Goal: Task Accomplishment & Management: Complete application form

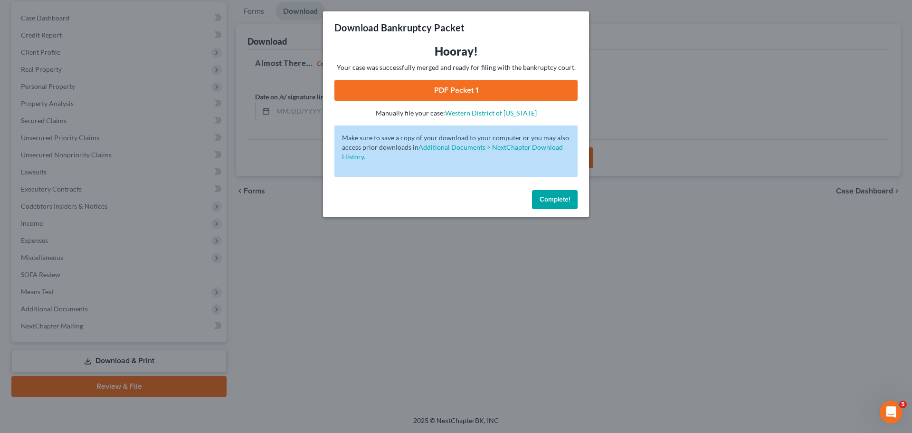
click at [549, 193] on button "Complete!" at bounding box center [555, 199] width 46 height 19
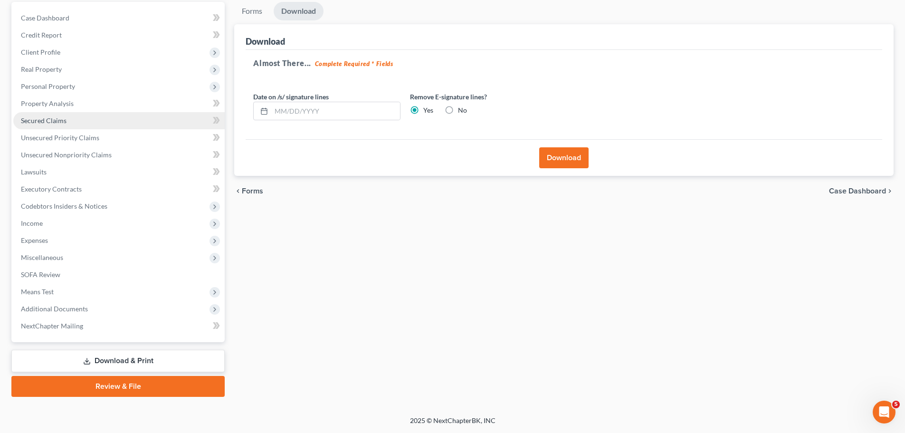
click at [83, 118] on link "Secured Claims" at bounding box center [118, 120] width 211 height 17
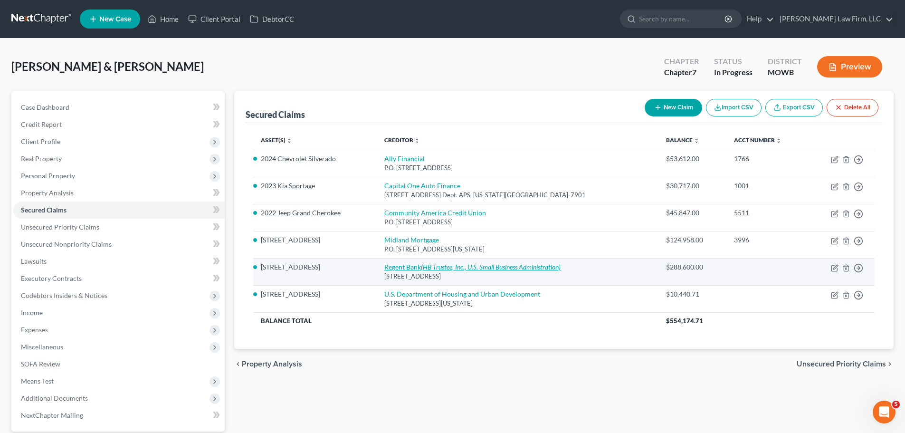
click at [493, 266] on icon "(HB Trustee, Inc., U.S. Small Business Administration)" at bounding box center [491, 267] width 140 height 8
select select "26"
select select "2"
select select "0"
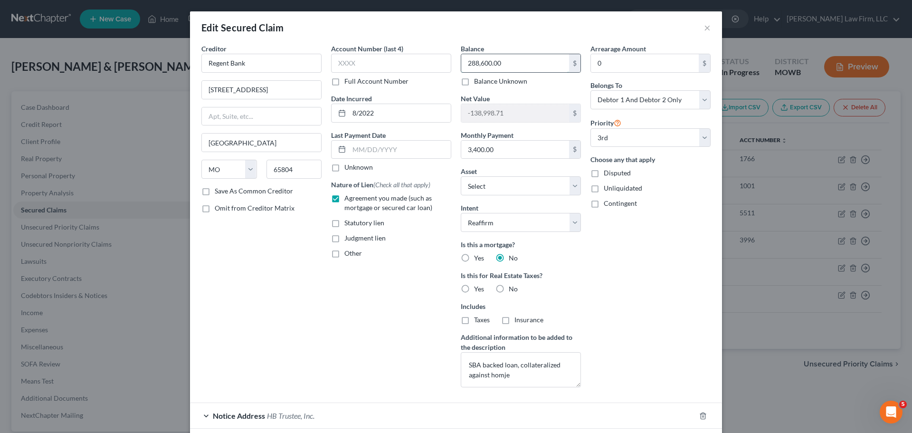
click at [501, 59] on input "288,600.00" at bounding box center [515, 63] width 108 height 18
type input "255,457.04"
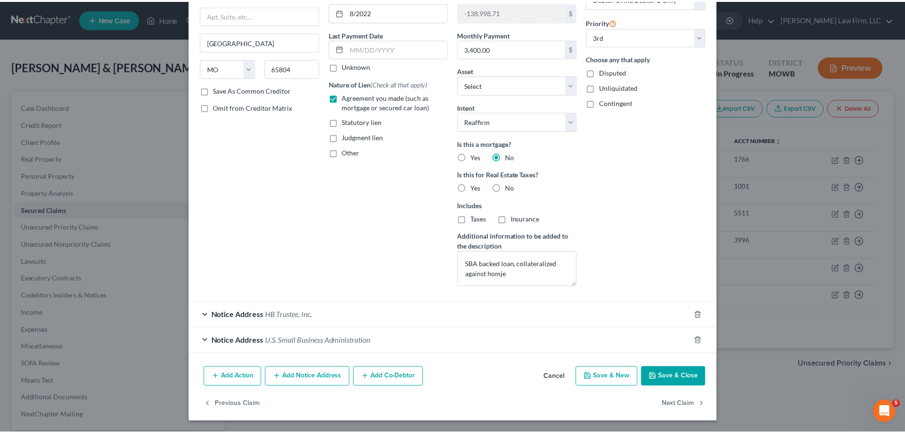
scroll to position [100, 0]
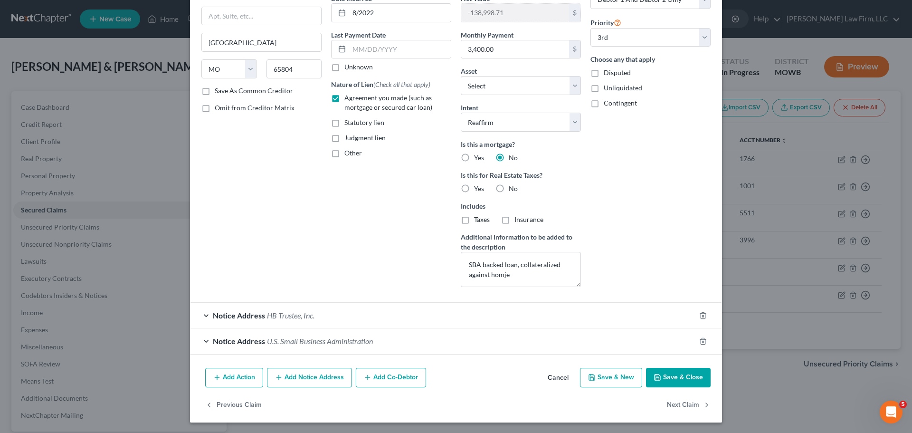
click at [665, 379] on button "Save & Close" at bounding box center [678, 378] width 65 height 20
select select "2"
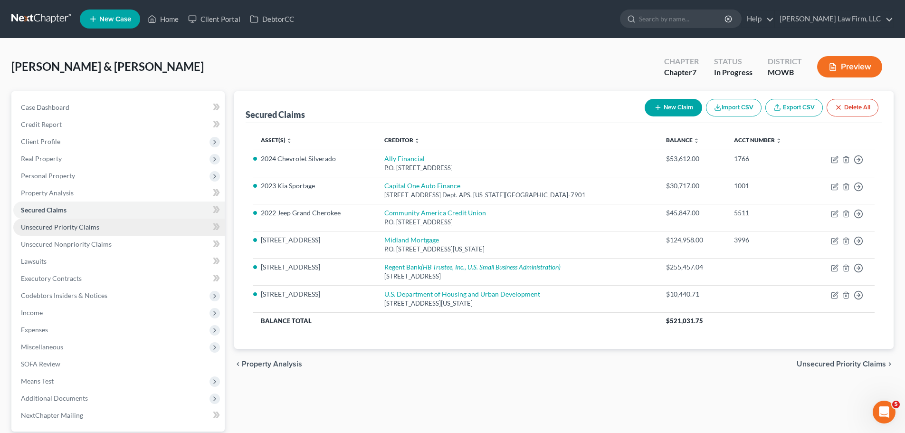
click at [74, 229] on span "Unsecured Priority Claims" at bounding box center [60, 227] width 78 height 8
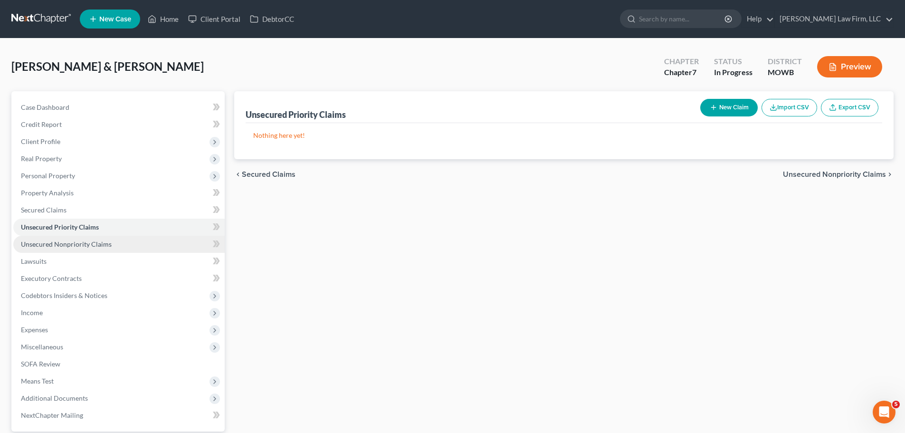
click at [70, 245] on span "Unsecured Nonpriority Claims" at bounding box center [66, 244] width 91 height 8
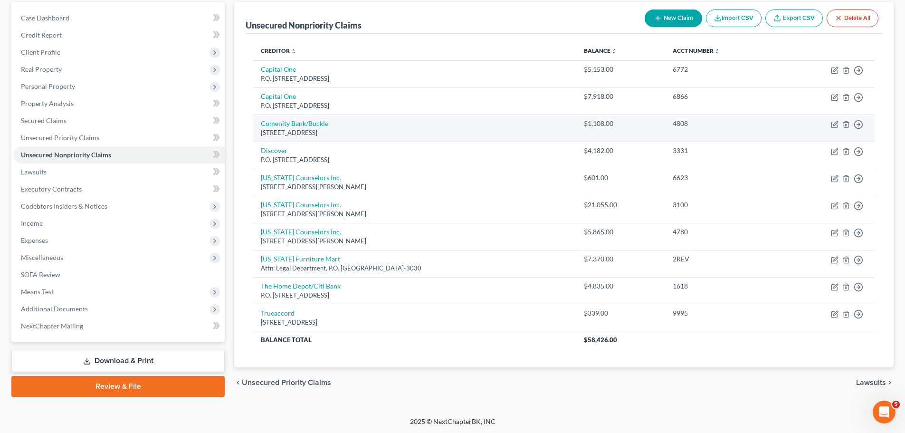
scroll to position [90, 0]
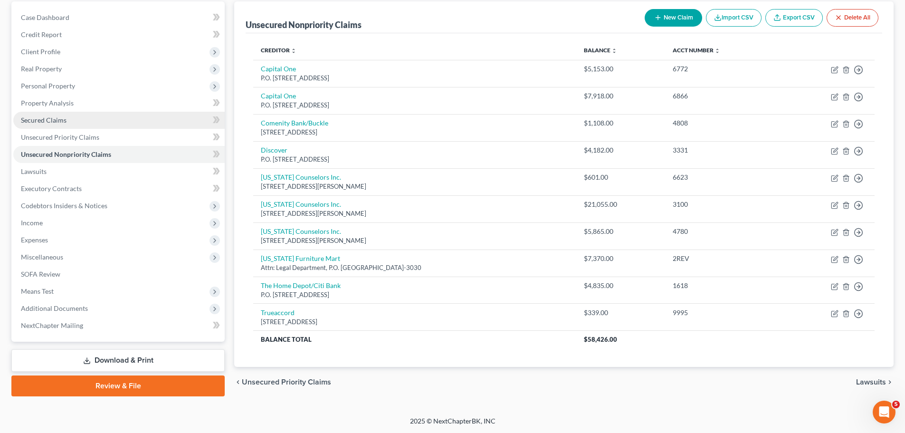
click at [136, 113] on link "Secured Claims" at bounding box center [118, 120] width 211 height 17
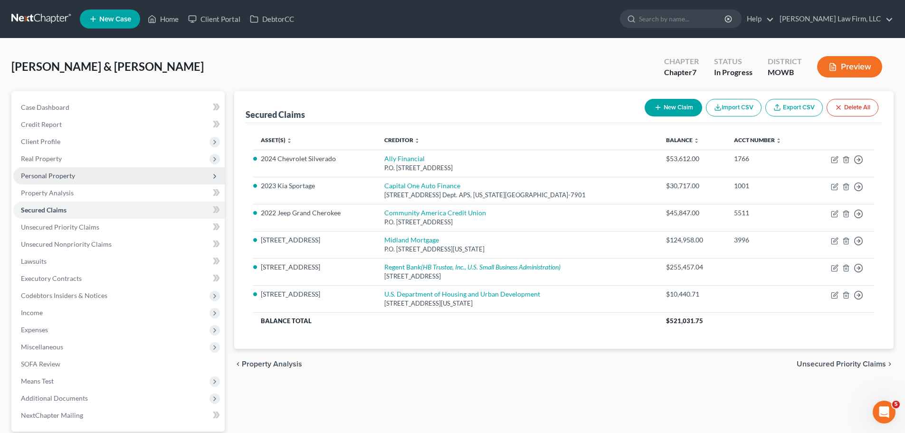
click at [84, 176] on span "Personal Property" at bounding box center [118, 175] width 211 height 17
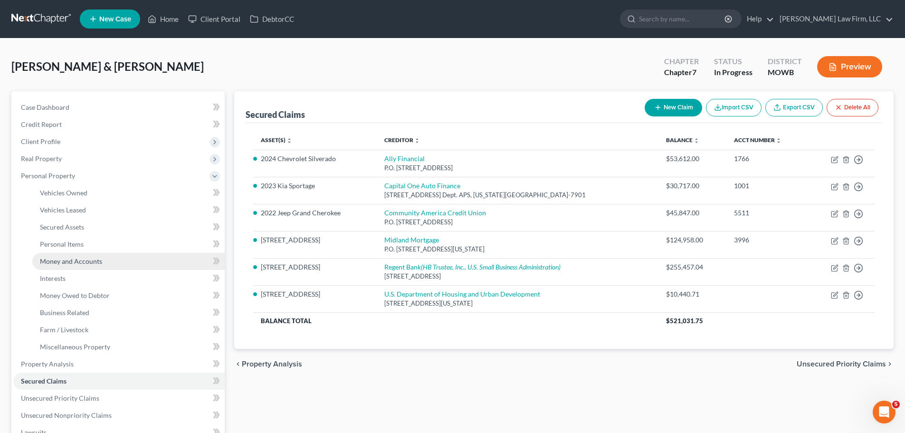
click at [94, 259] on span "Money and Accounts" at bounding box center [71, 261] width 62 height 8
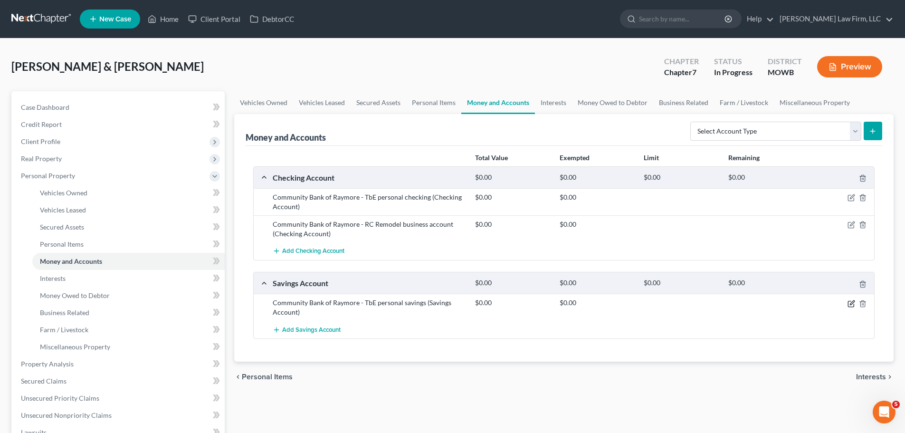
click at [851, 305] on icon "button" at bounding box center [851, 304] width 8 height 8
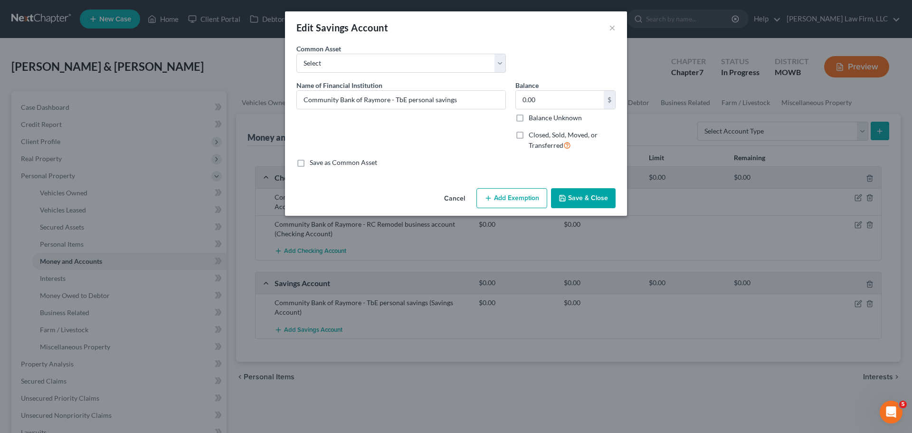
click at [529, 135] on label "Closed, Sold, Moved, or Transferred" at bounding box center [572, 140] width 87 height 20
click at [532, 135] on input "Closed, Sold, Moved, or Transferred" at bounding box center [535, 133] width 6 height 6
checkbox input "true"
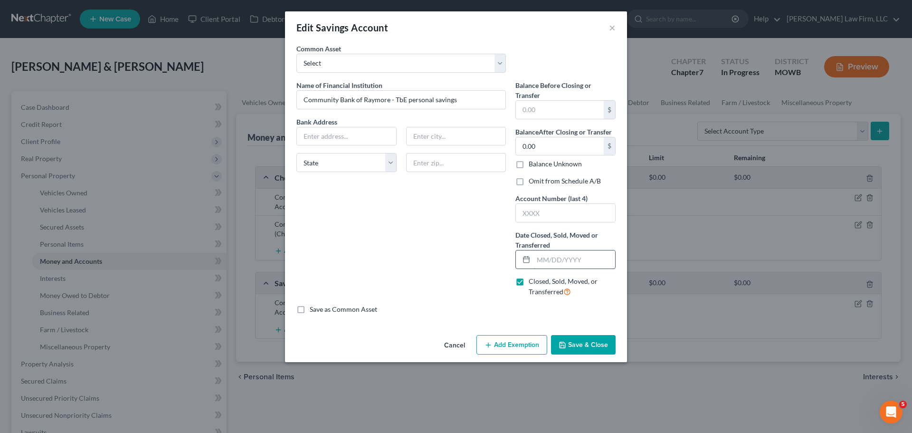
click at [542, 253] on input "text" at bounding box center [574, 259] width 82 height 18
type input "[DATE]"
drag, startPoint x: 387, startPoint y: 102, endPoint x: 279, endPoint y: 93, distance: 108.2
click at [279, 93] on div "Edit Savings Account × An exemption set must first be selected from the Filing …" at bounding box center [456, 216] width 912 height 433
click at [309, 137] on input "text" at bounding box center [346, 136] width 99 height 18
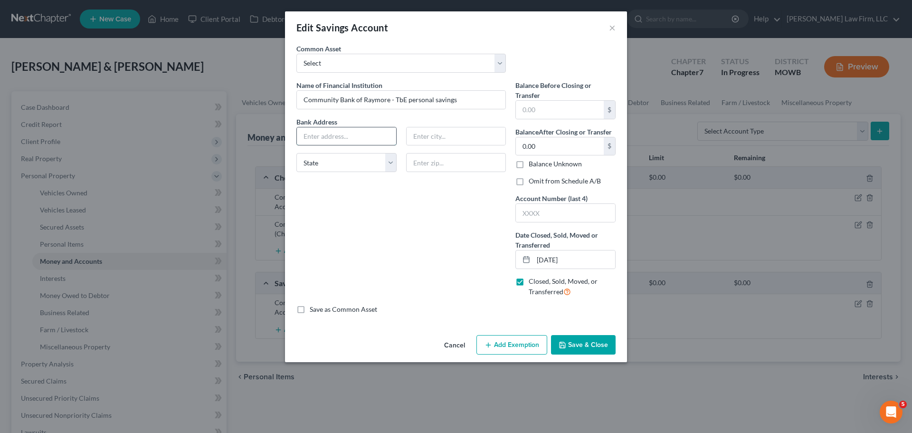
paste input "[STREET_ADDRESS][PERSON_NAME]"
click at [379, 137] on input "[STREET_ADDRESS][PERSON_NAME]" at bounding box center [346, 136] width 99 height 18
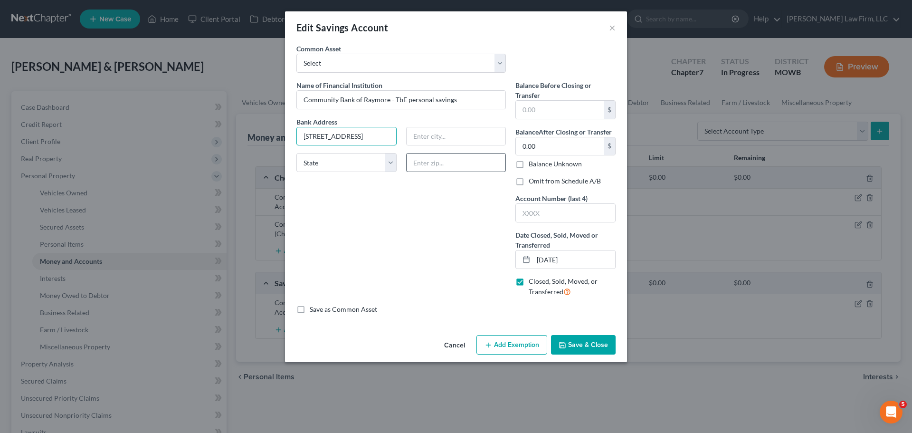
type input "[STREET_ADDRESS]"
click at [444, 162] on input "text" at bounding box center [456, 162] width 100 height 19
paste input "64083"
type input "64083"
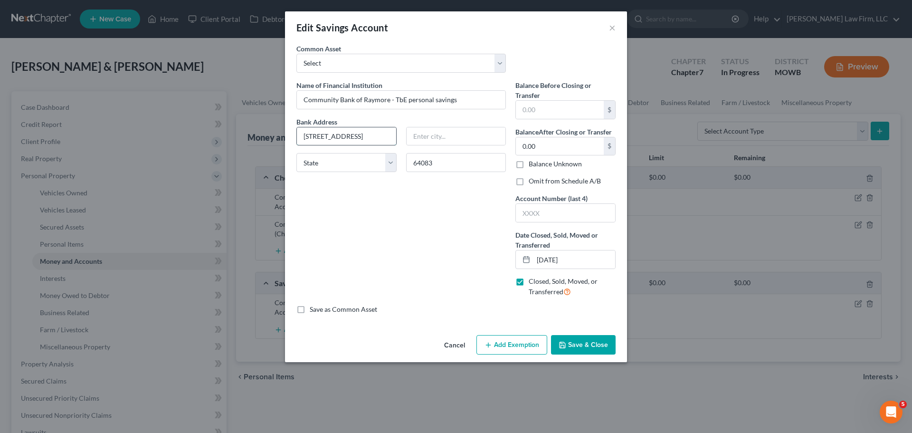
type input "Raymore"
select select "26"
click at [361, 131] on input "[STREET_ADDRESS]" at bounding box center [346, 136] width 99 height 18
type input "[STREET_ADDRESS]"
click at [579, 344] on button "Save & Close" at bounding box center [583, 345] width 65 height 20
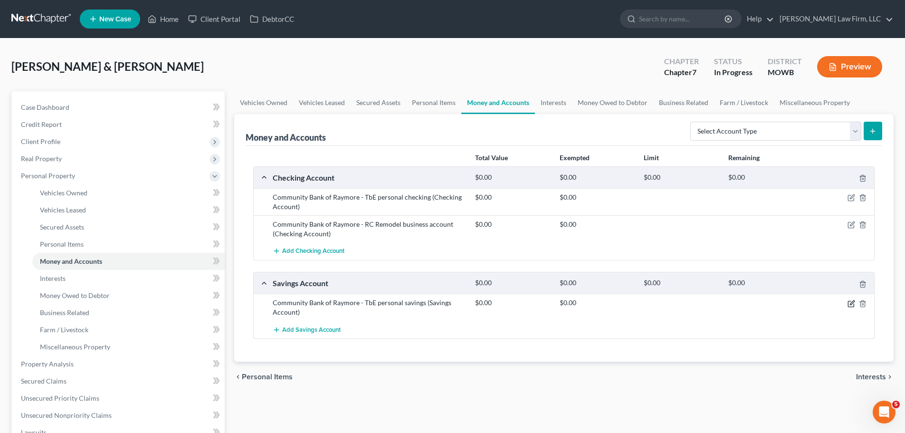
click at [851, 304] on icon "button" at bounding box center [852, 302] width 4 height 4
select select "26"
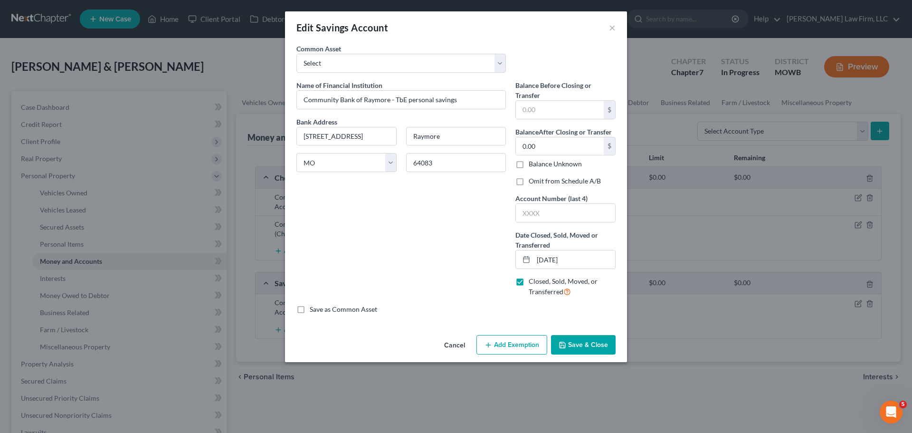
click at [584, 339] on button "Save & Close" at bounding box center [583, 345] width 65 height 20
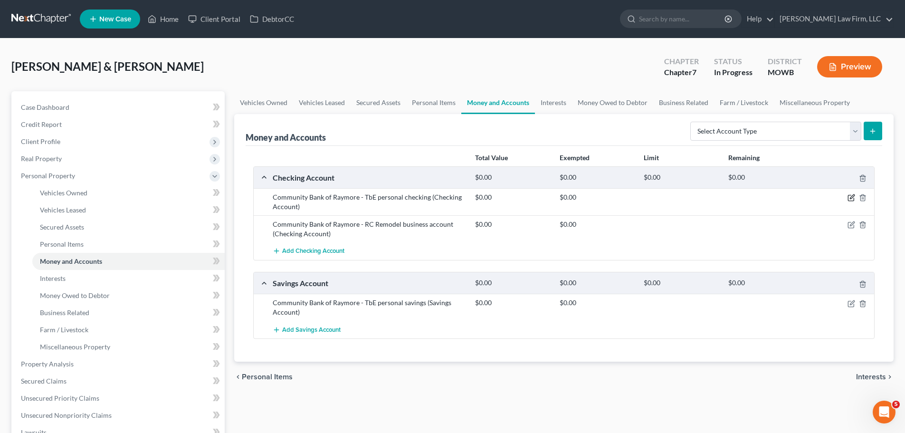
click at [849, 196] on icon "button" at bounding box center [851, 198] width 8 height 8
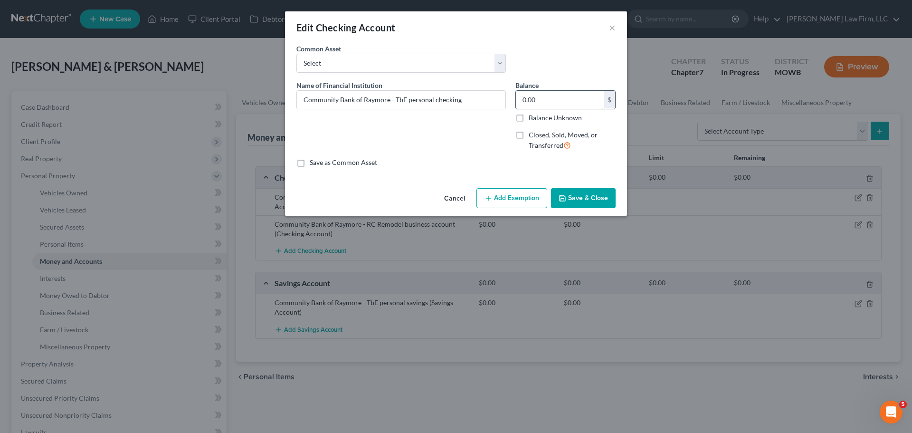
click at [549, 93] on input "0.00" at bounding box center [560, 100] width 88 height 18
type input "14.55"
click at [577, 198] on button "Save & Close" at bounding box center [583, 198] width 65 height 20
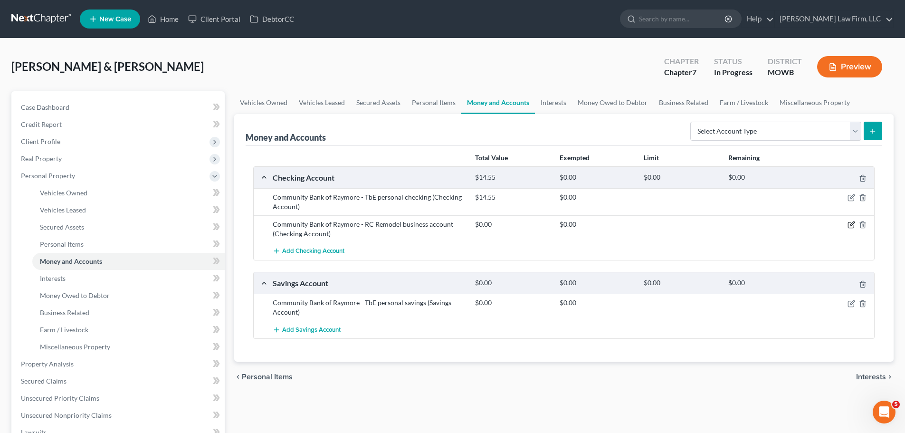
click at [852, 224] on icon "button" at bounding box center [851, 225] width 8 height 8
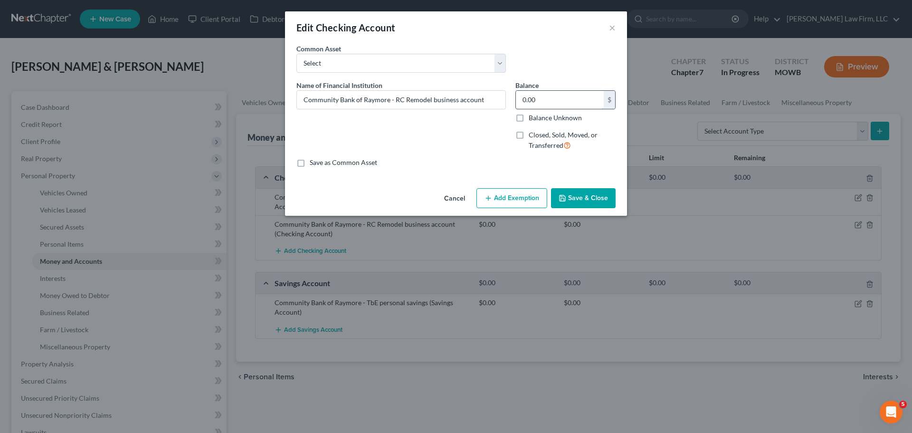
click at [594, 97] on input "0.00" at bounding box center [560, 100] width 88 height 18
click at [594, 97] on input "1,821.61" at bounding box center [560, 100] width 88 height 18
type input "1,821.61"
click at [577, 197] on button "Save & Close" at bounding box center [583, 198] width 65 height 20
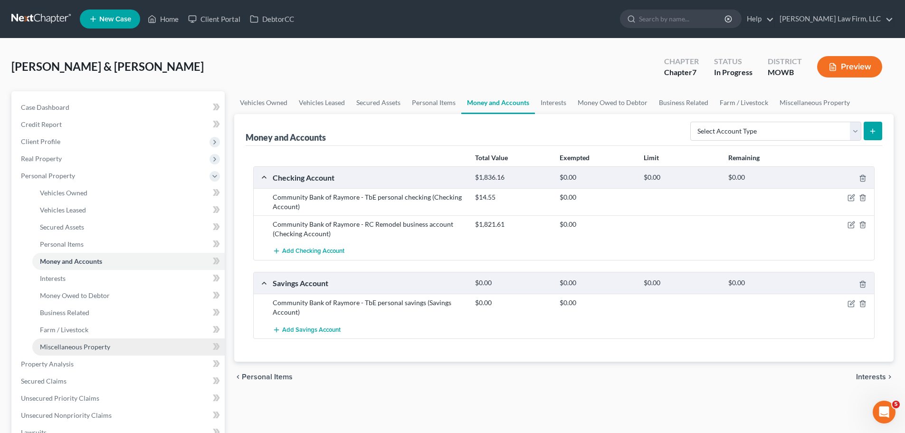
click at [106, 350] on span "Miscellaneous Property" at bounding box center [75, 346] width 70 height 8
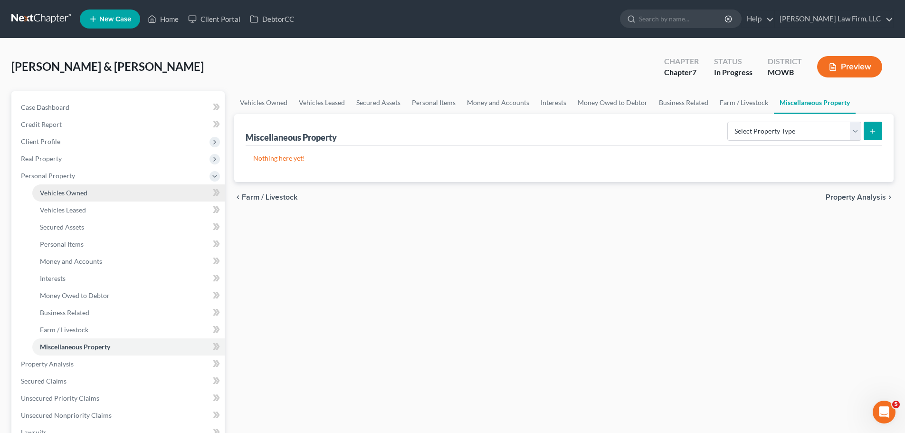
click at [88, 193] on link "Vehicles Owned" at bounding box center [128, 192] width 192 height 17
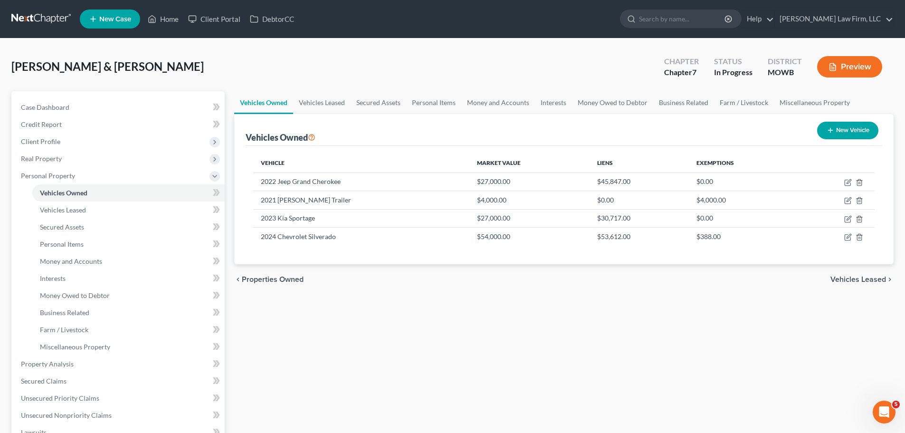
click at [848, 126] on button "New Vehicle" at bounding box center [847, 131] width 61 height 18
select select "0"
select select "2"
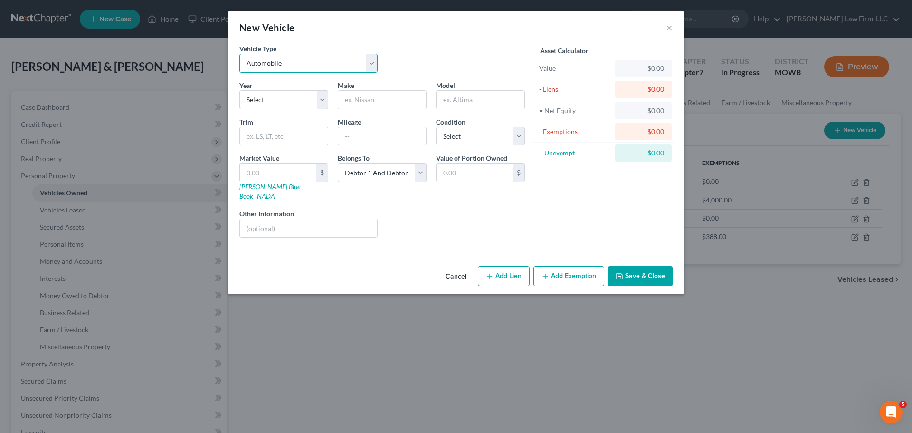
click at [300, 68] on select "Select Automobile Truck Trailer Watercraft Aircraft Motor Home Atv Other Vehicle" at bounding box center [308, 63] width 138 height 19
select select "7"
click at [239, 54] on select "Select Automobile Truck Trailer Watercraft Aircraft Motor Home Atv Other Vehicle" at bounding box center [308, 63] width 138 height 19
click at [295, 103] on select "Select 2026 2025 2024 2023 2022 2021 2020 2019 2018 2017 2016 2015 2014 2013 20…" at bounding box center [283, 99] width 89 height 19
select select "7"
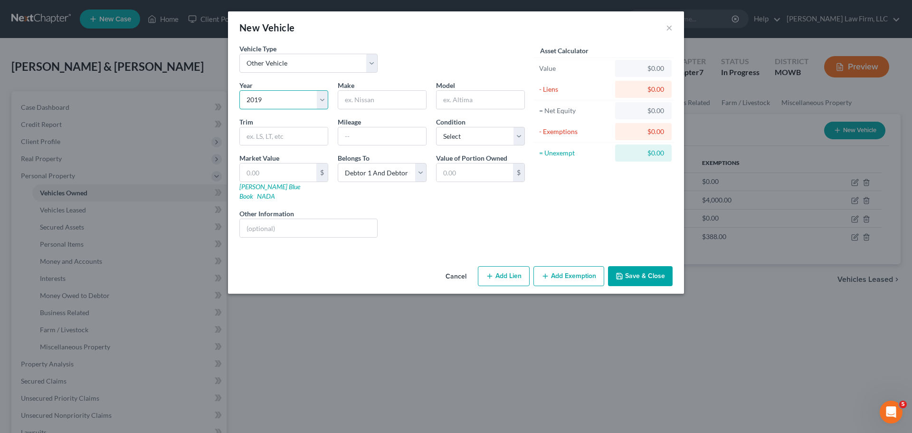
click at [239, 90] on select "Select 2026 2025 2024 2023 2022 2021 2020 2019 2018 2017 2016 2015 2014 2013 20…" at bounding box center [283, 99] width 89 height 19
click at [357, 99] on input "text" at bounding box center [382, 100] width 88 height 18
type input "Cub Cadet"
type input "ZT1"
paste input "Ultimate"
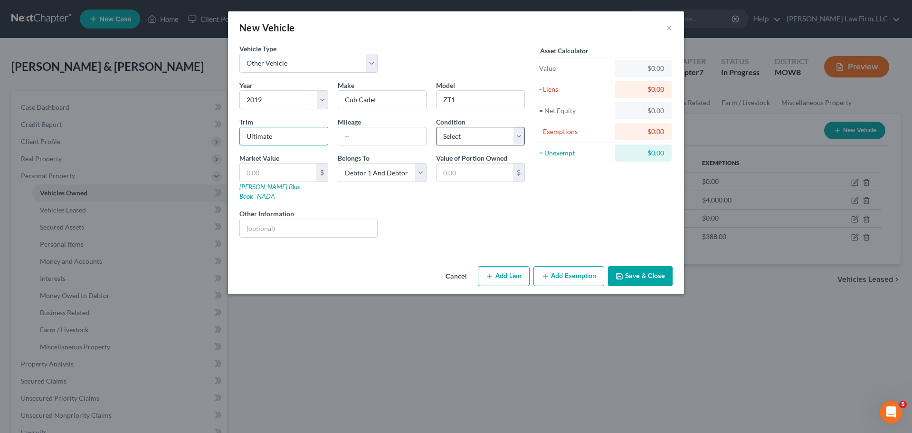
type input "Ultimate"
click at [460, 136] on select "Select Excellent Very Good Good Fair Poor" at bounding box center [480, 136] width 89 height 19
select select "2"
click at [436, 127] on select "Select Excellent Very Good Good Fair Poor" at bounding box center [480, 136] width 89 height 19
click at [305, 171] on input "text" at bounding box center [278, 172] width 76 height 18
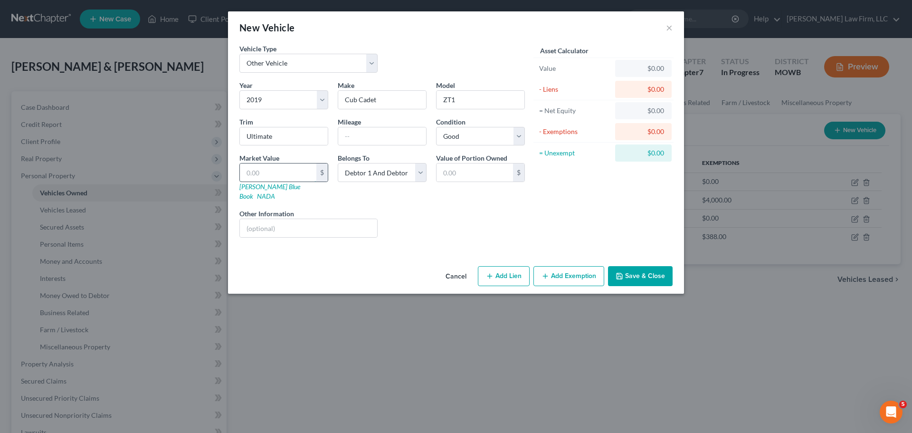
type input "1"
type input "1.00"
type input "17"
type input "17.00"
type input "170"
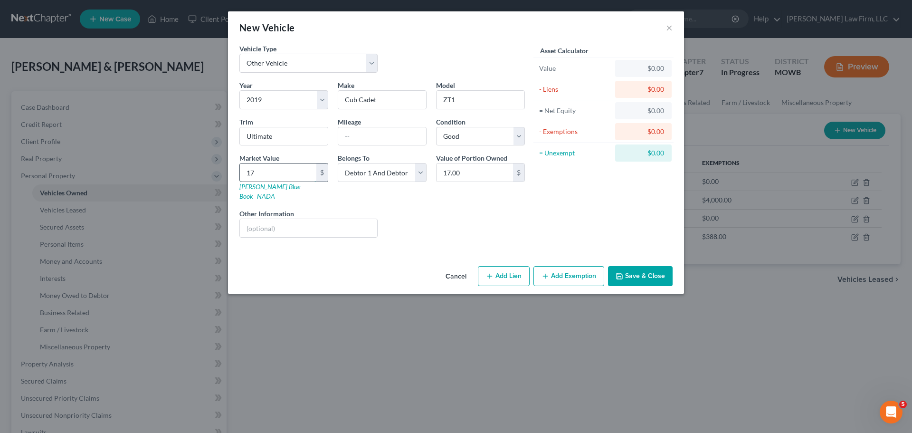
type input "170.00"
type input "1700"
type input "1,700.00"
type input "1,700"
click at [587, 267] on button "Add Exemption" at bounding box center [568, 276] width 71 height 20
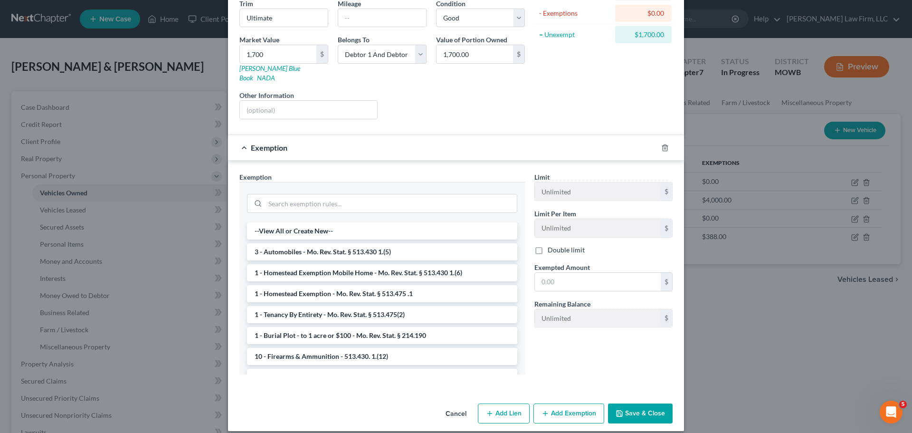
scroll to position [118, 0]
click at [280, 104] on input "text" at bounding box center [308, 110] width 137 height 18
click at [644, 404] on button "Save & Close" at bounding box center [640, 414] width 65 height 20
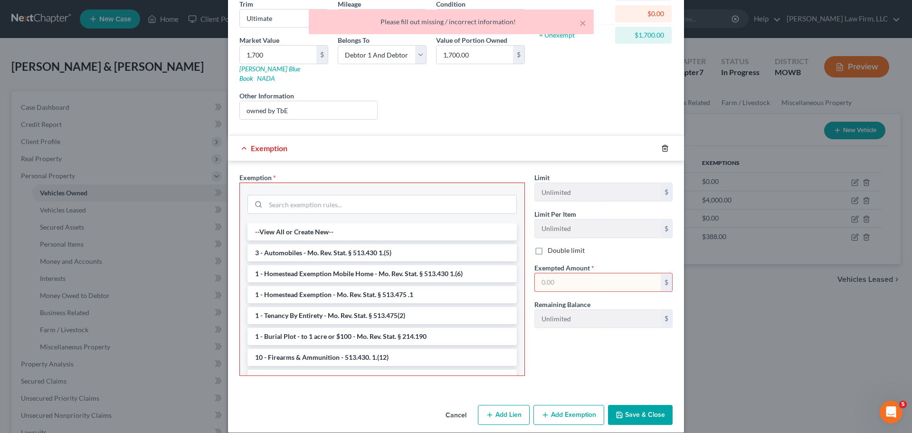
click at [661, 144] on icon "button" at bounding box center [665, 148] width 8 height 8
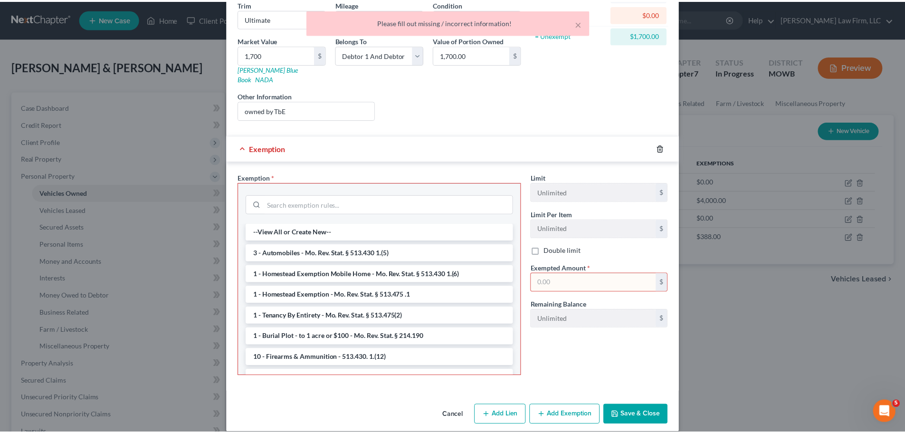
scroll to position [0, 0]
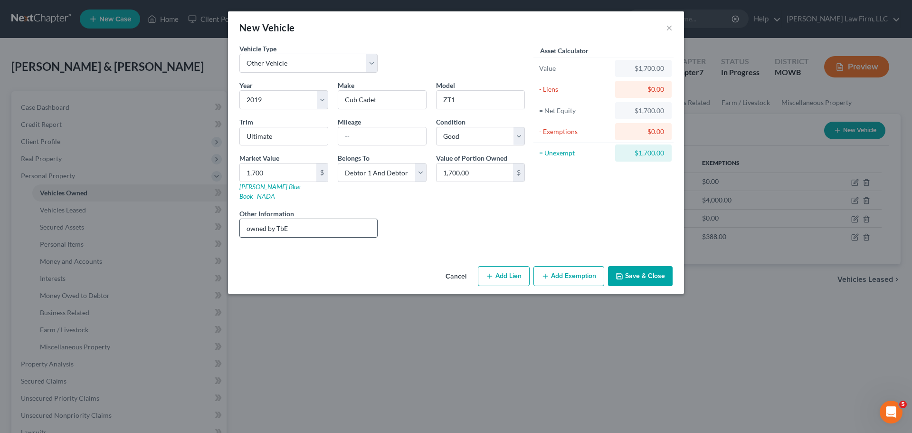
click at [270, 220] on input "owned by TbE" at bounding box center [308, 228] width 137 height 18
type input "owned under TbE"
click at [638, 270] on button "Save & Close" at bounding box center [640, 276] width 65 height 20
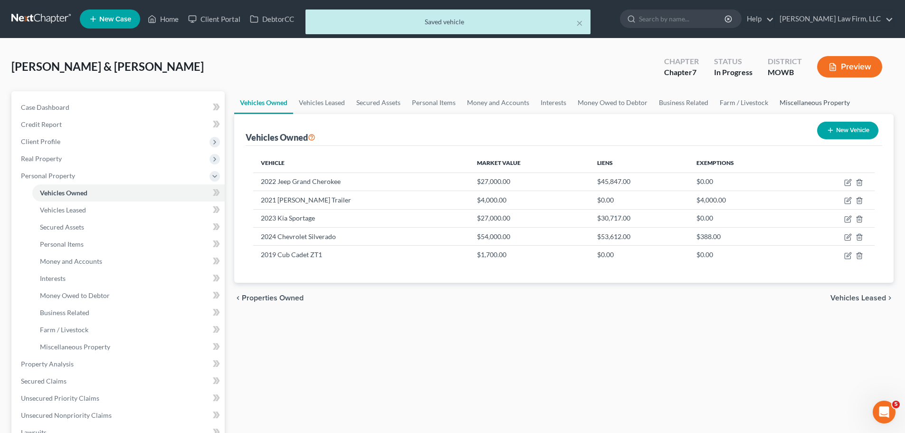
click at [792, 99] on link "Miscellaneous Property" at bounding box center [815, 102] width 82 height 23
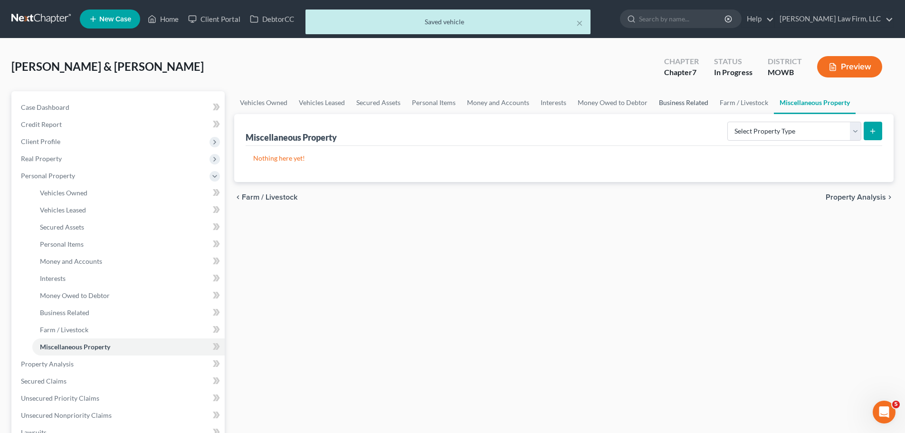
click at [698, 99] on link "Business Related" at bounding box center [683, 102] width 61 height 23
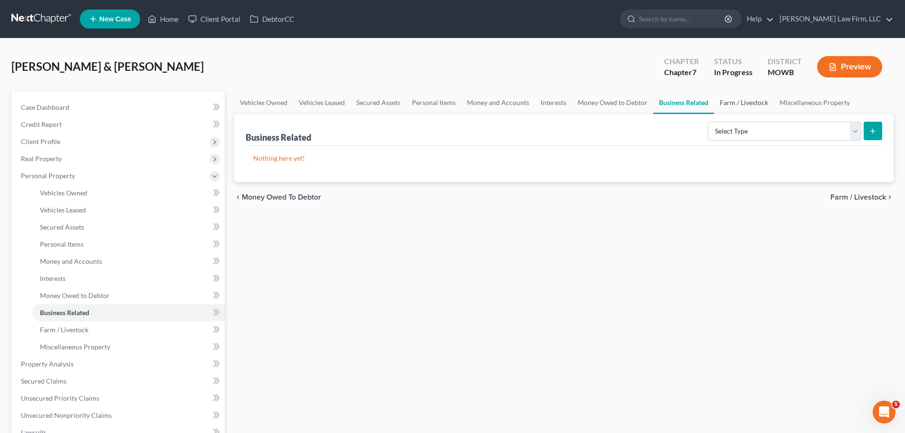
click at [740, 100] on link "Farm / Livestock" at bounding box center [744, 102] width 60 height 23
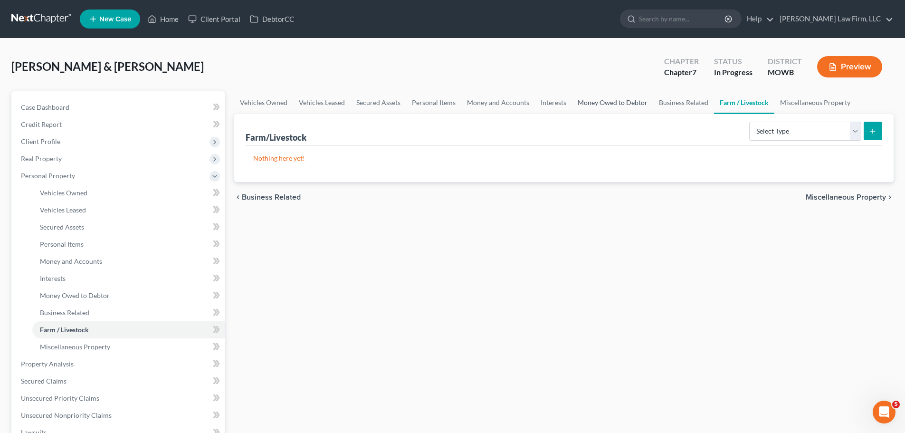
click at [633, 96] on link "Money Owed to Debtor" at bounding box center [612, 102] width 81 height 23
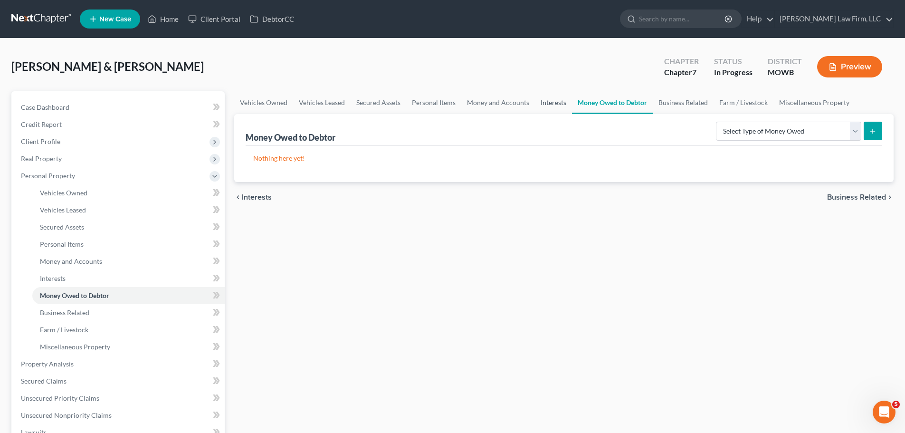
click at [561, 98] on link "Interests" at bounding box center [553, 102] width 37 height 23
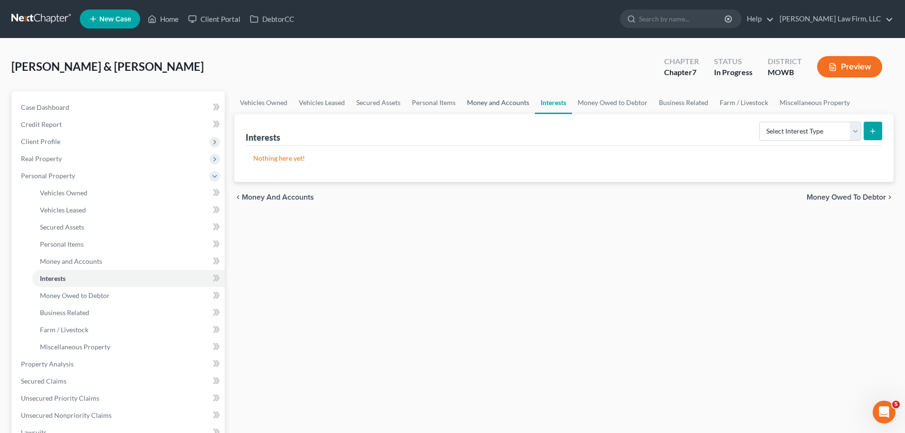
click at [499, 99] on link "Money and Accounts" at bounding box center [498, 102] width 74 height 23
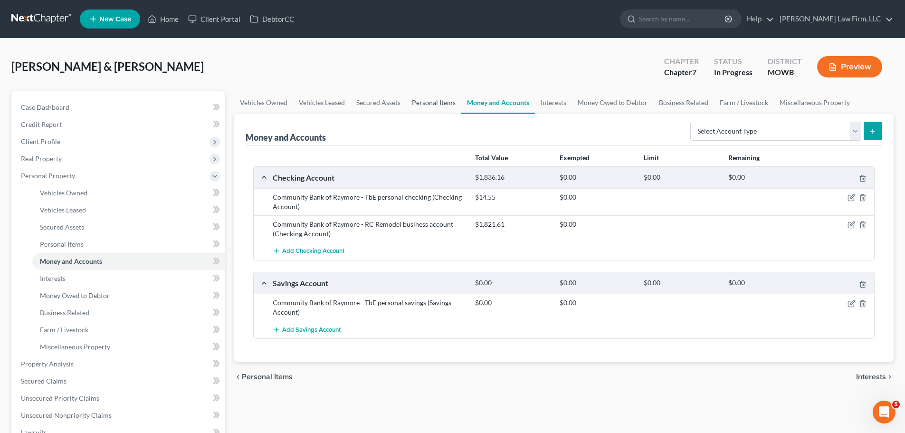
click at [437, 103] on link "Personal Items" at bounding box center [433, 102] width 55 height 23
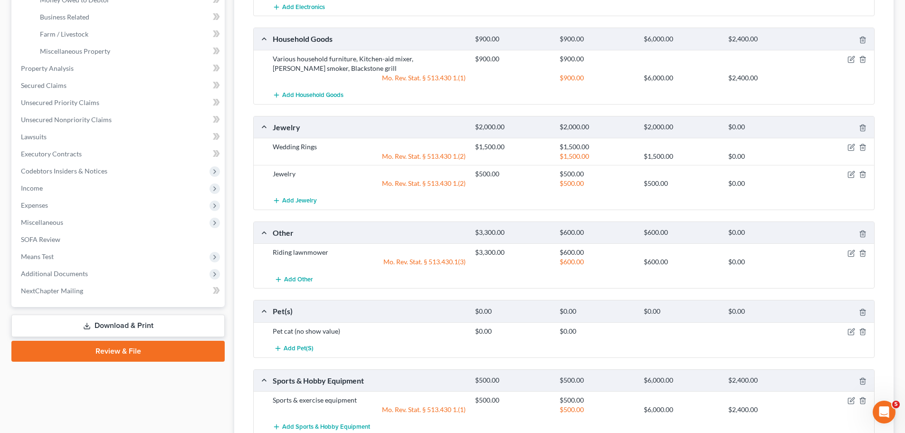
scroll to position [296, 0]
click at [862, 233] on line "button" at bounding box center [862, 234] width 0 height 2
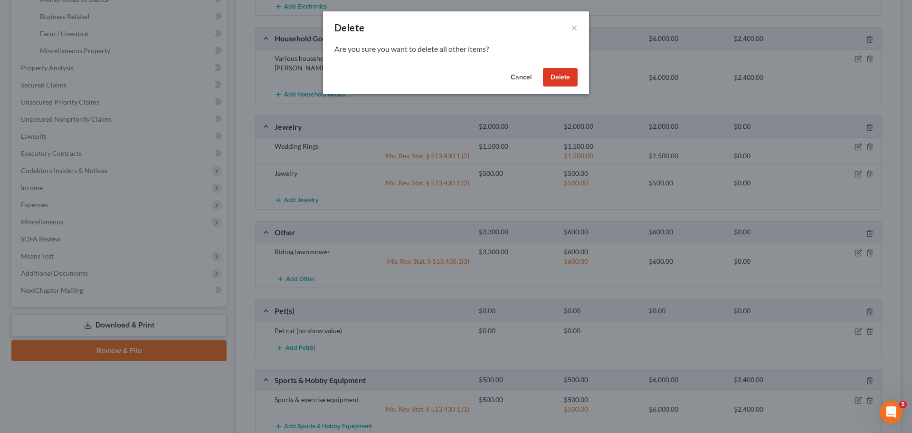
click at [564, 72] on button "Delete" at bounding box center [560, 77] width 35 height 19
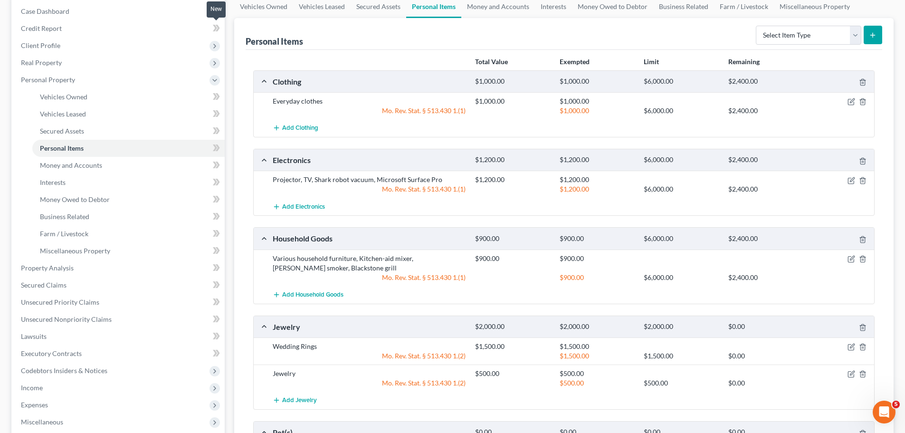
scroll to position [37, 0]
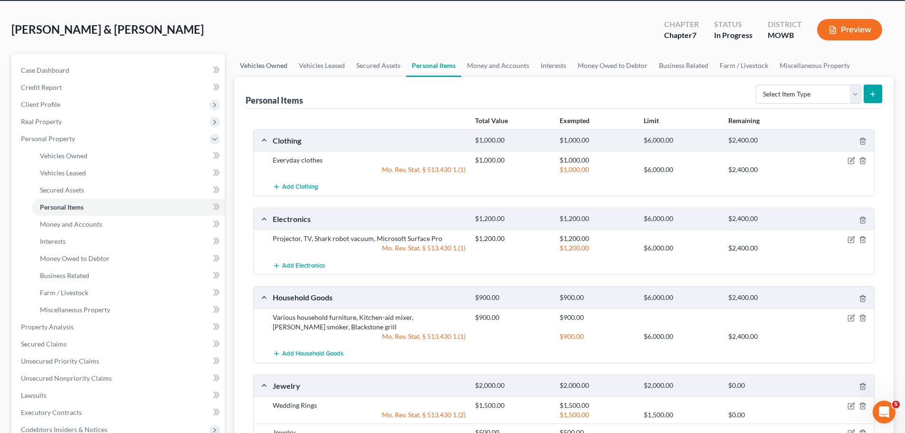
click at [277, 62] on link "Vehicles Owned" at bounding box center [263, 65] width 59 height 23
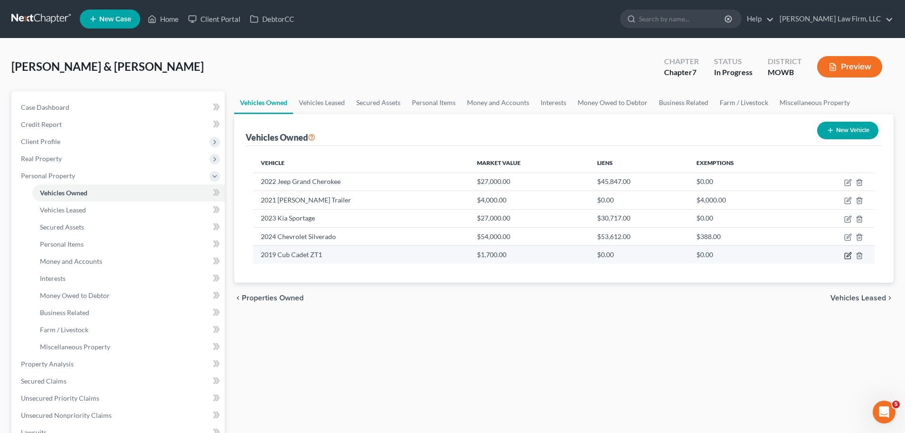
click at [848, 255] on icon "button" at bounding box center [848, 256] width 8 height 8
select select "7"
select select "2"
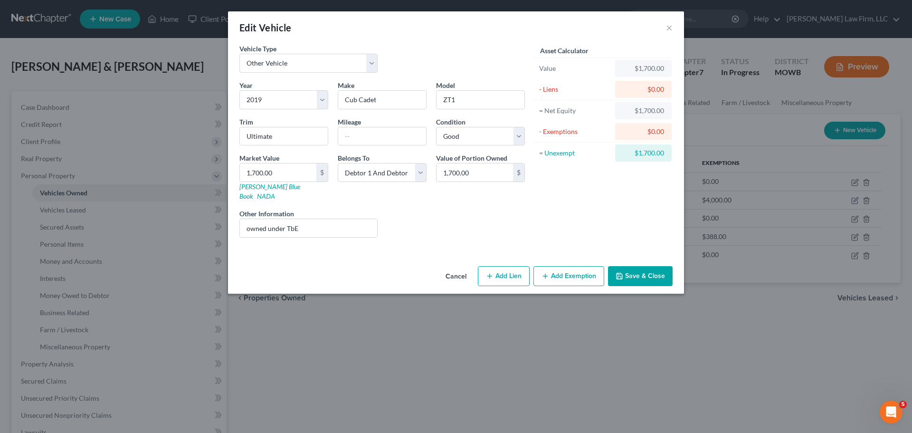
click at [563, 267] on button "Add Exemption" at bounding box center [568, 276] width 71 height 20
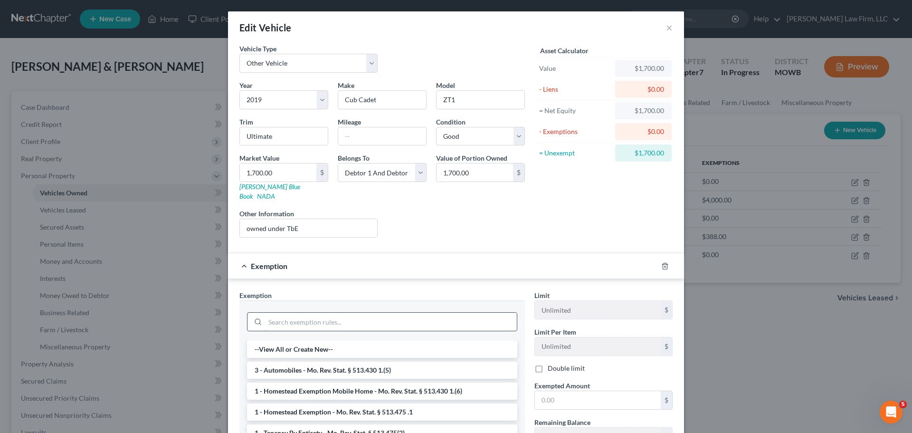
click at [328, 312] on input "search" at bounding box center [391, 321] width 252 height 18
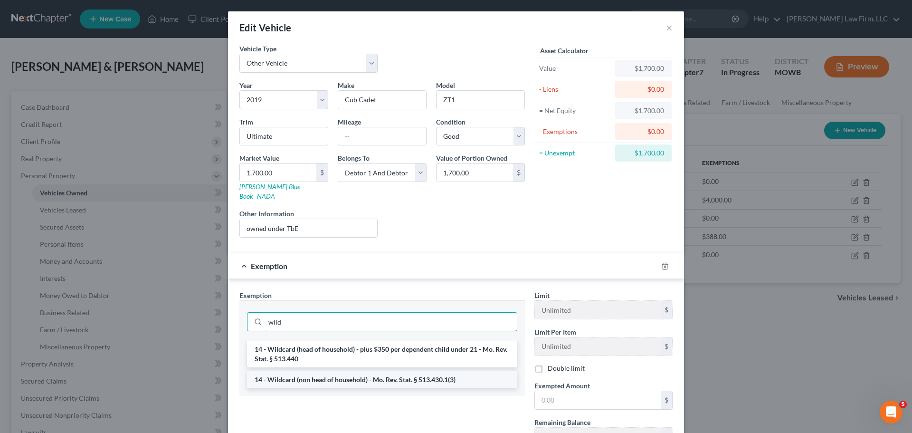
type input "wild"
click at [351, 371] on li "14 - Wildcard (non head of household) - Mo. Rev. Stat. § 513.430.1(3)" at bounding box center [382, 379] width 270 height 17
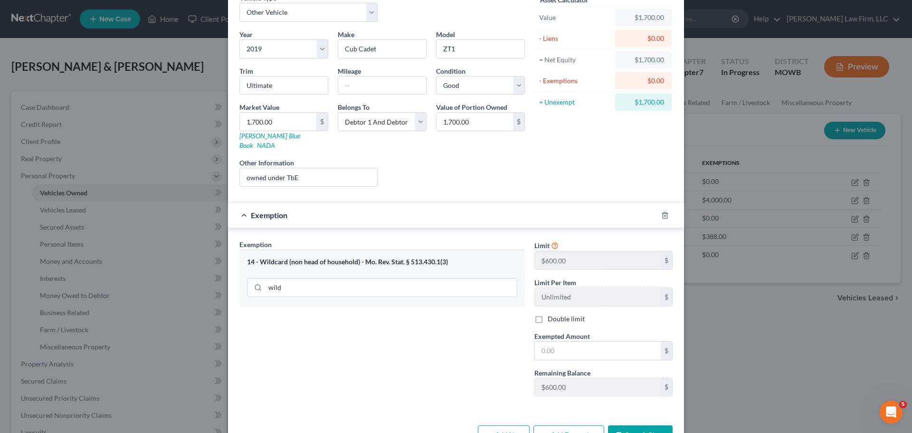
scroll to position [56, 0]
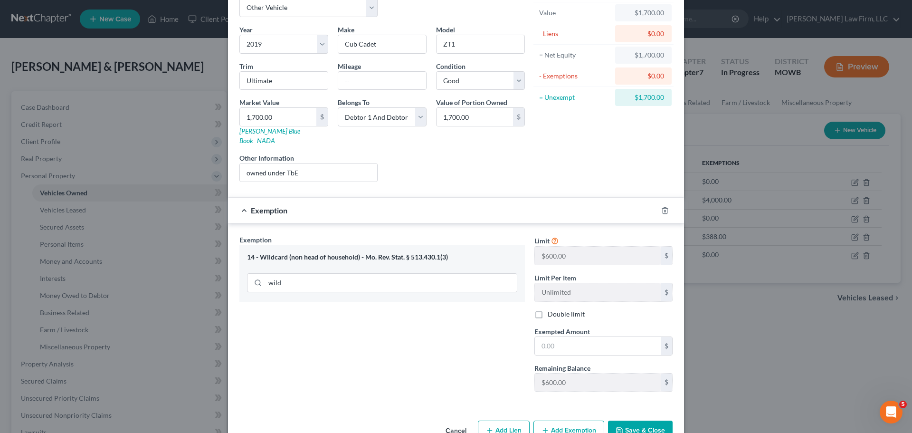
click at [548, 309] on label "Double limit" at bounding box center [566, 313] width 37 height 9
click at [551, 309] on input "Double limit" at bounding box center [554, 312] width 6 height 6
checkbox input "true"
click at [544, 337] on input "text" at bounding box center [598, 346] width 126 height 18
type input "1,200"
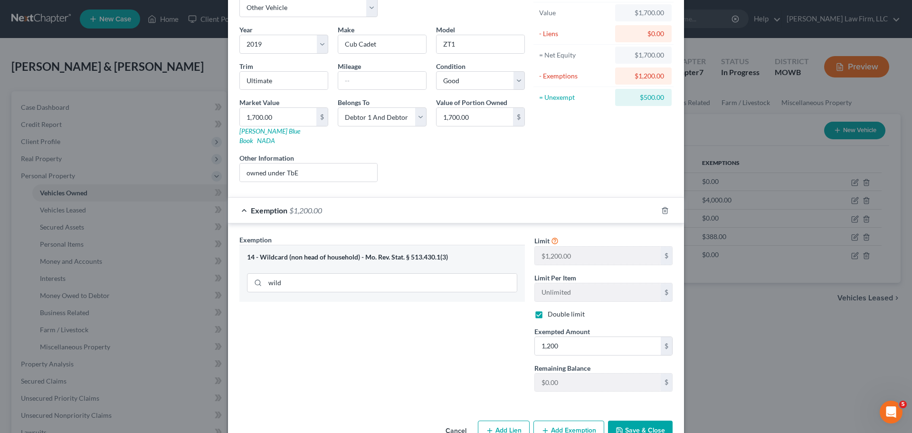
click at [581, 420] on button "Add Exemption" at bounding box center [568, 430] width 71 height 20
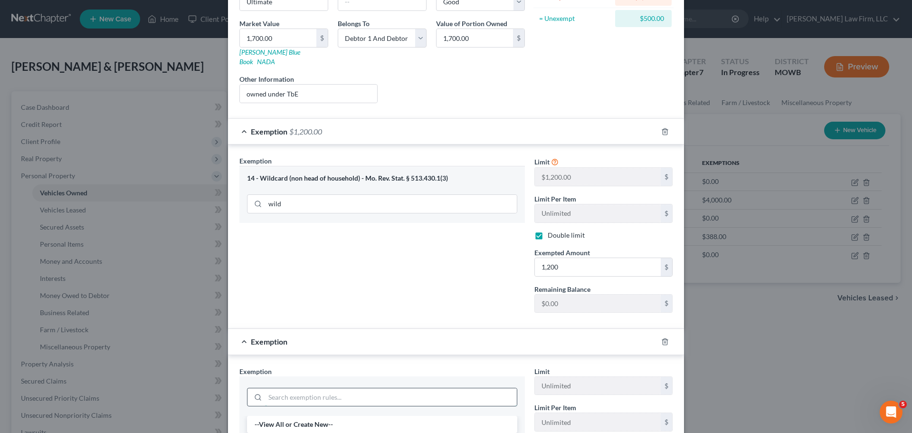
click at [313, 388] on input "search" at bounding box center [391, 397] width 252 height 18
type input "wild"
click at [320, 416] on li "14 - Wildcard (head of household) - plus $350 per dependent child under 21 - Mo…" at bounding box center [382, 429] width 270 height 27
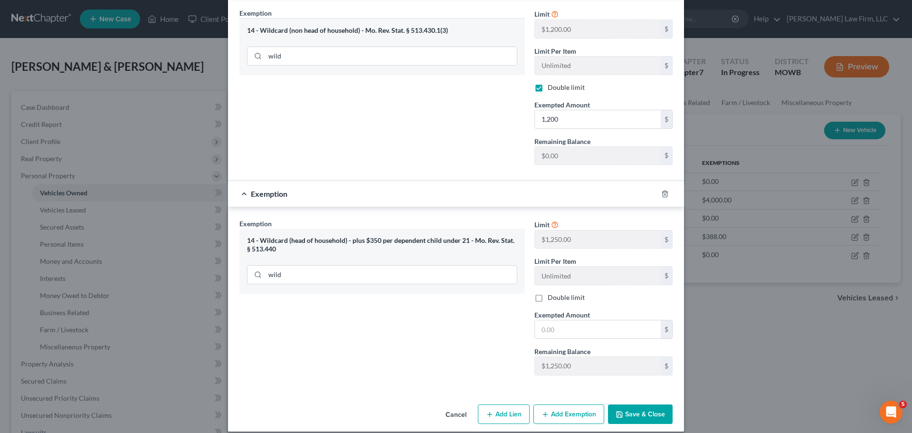
scroll to position [283, 0]
click at [552, 326] on input "text" at bounding box center [598, 329] width 126 height 18
type input "500"
click at [628, 404] on button "Save & Close" at bounding box center [640, 414] width 65 height 20
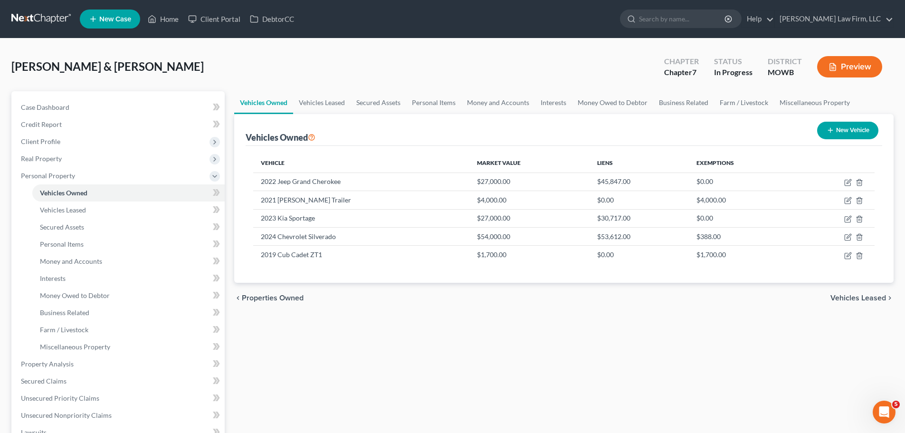
click at [628, 404] on div "Vehicles Owned Vehicles Leased Secured Assets Personal Items Money and Accounts…" at bounding box center [563, 374] width 669 height 566
click at [865, 128] on button "New Vehicle" at bounding box center [847, 131] width 61 height 18
select select "0"
select select "2"
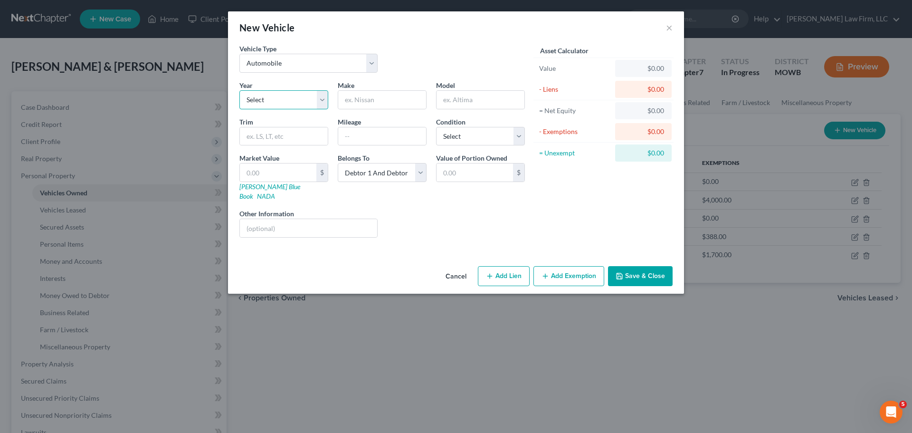
click at [282, 100] on select "Select 2026 2025 2024 2023 2022 2021 2020 2019 2018 2017 2016 2015 2014 2013 20…" at bounding box center [283, 99] width 89 height 19
select select "2"
click at [239, 90] on select "Select 2026 2025 2024 2023 2022 2021 2020 2019 2018 2017 2016 2015 2014 2013 20…" at bounding box center [283, 99] width 89 height 19
click at [362, 99] on input "text" at bounding box center [382, 100] width 88 height 18
type input "Ford"
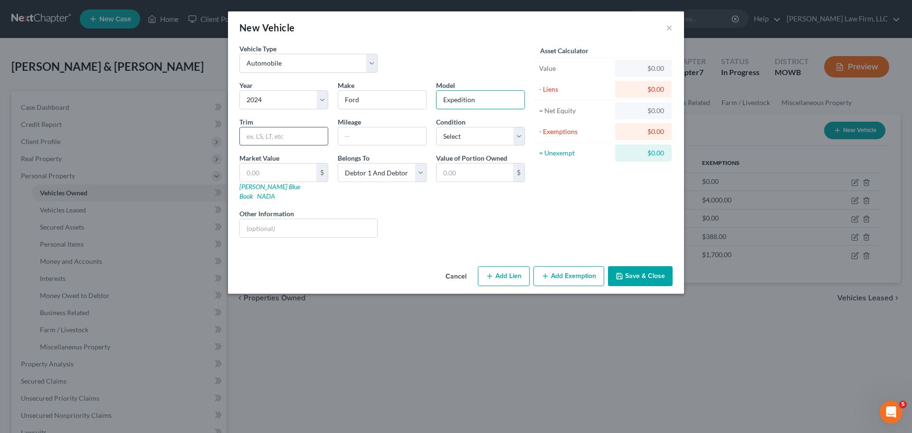
type input "Expedition"
click at [309, 140] on input "text" at bounding box center [284, 136] width 88 height 18
type input "Max"
type input "250"
click at [453, 139] on select "Select Excellent Very Good Good Fair Poor" at bounding box center [480, 136] width 89 height 19
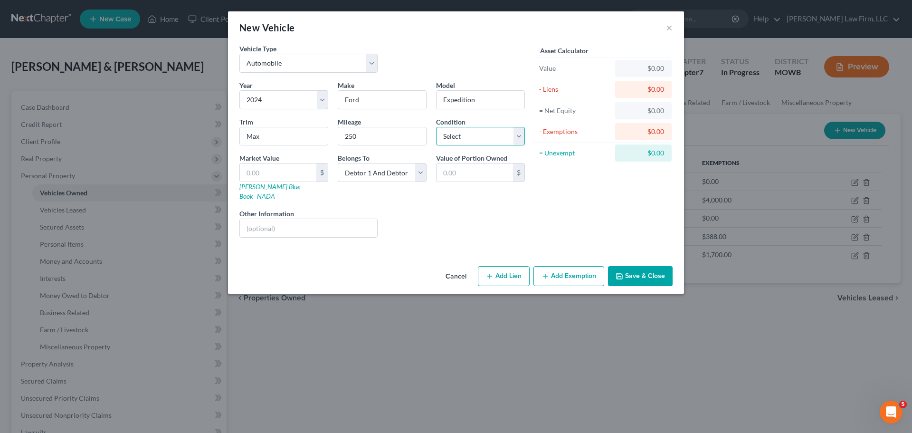
select select "0"
click at [436, 127] on select "Select Excellent Very Good Good Fair Poor" at bounding box center [480, 136] width 89 height 19
click at [302, 176] on input "text" at bounding box center [278, 172] width 76 height 18
type input "2"
type input "2.00"
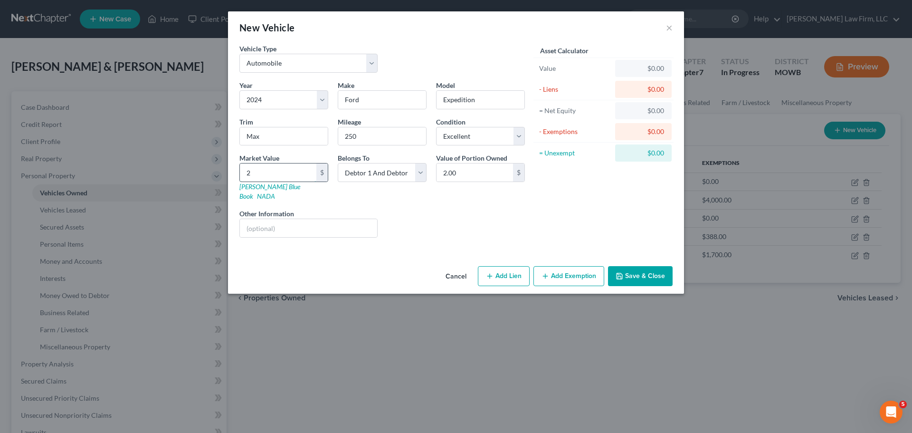
type input "28"
type input "28.00"
type input "289"
type input "289.00"
type input "2897"
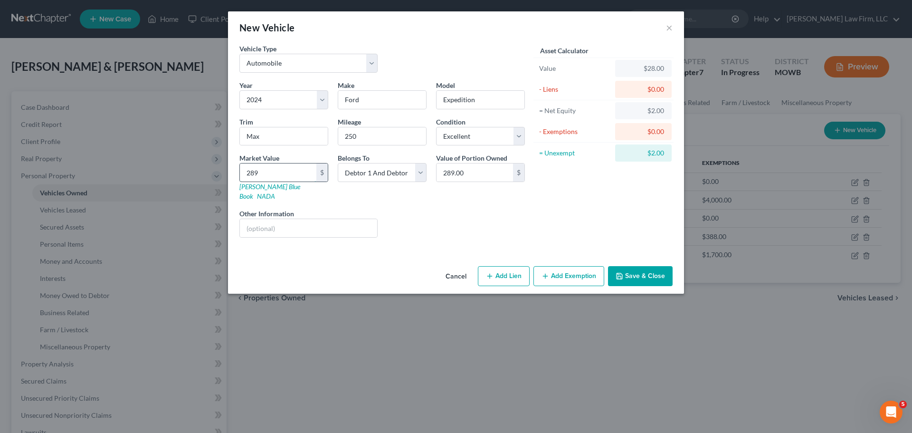
type input "2,897.00"
type input "28976"
type input "28,976.00"
type input "28,976.5"
type input "28,976.50"
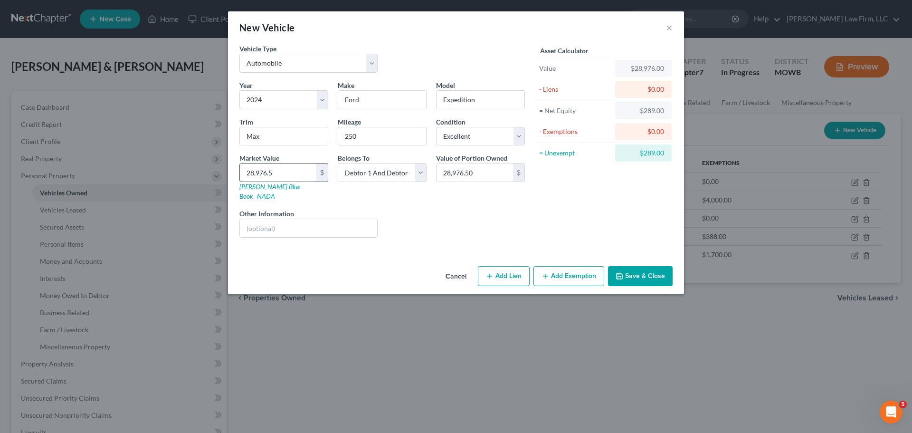
type input "28,976.56"
click at [308, 219] on input "text" at bounding box center [308, 228] width 137 height 18
type input "VIN: [US_VEHICLE_IDENTIFICATION_NUMBER]"
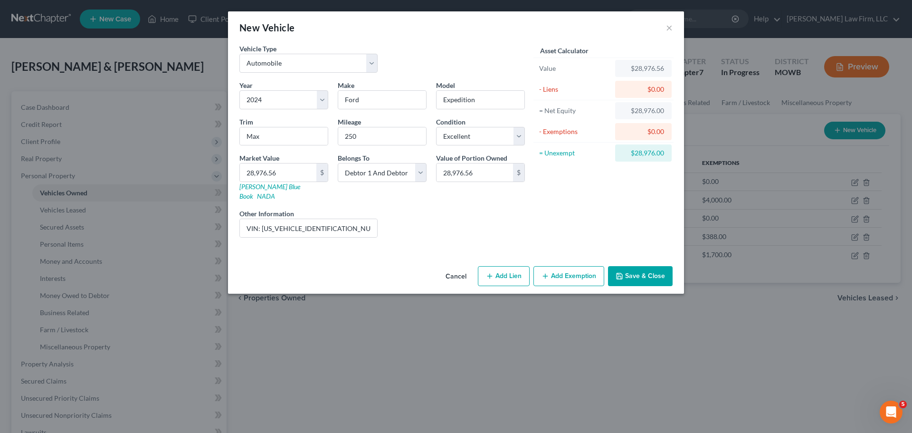
click at [504, 273] on button "Add Lien" at bounding box center [504, 276] width 52 height 20
select select "2"
select select "0"
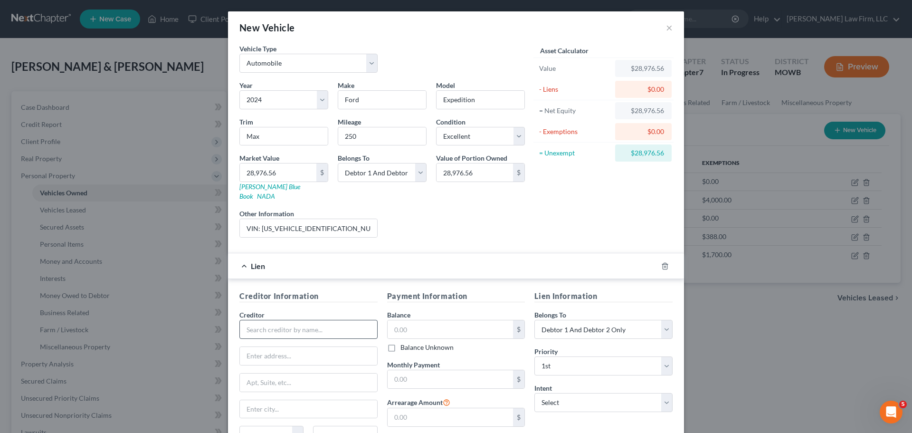
drag, startPoint x: 285, startPoint y: 334, endPoint x: 285, endPoint y: 328, distance: 5.7
click at [285, 331] on div "Creditor * State [US_STATE] AK AR AZ CA CO [GEOGRAPHIC_DATA] DE DC [GEOGRAPHIC_…" at bounding box center [308, 381] width 138 height 142
click at [286, 324] on input "text" at bounding box center [308, 329] width 138 height 19
type input "[PERSON_NAME]"
type input "[STREET_ADDRESS][PERSON_NAME]"
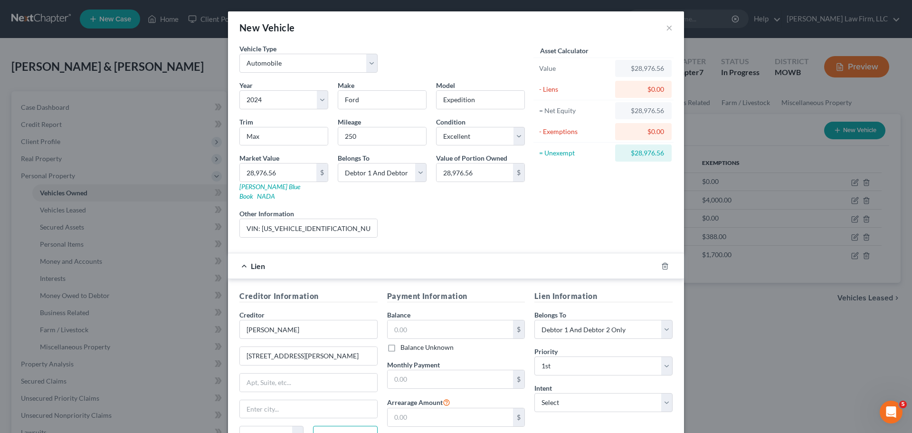
click at [356, 432] on input "text" at bounding box center [345, 435] width 64 height 19
type input "64701"
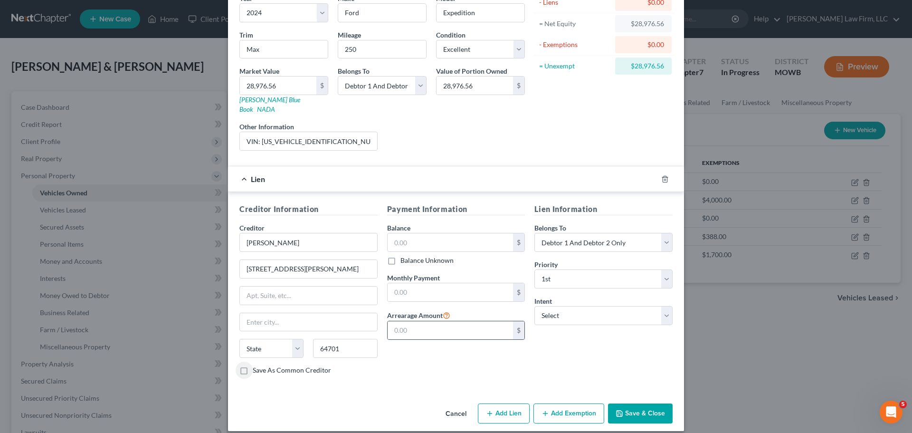
type input "Harrisonville"
select select "26"
click at [435, 233] on input "text" at bounding box center [451, 242] width 126 height 18
type input "28,976.56"
click at [431, 283] on input "text" at bounding box center [451, 292] width 126 height 18
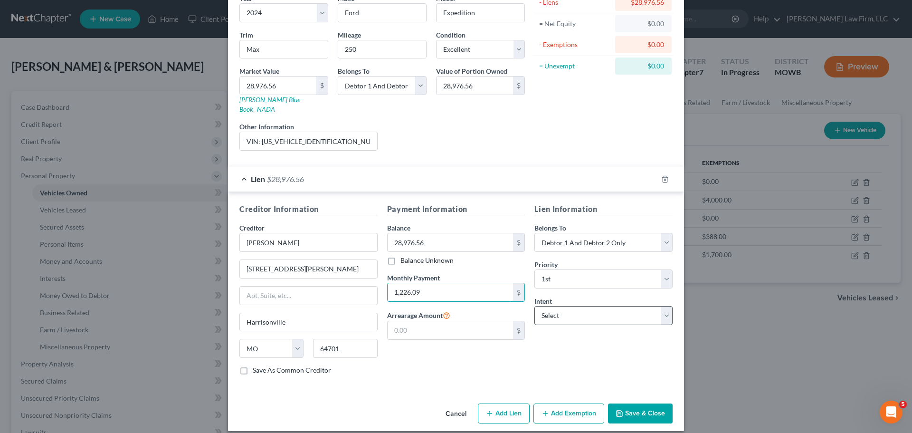
type input "1,226.09"
click at [581, 310] on select "Select Surrender Redeem Reaffirm Avoid Other" at bounding box center [603, 315] width 138 height 19
select select "2"
click at [534, 306] on select "Select Surrender Redeem Reaffirm Avoid Other" at bounding box center [603, 315] width 138 height 19
type input "74,015"
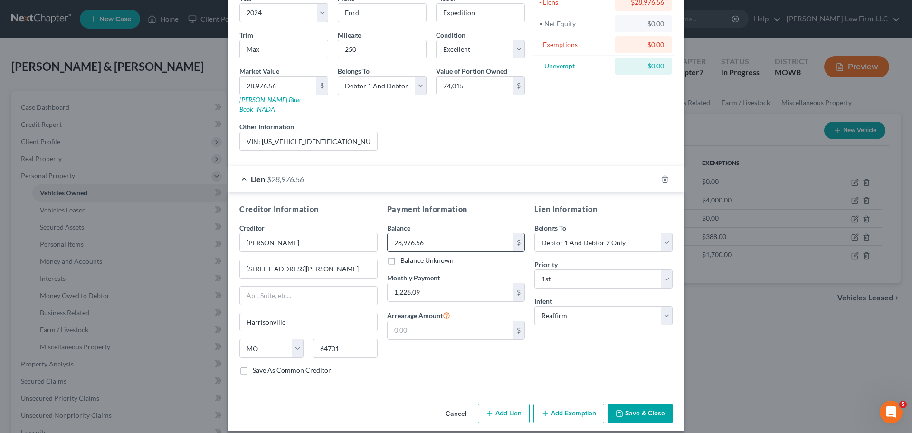
click at [436, 233] on input "28,976.56" at bounding box center [451, 242] width 126 height 18
type input "74,015"
click at [633, 411] on button "Save & Close" at bounding box center [640, 413] width 65 height 20
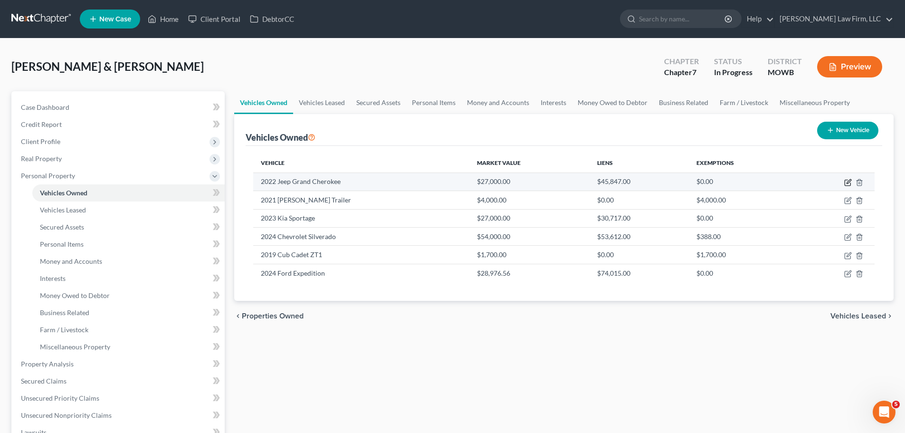
click at [850, 181] on icon "button" at bounding box center [848, 181] width 4 height 4
select select "0"
select select "4"
select select "2"
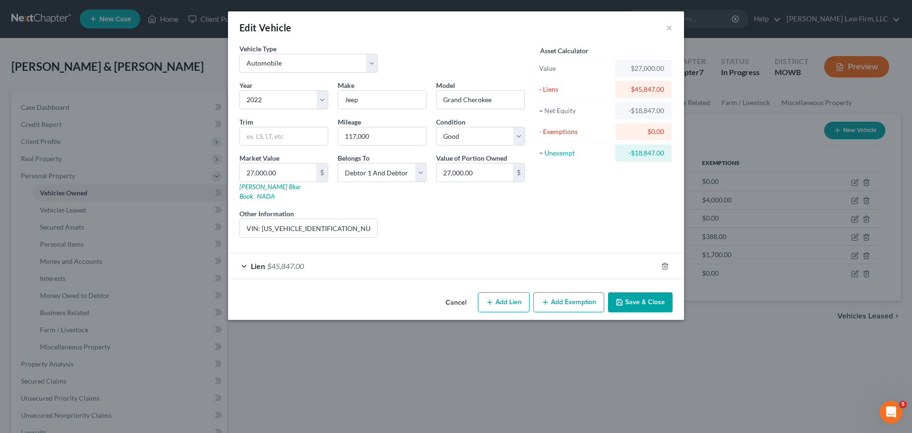
click at [359, 262] on div "Lien $45,847.00" at bounding box center [442, 265] width 429 height 25
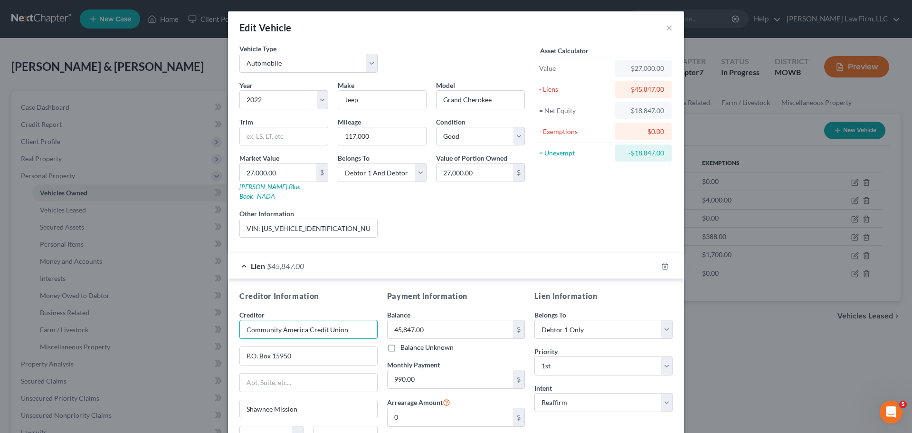
click at [281, 321] on input "Community America Credit Union" at bounding box center [308, 329] width 138 height 19
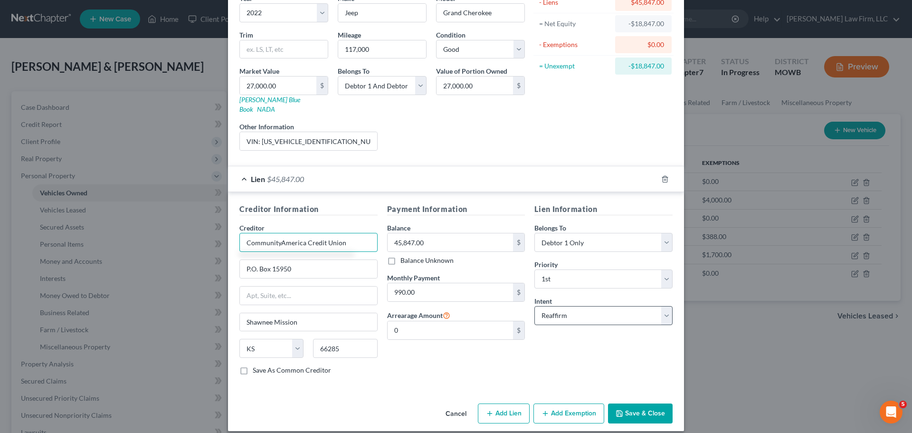
type input "CommunityAmerica Credit Union"
click at [581, 306] on select "Select Surrender Redeem Reaffirm Avoid Other" at bounding box center [603, 315] width 138 height 19
select select "0"
click at [534, 306] on select "Select Surrender Redeem Reaffirm Avoid Other" at bounding box center [603, 315] width 138 height 19
click at [627, 403] on button "Save & Close" at bounding box center [640, 413] width 65 height 20
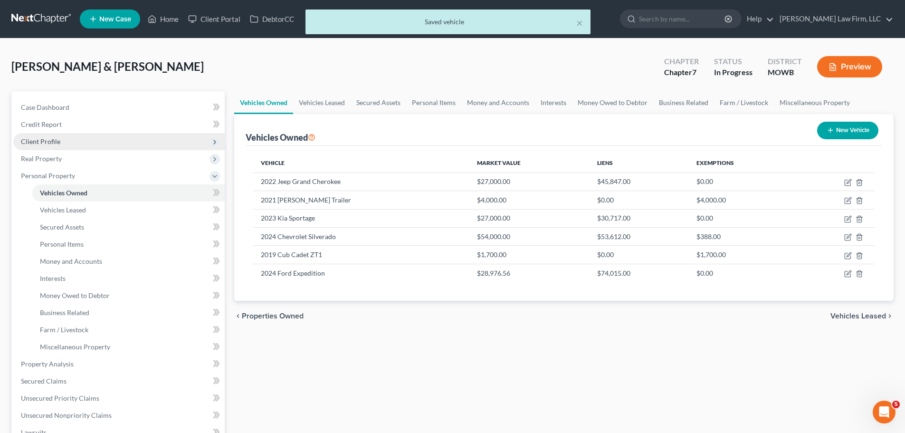
click at [67, 141] on span "Client Profile" at bounding box center [118, 141] width 211 height 17
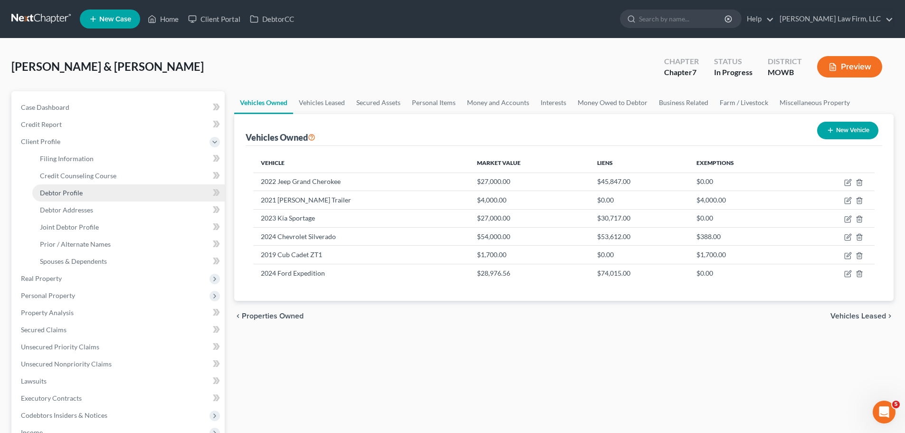
click at [94, 195] on link "Debtor Profile" at bounding box center [128, 192] width 192 height 17
select select "1"
select select "3"
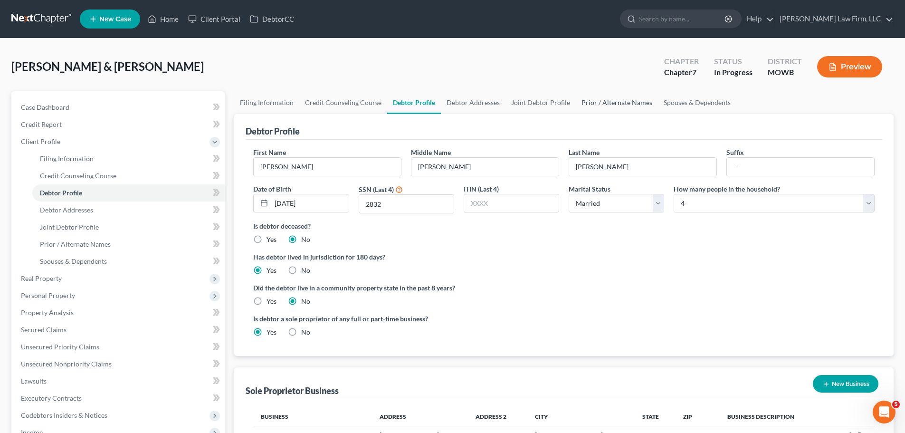
click at [600, 101] on link "Prior / Alternate Names" at bounding box center [617, 102] width 82 height 23
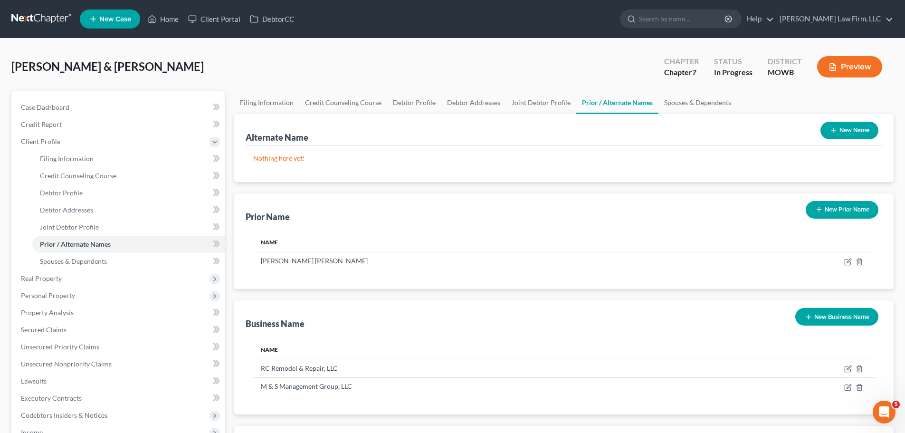
click at [865, 131] on button "New Name" at bounding box center [849, 131] width 58 height 18
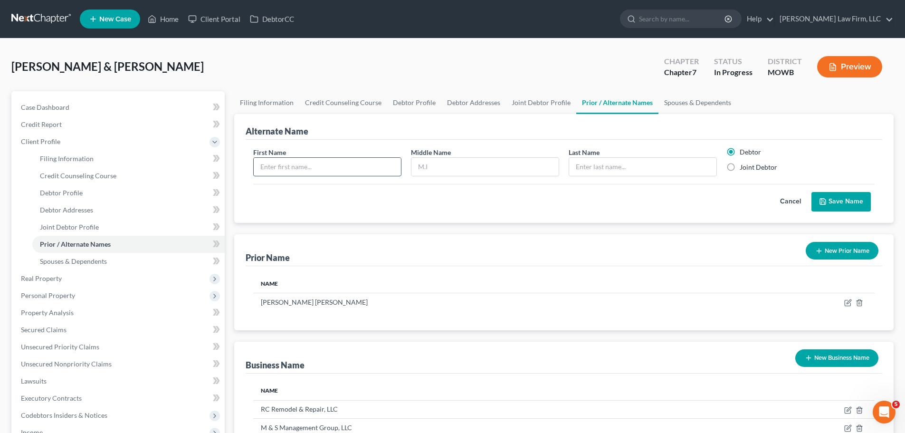
click at [288, 165] on input "text" at bounding box center [327, 167] width 147 height 18
type input "Ruan"
type input "[PERSON_NAME]"
click at [833, 202] on button "Save Name" at bounding box center [840, 202] width 59 height 20
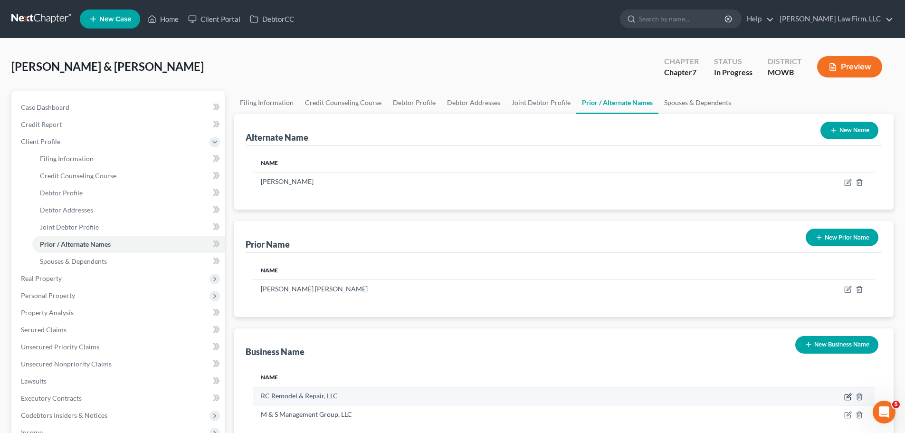
click at [848, 395] on icon "button" at bounding box center [848, 395] width 4 height 4
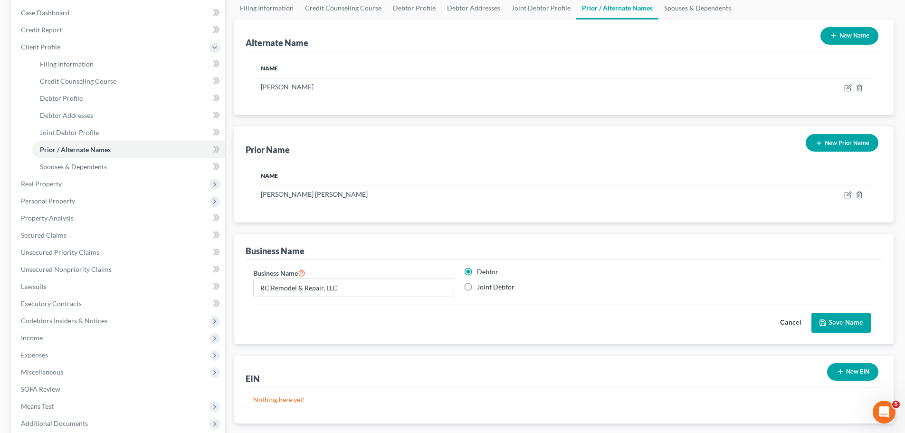
scroll to position [95, 0]
drag, startPoint x: 832, startPoint y: 328, endPoint x: 777, endPoint y: 328, distance: 55.6
click at [777, 328] on div "Cancel Save Name" at bounding box center [563, 318] width 621 height 28
click at [832, 323] on button "Save Name" at bounding box center [840, 322] width 59 height 20
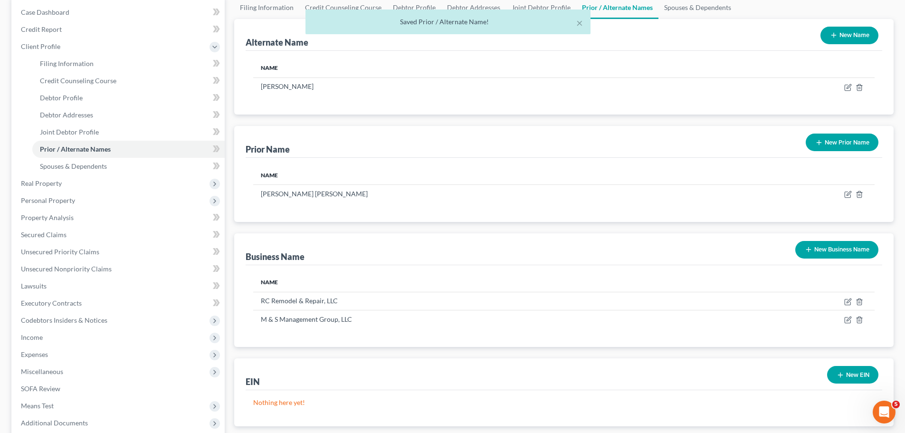
click at [859, 377] on button "New EIN" at bounding box center [852, 375] width 51 height 18
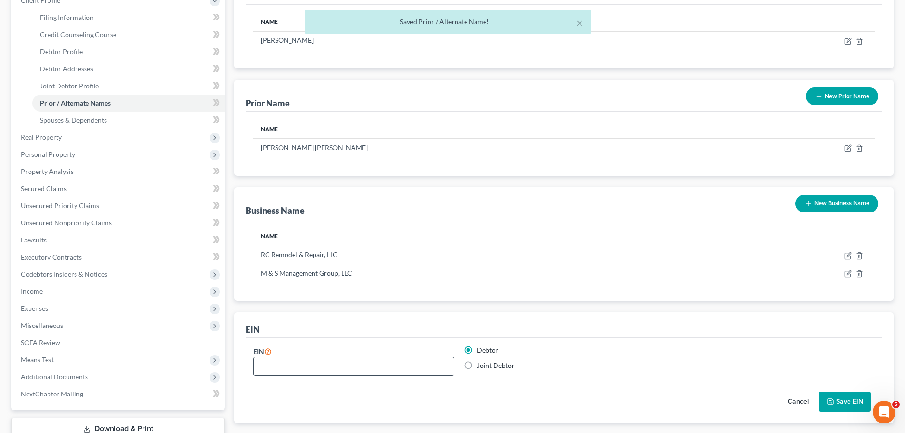
scroll to position [190, 0]
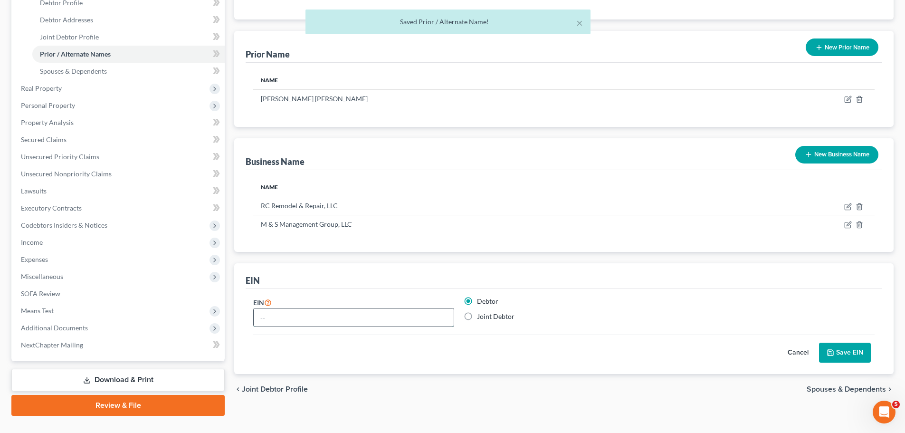
click at [271, 322] on input "text" at bounding box center [354, 317] width 200 height 18
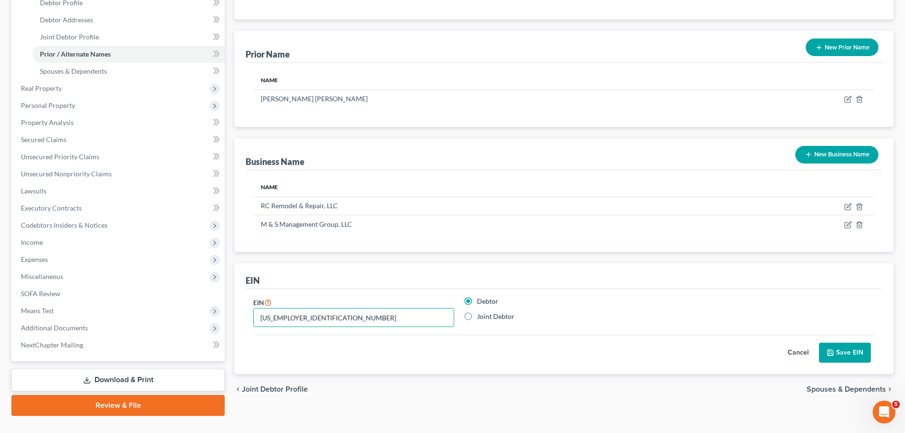
type input "[US_EMPLOYER_IDENTIFICATION_NUMBER]"
click at [859, 347] on button "Save EIN" at bounding box center [845, 352] width 52 height 20
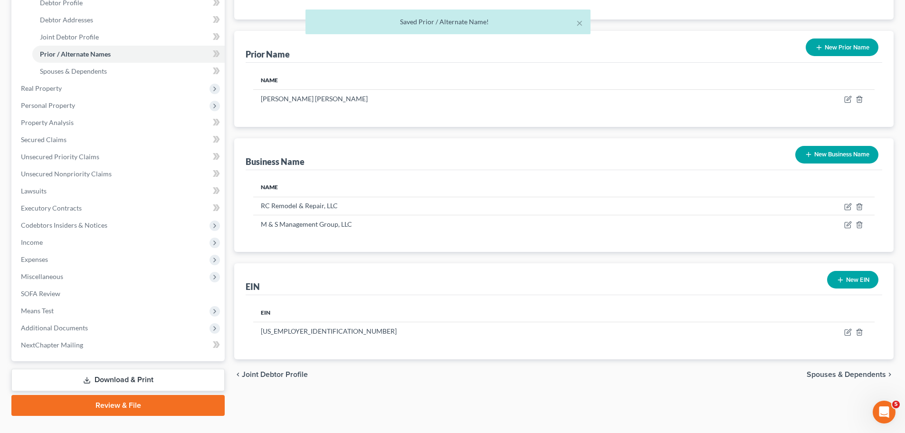
click at [854, 279] on button "New EIN" at bounding box center [852, 280] width 51 height 18
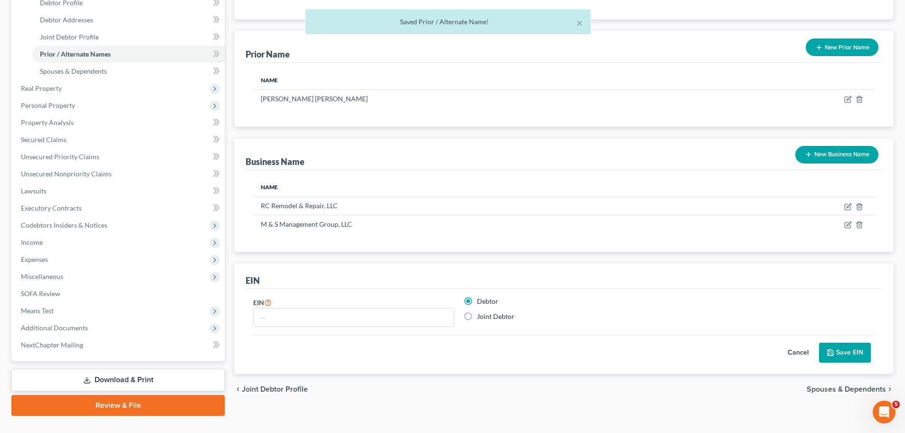
click at [500, 318] on label "Joint Debtor" at bounding box center [496, 316] width 38 height 9
click at [487, 318] on input "Joint Debtor" at bounding box center [484, 315] width 6 height 6
radio input "true"
radio input "false"
click at [402, 319] on input "text" at bounding box center [354, 317] width 200 height 18
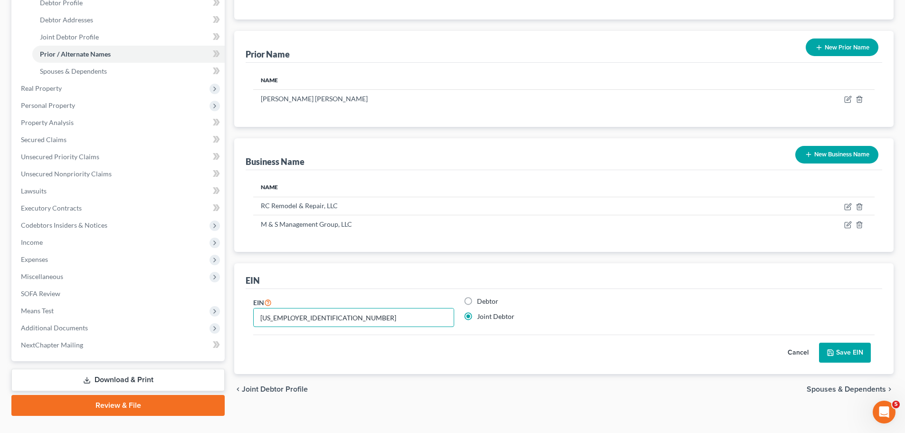
type input "[US_EMPLOYER_IDENTIFICATION_NUMBER]"
click at [861, 355] on button "Save EIN" at bounding box center [845, 352] width 52 height 20
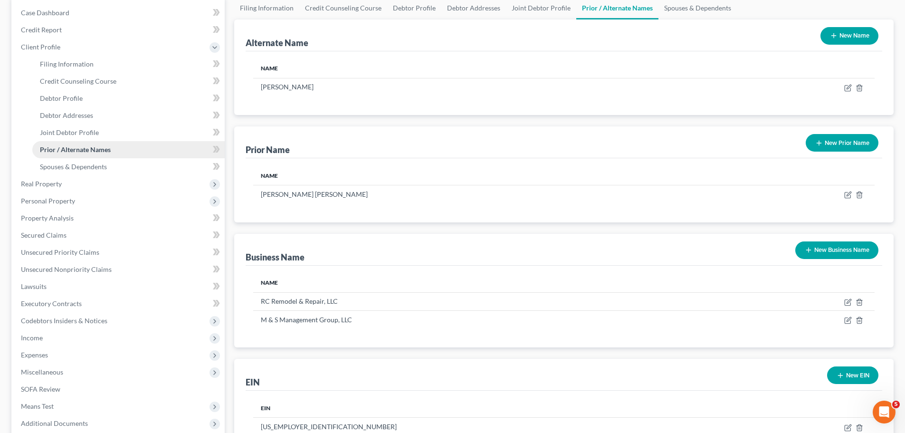
scroll to position [66, 0]
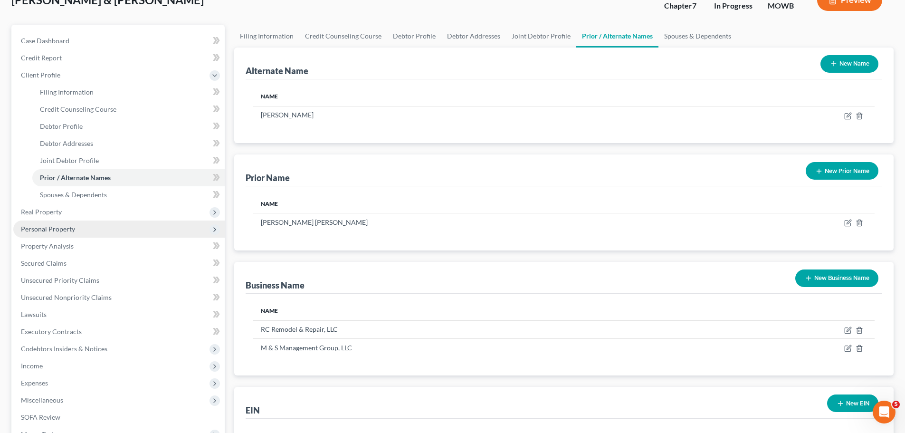
click at [76, 230] on span "Personal Property" at bounding box center [118, 228] width 211 height 17
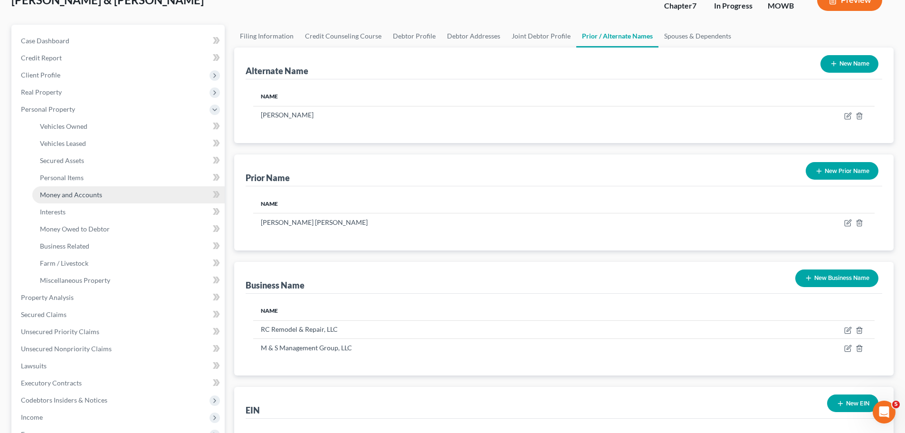
click at [85, 194] on span "Money and Accounts" at bounding box center [71, 194] width 62 height 8
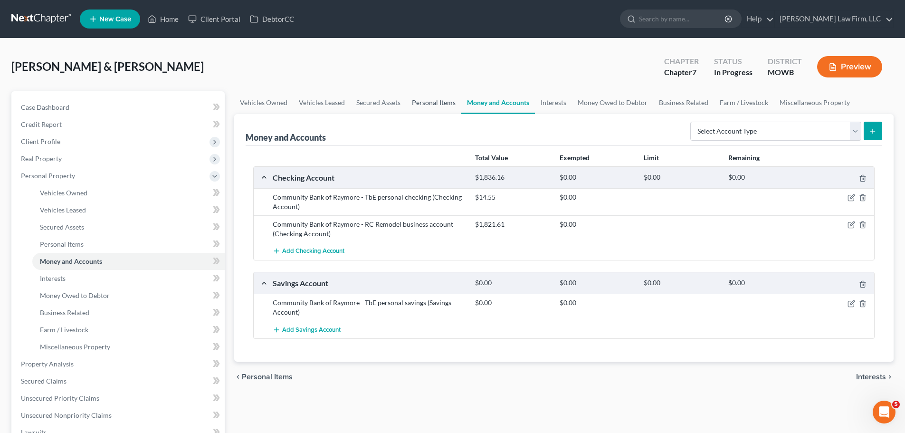
click at [432, 104] on link "Personal Items" at bounding box center [433, 102] width 55 height 23
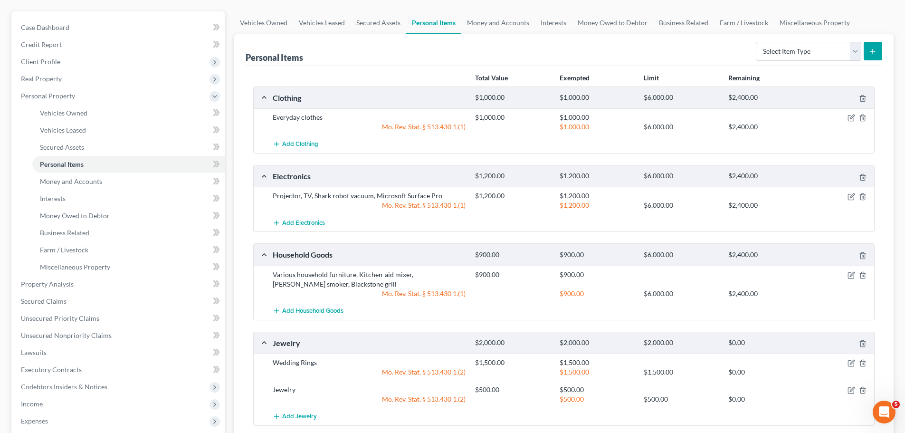
scroll to position [285, 0]
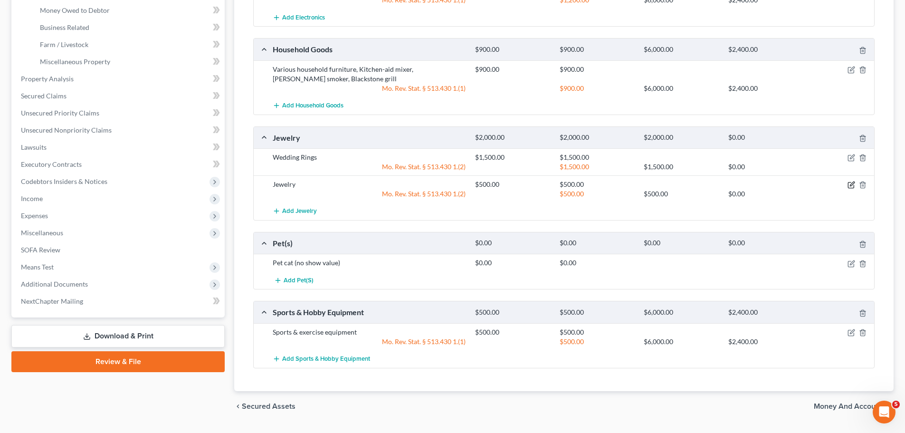
click at [852, 184] on icon "button" at bounding box center [852, 184] width 4 height 4
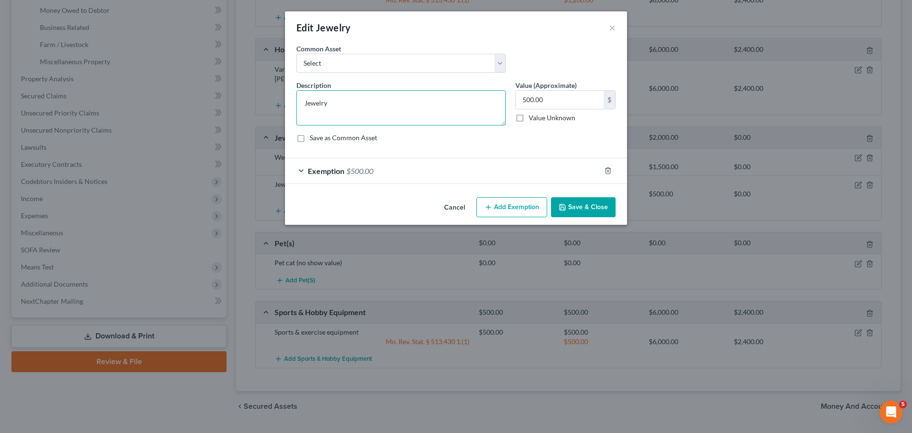
click at [452, 119] on textarea "Jewelry" at bounding box center [400, 107] width 209 height 35
type textarea "Jewelry, old Apple watches (2)"
click at [575, 208] on button "Save & Close" at bounding box center [583, 207] width 65 height 20
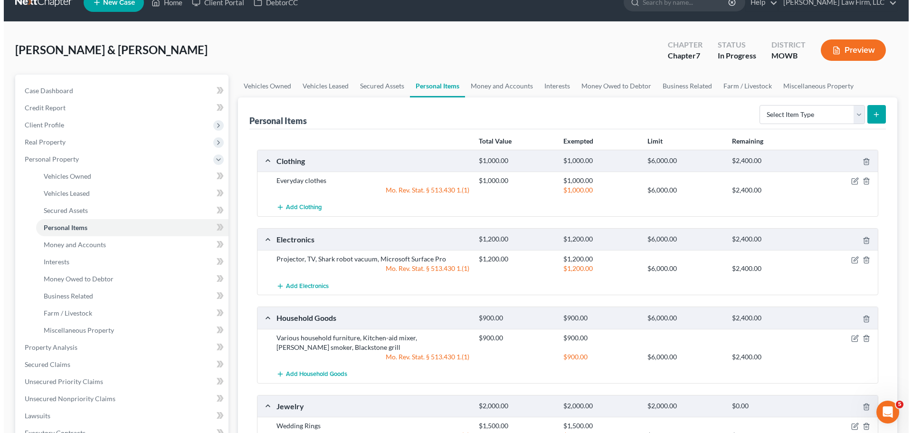
scroll to position [0, 0]
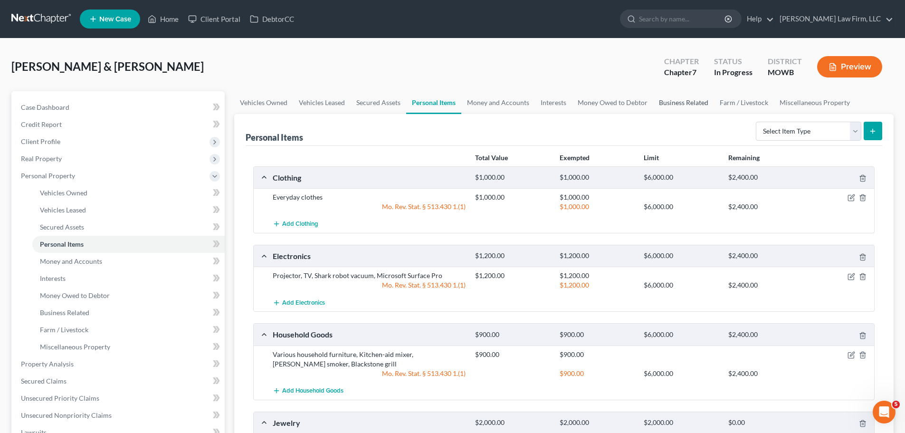
click at [685, 101] on link "Business Related" at bounding box center [683, 102] width 61 height 23
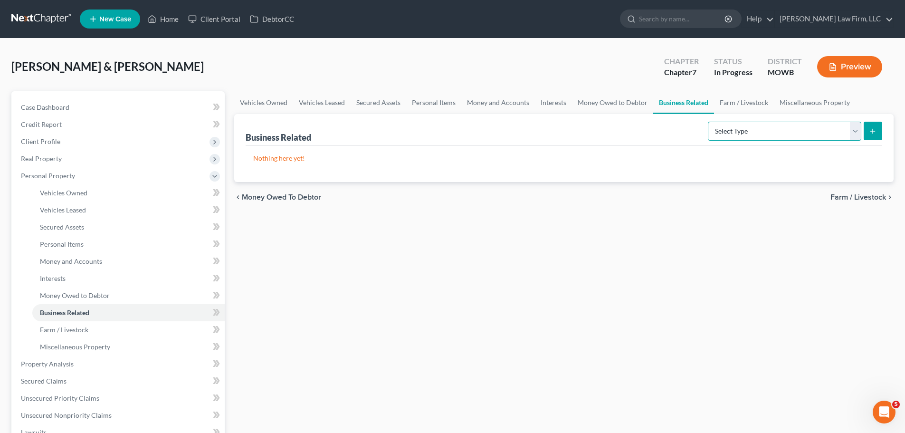
click at [842, 134] on select "Select Type Customer Lists Franchises Inventory Licenses Machinery Office Equip…" at bounding box center [784, 131] width 153 height 19
click at [545, 104] on link "Interests" at bounding box center [553, 102] width 37 height 23
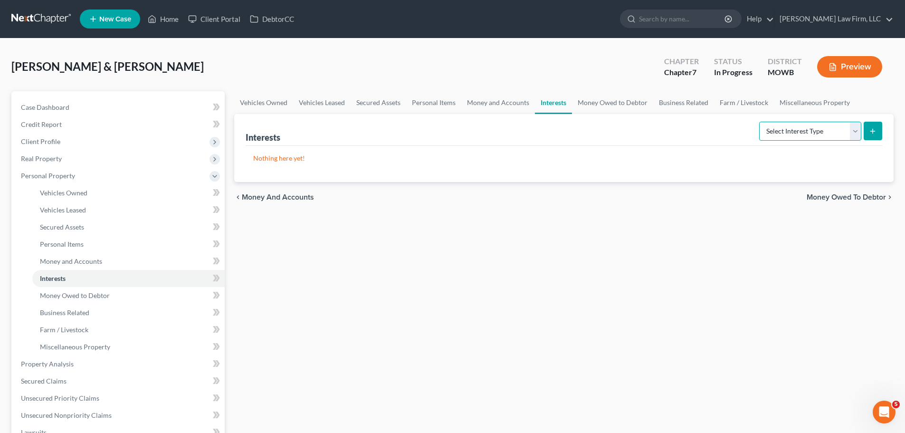
click at [806, 128] on select "Select Interest Type 401K Annuity Bond Education IRA Government Bond Government…" at bounding box center [810, 131] width 102 height 19
select select "partnership_active"
click at [760, 122] on select "Select Interest Type 401K Annuity Bond Education IRA Government Bond Government…" at bounding box center [810, 131] width 102 height 19
click at [875, 133] on icon "submit" at bounding box center [873, 131] width 8 height 8
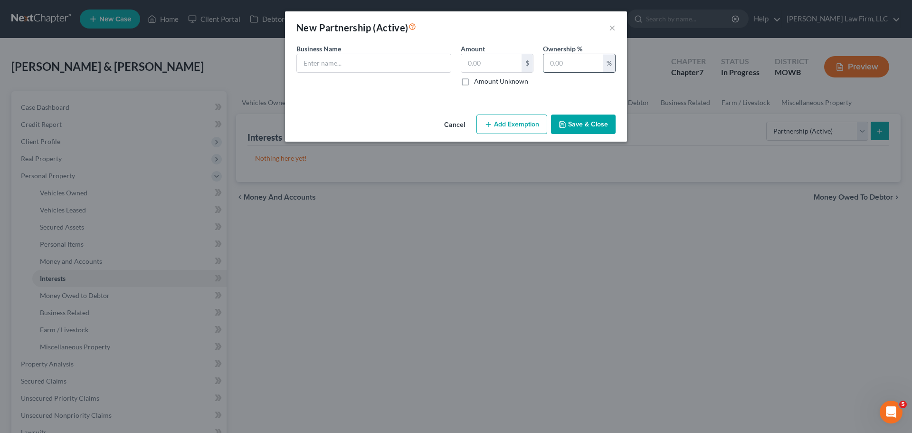
click at [553, 62] on input "text" at bounding box center [573, 63] width 60 height 18
type input "100"
click at [360, 66] on input "text" at bounding box center [374, 63] width 154 height 18
type input "RC Remodel & Repair, LLC (valuation provided on items)"
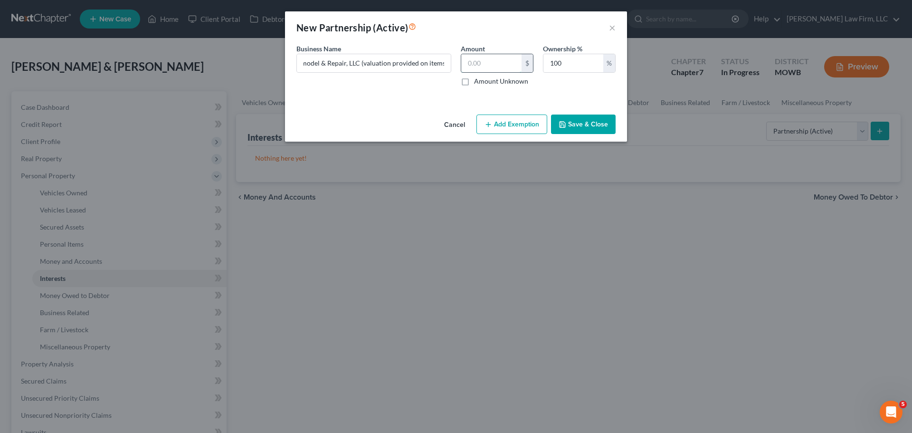
scroll to position [0, 0]
click at [475, 67] on input "text" at bounding box center [491, 63] width 60 height 18
type input "0"
click at [432, 63] on input "RC Remodel & Repair, LLC (valuation provided on items)" at bounding box center [374, 63] width 154 height 18
click at [599, 121] on button "Save & Close" at bounding box center [583, 124] width 65 height 20
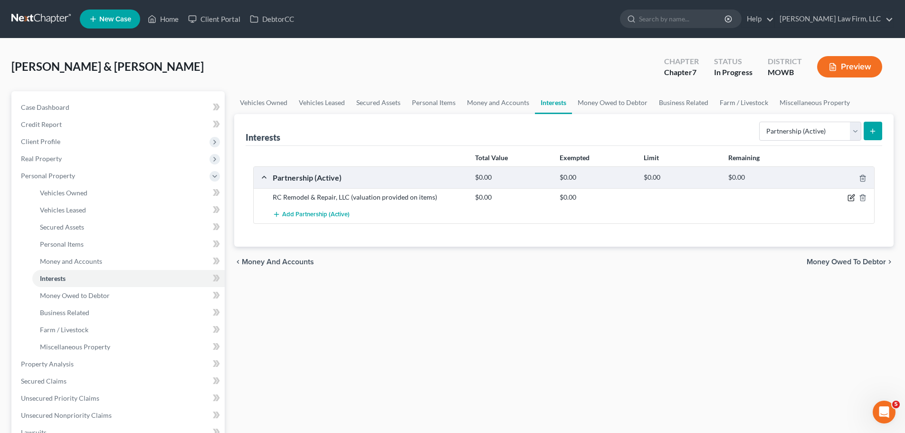
click at [851, 196] on icon "button" at bounding box center [851, 198] width 8 height 8
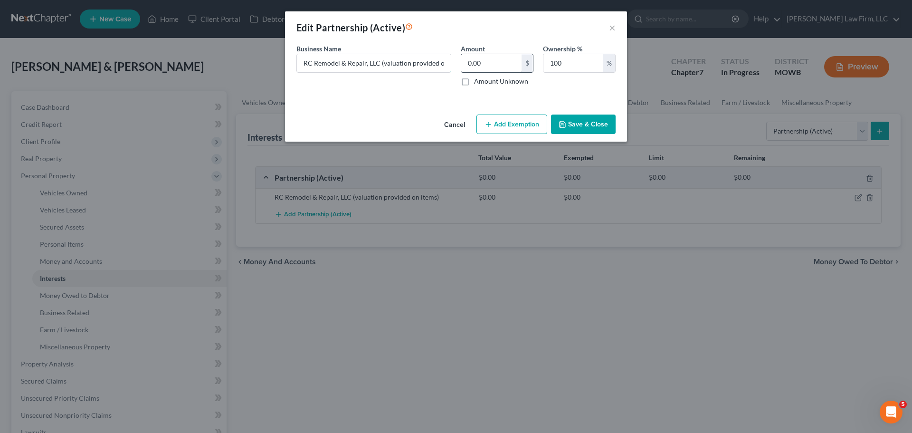
drag, startPoint x: 431, startPoint y: 61, endPoint x: 468, endPoint y: 62, distance: 37.1
click at [436, 61] on input "RC Remodel & Repair, LLC (valuation provided on items)" at bounding box center [374, 63] width 154 height 18
type input "RC Remodel & Repair, LLC (valuation provided on listed business assets)"
click at [598, 122] on button "Save & Close" at bounding box center [583, 124] width 65 height 20
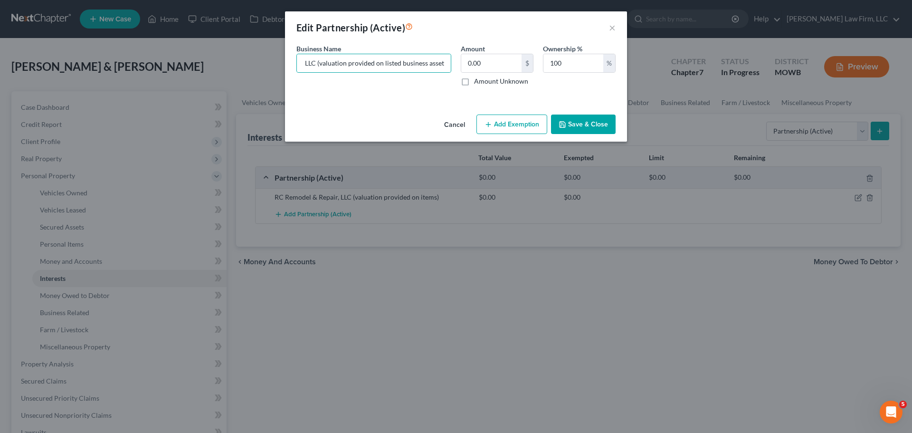
scroll to position [0, 0]
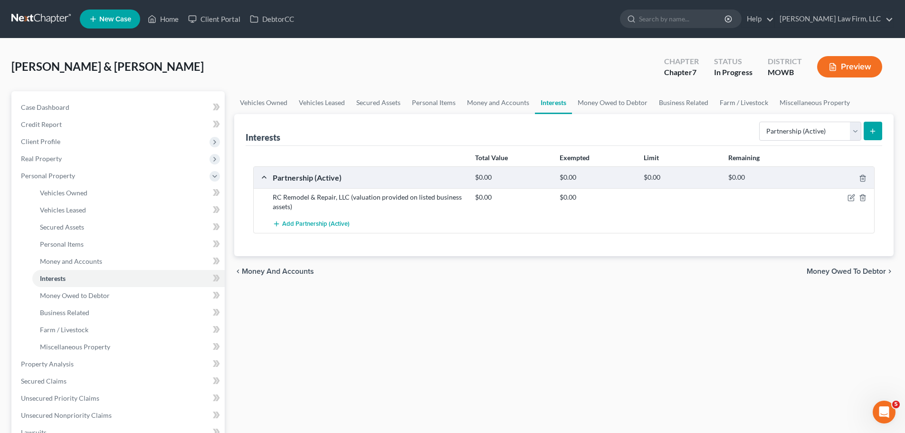
click at [865, 134] on button "submit" at bounding box center [872, 131] width 19 height 19
click at [854, 132] on select "Select Interest Type 401K Annuity Bond Education IRA Government Bond Government…" at bounding box center [810, 131] width 102 height 19
click at [875, 130] on icon "submit" at bounding box center [873, 131] width 8 height 8
click at [857, 135] on select "Select Interest Type 401K Annuity Bond Education IRA Government Bond Government…" at bounding box center [810, 131] width 102 height 19
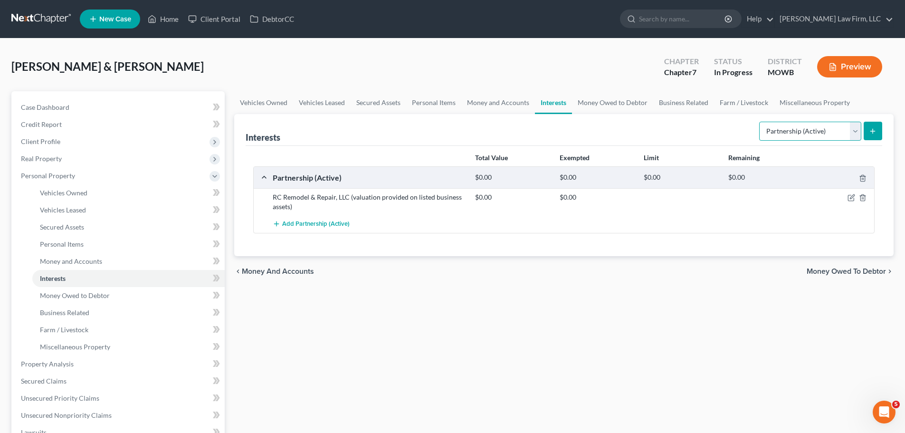
select select "partnership_inactive"
click at [760, 122] on select "Select Interest Type 401K Annuity Bond Education IRA Government Bond Government…" at bounding box center [810, 131] width 102 height 19
click at [876, 124] on button "submit" at bounding box center [872, 131] width 19 height 19
click at [489, 103] on link "Money and Accounts" at bounding box center [498, 102] width 74 height 23
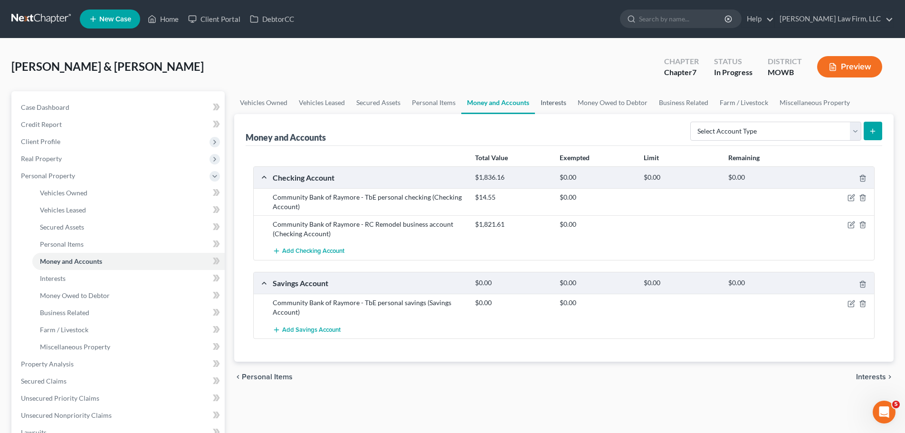
click at [542, 101] on link "Interests" at bounding box center [553, 102] width 37 height 23
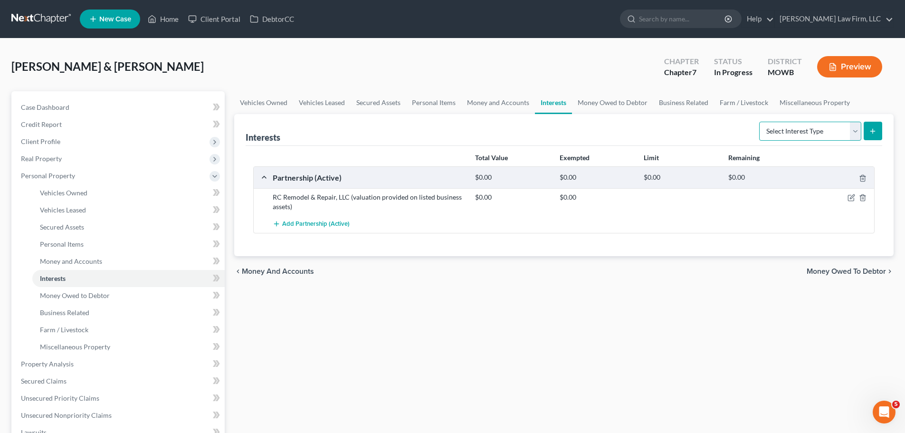
click at [854, 129] on select "Select Interest Type 401K Annuity Bond Education IRA Government Bond Government…" at bounding box center [810, 131] width 102 height 19
select select "partnership_inactive"
click at [760, 122] on select "Select Interest Type 401K Annuity Bond Education IRA Government Bond Government…" at bounding box center [810, 131] width 102 height 19
click at [870, 129] on icon "submit" at bounding box center [873, 131] width 8 height 8
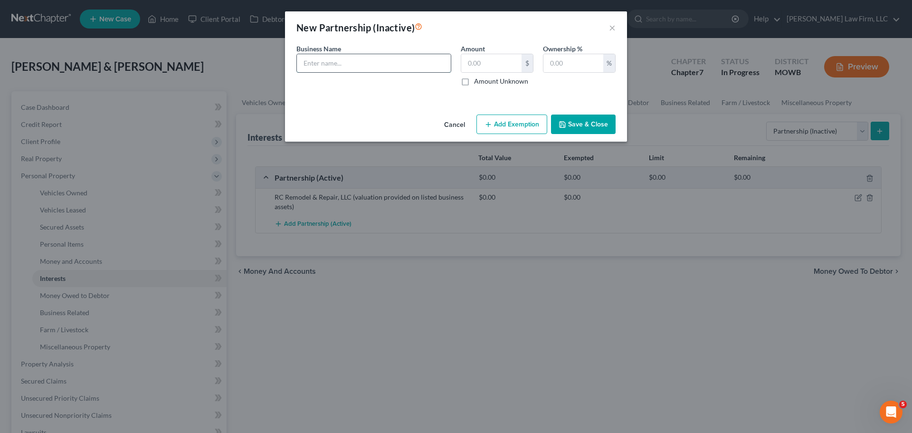
click at [403, 65] on input "text" at bounding box center [374, 63] width 154 height 18
type input "M&S Remodel - closed business, Debtor owns 1%, Joint Debtor owns 49%"
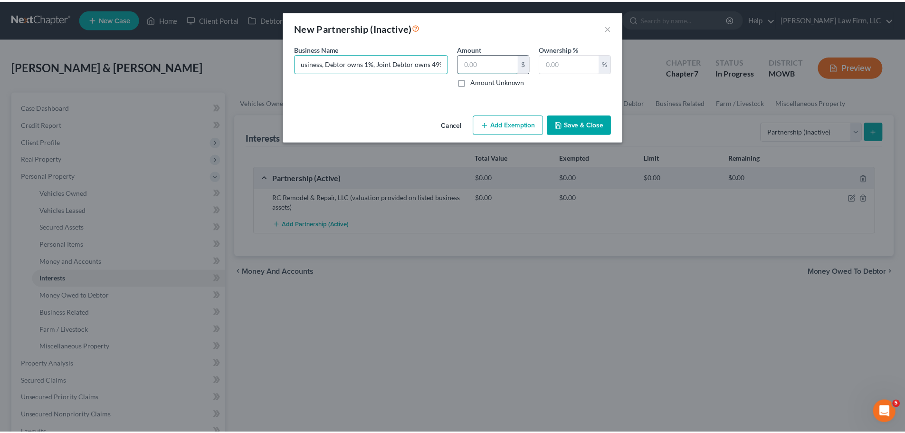
scroll to position [0, 0]
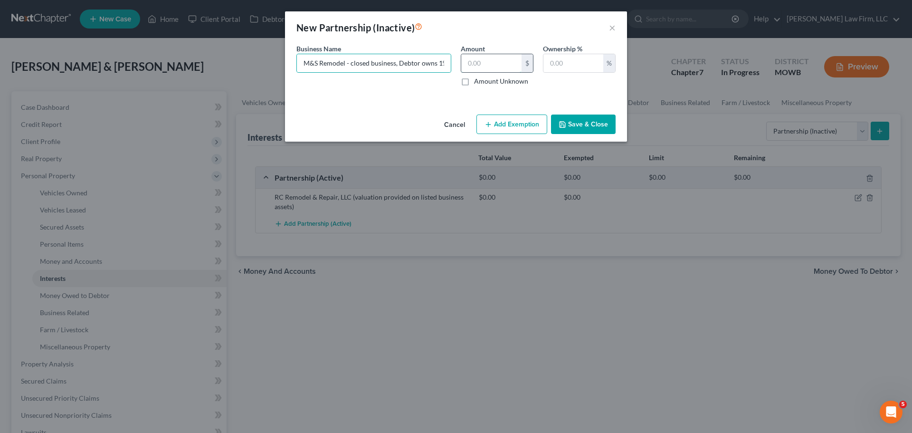
click at [475, 60] on input "text" at bounding box center [491, 63] width 60 height 18
type input "0"
click at [548, 60] on input "text" at bounding box center [573, 63] width 60 height 18
type input "50"
click at [584, 131] on button "Save & Close" at bounding box center [583, 124] width 65 height 20
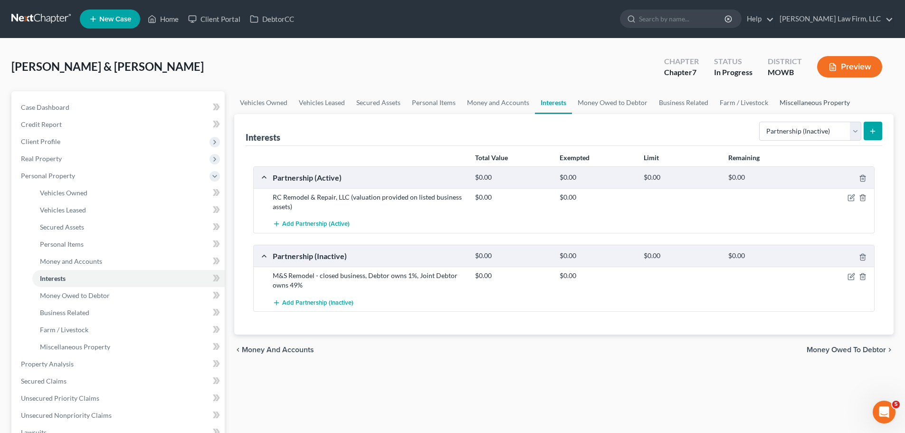
click at [780, 99] on link "Miscellaneous Property" at bounding box center [815, 102] width 82 height 23
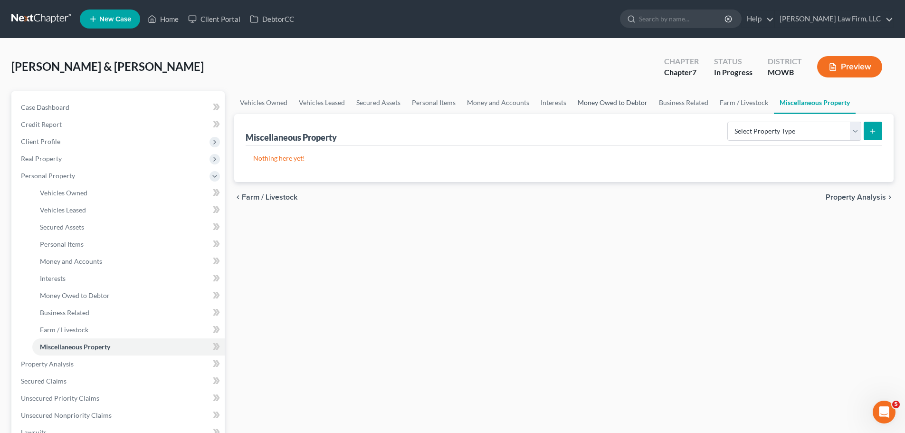
click at [607, 101] on link "Money Owed to Debtor" at bounding box center [612, 102] width 81 height 23
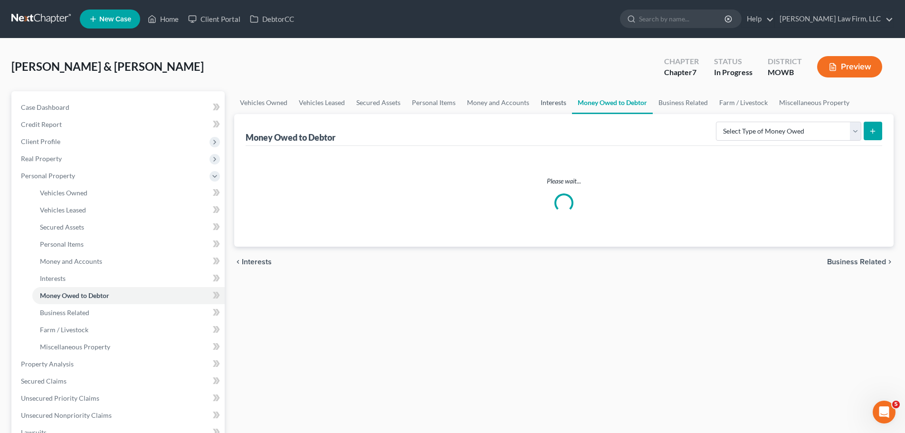
click at [541, 101] on link "Interests" at bounding box center [553, 102] width 37 height 23
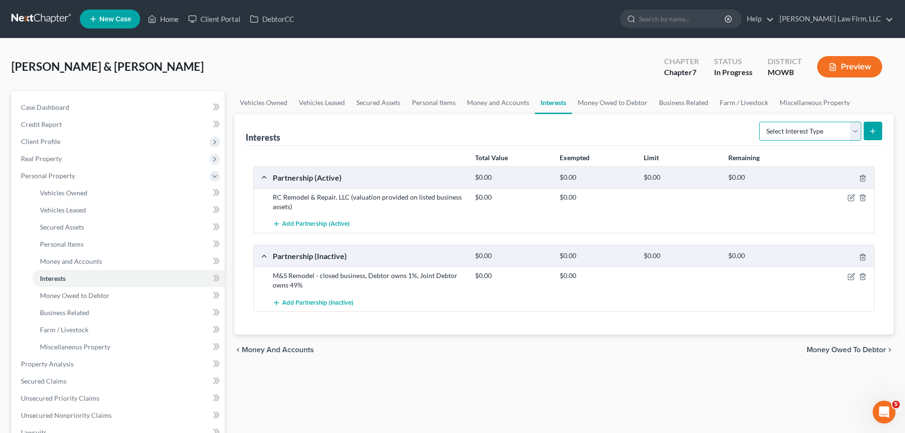
click at [854, 129] on select "Select Interest Type 401K Annuity Bond Education IRA Government Bond Government…" at bounding box center [810, 131] width 102 height 19
click at [602, 101] on link "Money Owed to Debtor" at bounding box center [612, 102] width 81 height 23
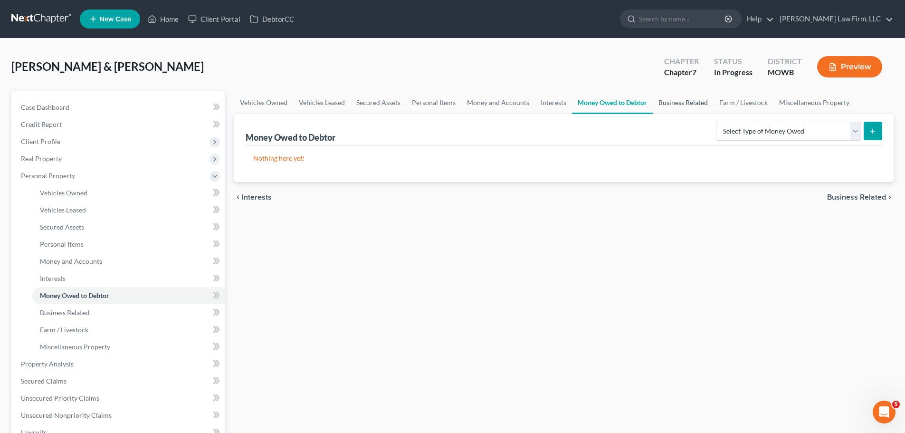
click at [680, 100] on link "Business Related" at bounding box center [683, 102] width 61 height 23
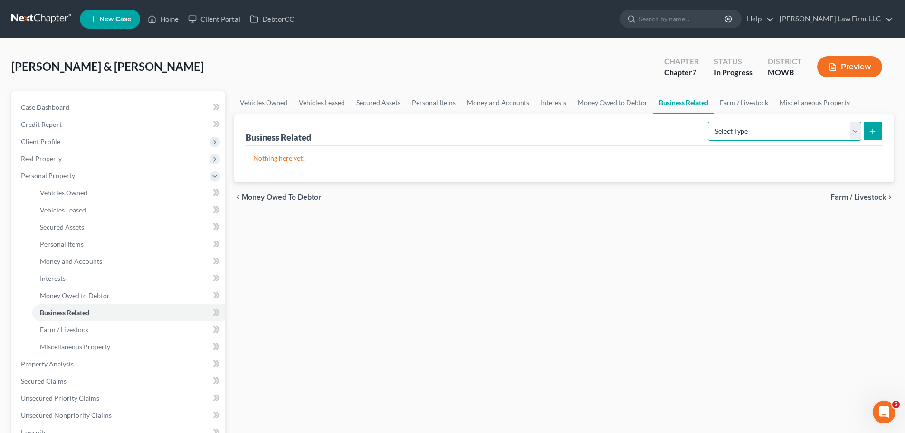
click at [854, 128] on select "Select Type Customer Lists Franchises Inventory Licenses Machinery Office Equip…" at bounding box center [784, 131] width 153 height 19
select select "franchise"
click at [708, 122] on select "Select Type Customer Lists Franchises Inventory Licenses Machinery Office Equip…" at bounding box center [784, 131] width 153 height 19
click at [877, 130] on button "submit" at bounding box center [872, 131] width 19 height 19
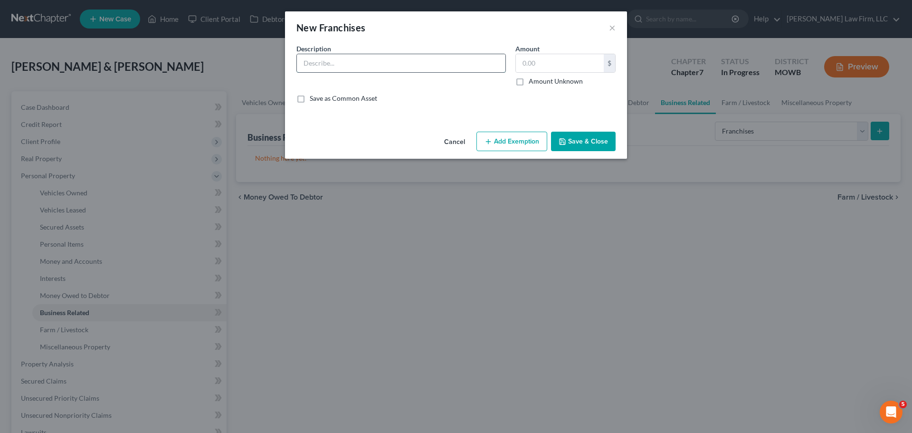
click at [374, 63] on input "text" at bounding box center [401, 63] width 208 height 18
type input "Blush Bootcamp (terminated [DATE])"
click at [556, 57] on input "text" at bounding box center [560, 63] width 88 height 18
type input "0"
click at [573, 136] on button "Save & Close" at bounding box center [583, 142] width 65 height 20
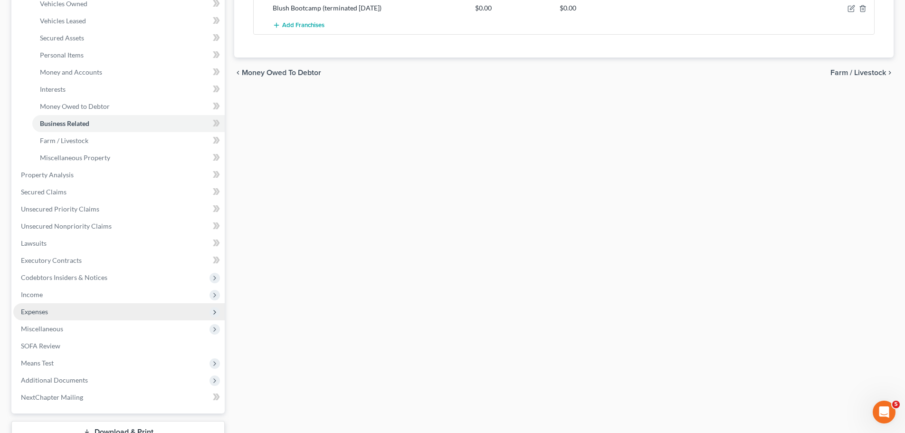
scroll to position [190, 0]
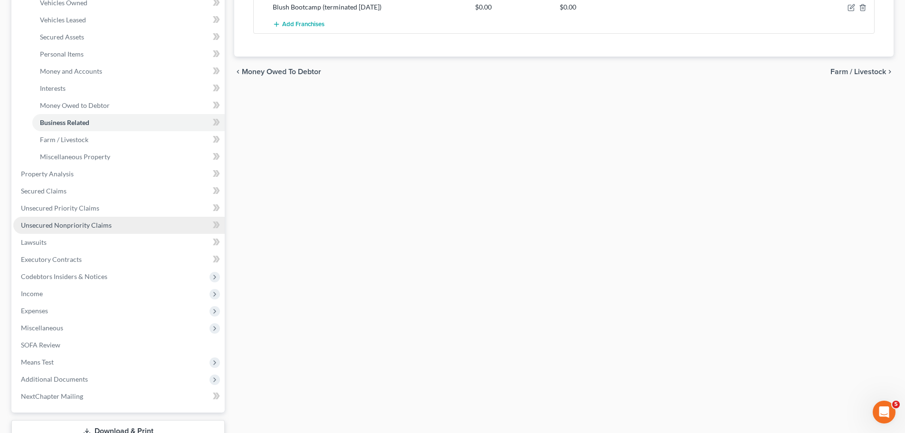
click at [104, 227] on span "Unsecured Nonpriority Claims" at bounding box center [66, 225] width 91 height 8
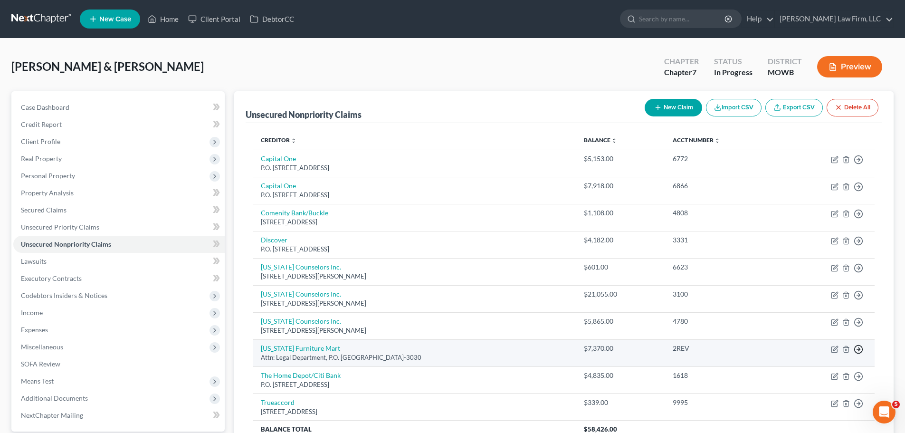
click at [862, 348] on circle "button" at bounding box center [858, 349] width 8 height 8
click at [826, 354] on link "Move to D" at bounding box center [814, 356] width 79 height 16
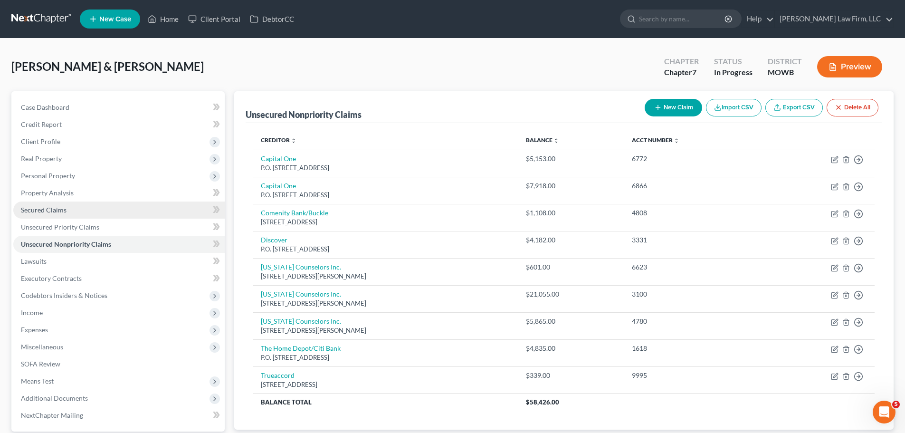
click at [79, 218] on link "Secured Claims" at bounding box center [118, 209] width 211 height 17
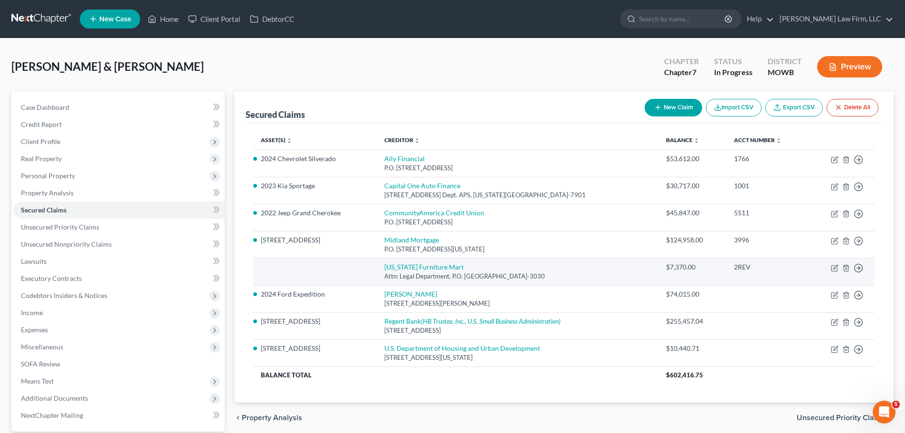
click at [447, 262] on td "[US_STATE] Furniture Mart Attn: Legal Department, P.O. [GEOGRAPHIC_DATA]-3030" at bounding box center [518, 271] width 282 height 27
click at [439, 267] on link "[US_STATE] Furniture Mart" at bounding box center [423, 267] width 79 height 8
select select "30"
select select "1"
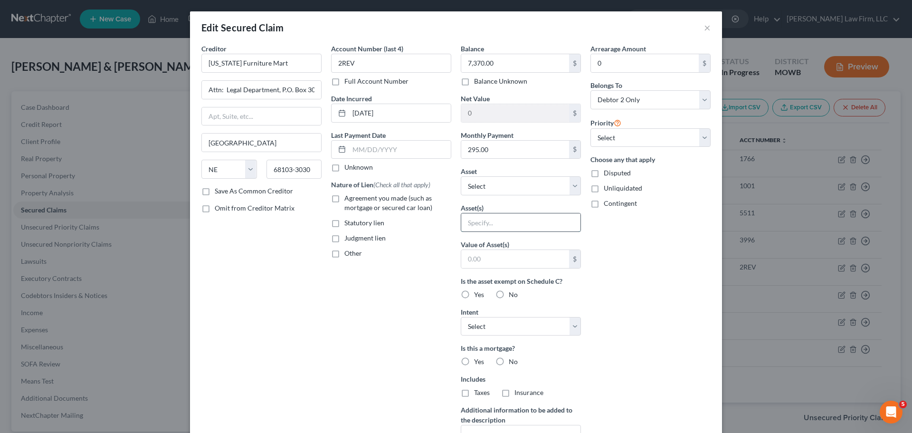
click at [536, 218] on input "text" at bounding box center [520, 222] width 119 height 18
type input "Household goods, debtors not in possession of most of them"
click at [509, 293] on label "No" at bounding box center [513, 294] width 9 height 9
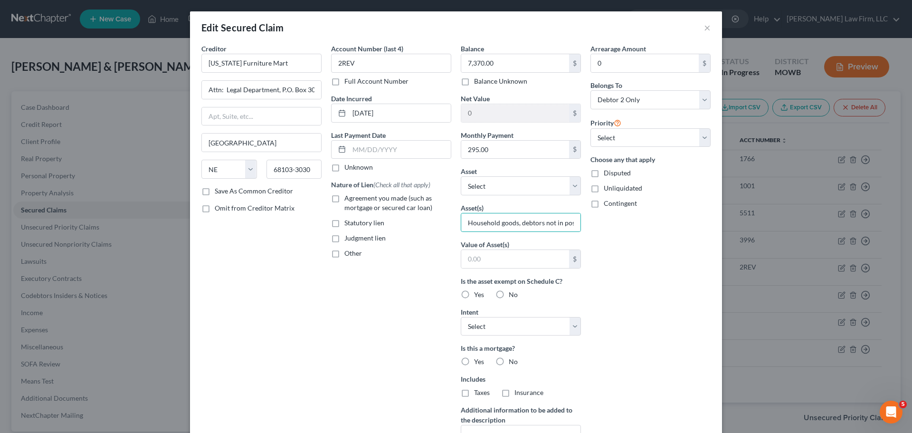
click at [512, 293] on input "No" at bounding box center [515, 293] width 6 height 6
radio input "true"
click at [495, 327] on select "Select Surrender Redeem Reaffirm Avoid Other" at bounding box center [521, 326] width 120 height 19
select select "0"
click at [461, 317] on select "Select Surrender Redeem Reaffirm Avoid Other" at bounding box center [521, 326] width 120 height 19
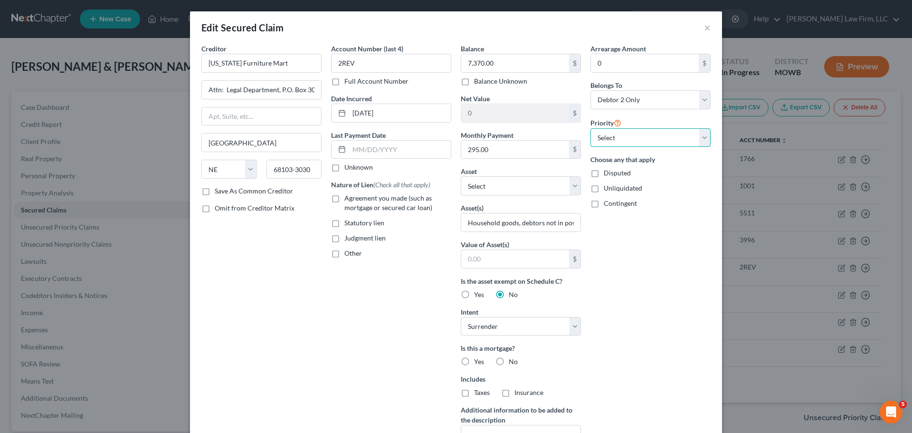
click at [618, 143] on select "Select 1st 2nd 3rd 4th 5th 6th 7th 8th 9th 10th 11th 12th 13th 14th 15th 16th 1…" at bounding box center [650, 137] width 120 height 19
select select "0"
click at [590, 128] on select "Select 1st 2nd 3rd 4th 5th 6th 7th 8th 9th 10th 11th 12th 13th 14th 15th 16th 1…" at bounding box center [650, 137] width 120 height 19
click at [596, 317] on div "Arrearage Amount 0 $ Belongs To * Select Debtor 1 Only Debtor 2 Only Debtor 1 A…" at bounding box center [651, 256] width 130 height 424
click at [509, 361] on label "No" at bounding box center [513, 361] width 9 height 9
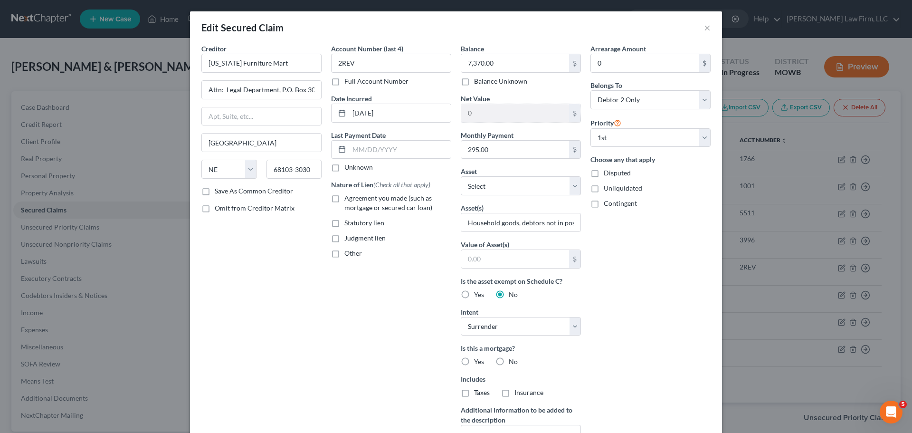
click at [512, 361] on input "No" at bounding box center [515, 360] width 6 height 6
radio input "true"
click at [344, 199] on label "Agreement you made (such as mortgage or secured car loan)" at bounding box center [397, 202] width 107 height 19
click at [348, 199] on input "Agreement you made (such as mortgage or secured car loan)" at bounding box center [351, 196] width 6 height 6
checkbox input "true"
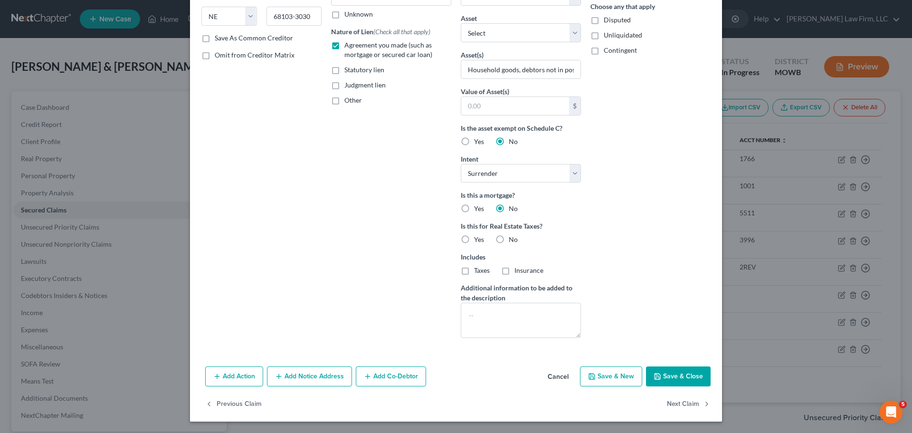
click at [693, 379] on button "Save & Close" at bounding box center [678, 376] width 65 height 20
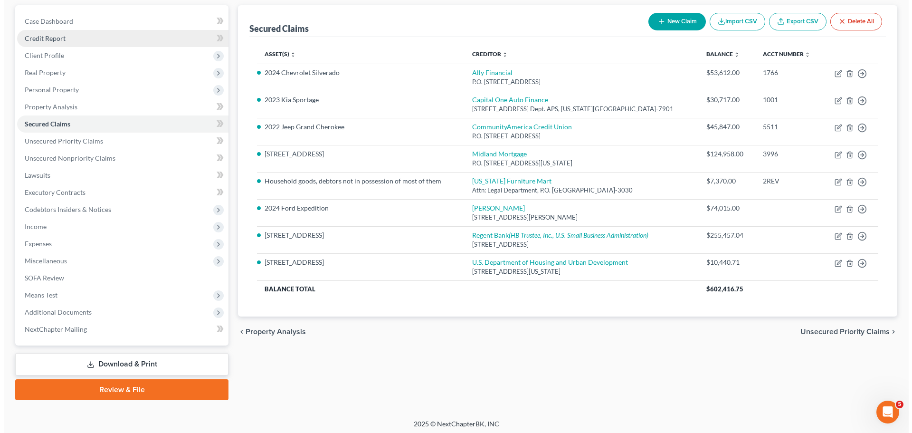
scroll to position [89, 0]
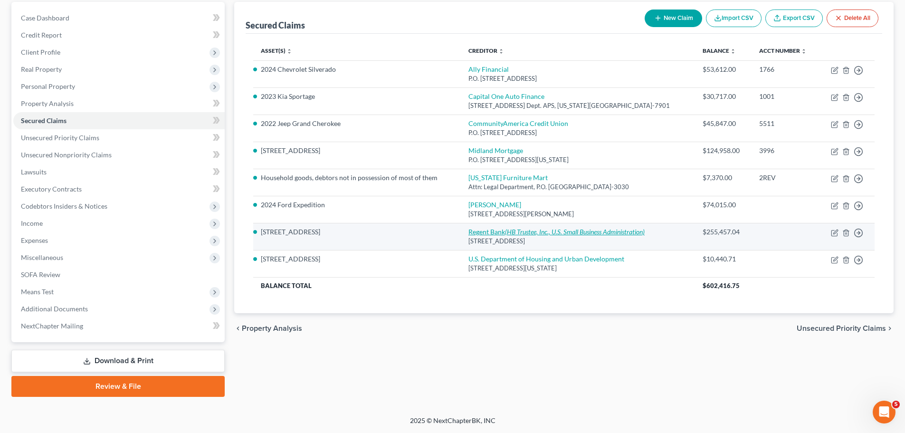
click at [599, 232] on icon "(HB Trustee, Inc., U.S. Small Business Administration)" at bounding box center [575, 231] width 140 height 8
select select "26"
select select "2"
select select "0"
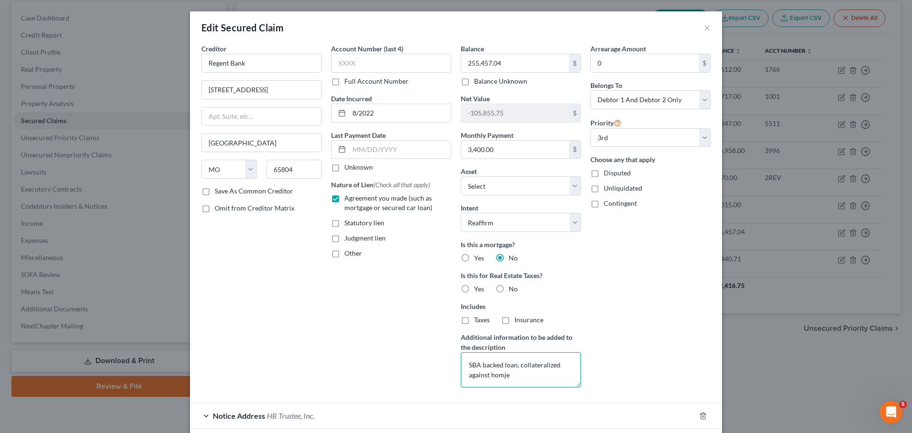
click at [546, 378] on textarea "SBA backed loan, collateralized against homje" at bounding box center [521, 369] width 120 height 35
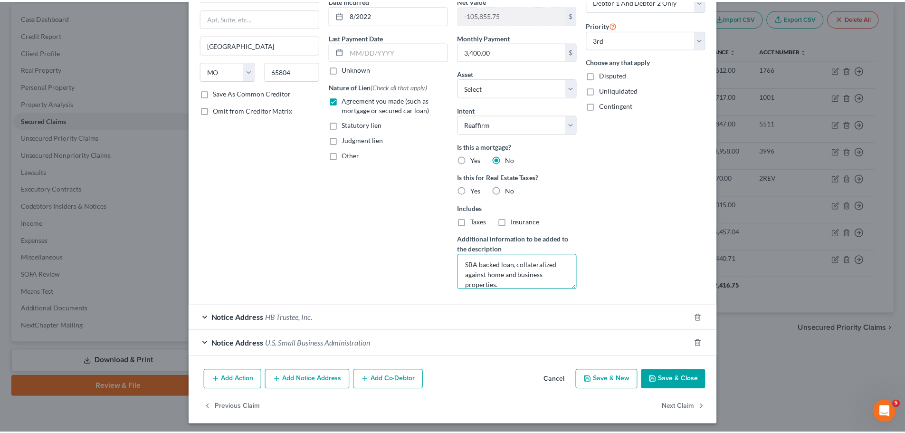
scroll to position [101, 0]
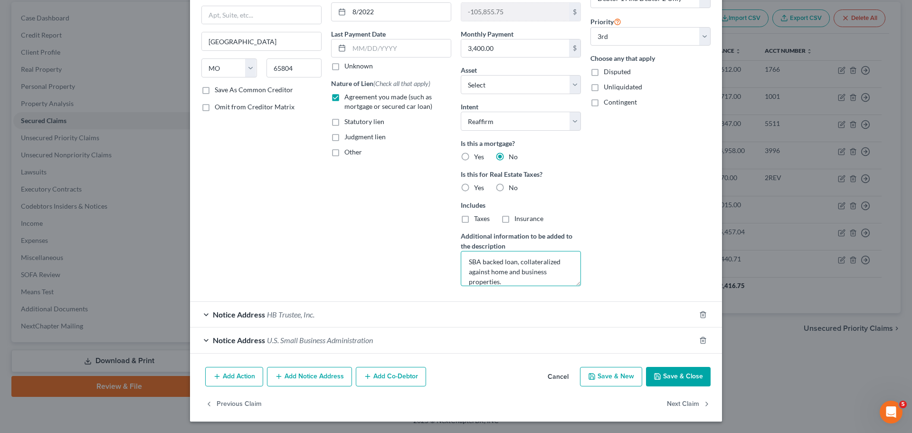
type textarea "SBA backed loan, collateralized against home and business properties."
click at [688, 378] on button "Save & Close" at bounding box center [678, 377] width 65 height 20
select select "1"
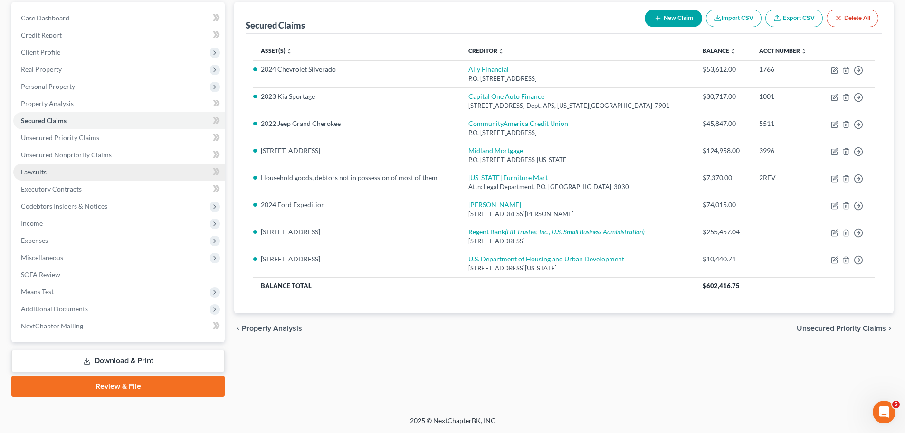
click at [44, 173] on span "Lawsuits" at bounding box center [34, 172] width 26 height 8
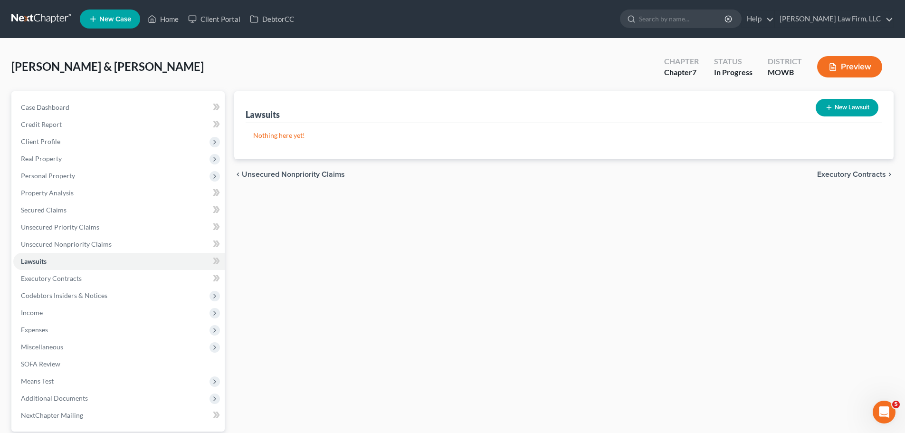
click at [850, 113] on button "New Lawsuit" at bounding box center [846, 108] width 63 height 18
select select "0"
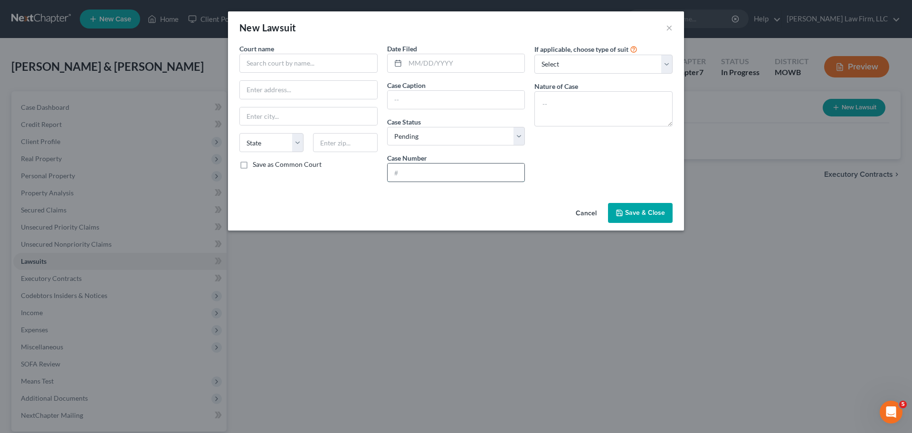
click at [426, 165] on input "text" at bounding box center [456, 172] width 137 height 18
paste input "2416-CV28960"
type input "2416-CV28960"
click at [435, 99] on input "text" at bounding box center [456, 100] width 137 height 18
paste input "U CAN DO HARD THINGS ET AL V [PERSON_NAME] ET AL"
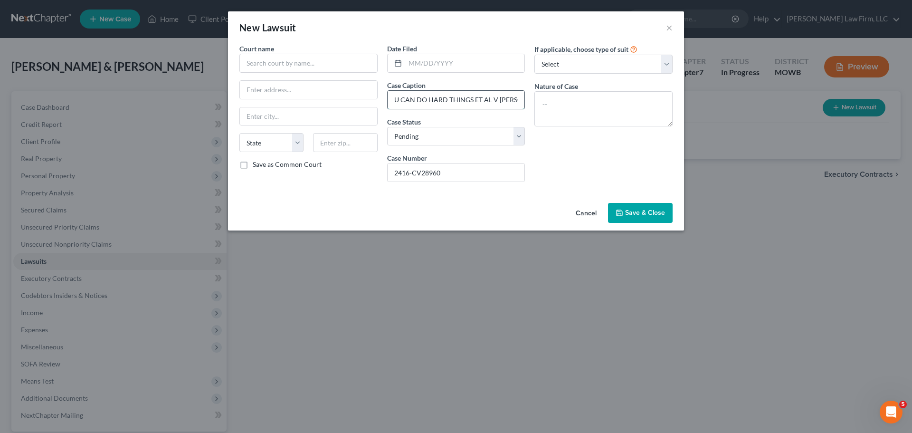
scroll to position [0, 58]
type input "U CAN DO HARD THINGS ET AL V [PERSON_NAME] ET AL"
click at [320, 62] on input "text" at bounding box center [308, 63] width 138 height 19
click at [595, 104] on textarea at bounding box center [603, 108] width 138 height 35
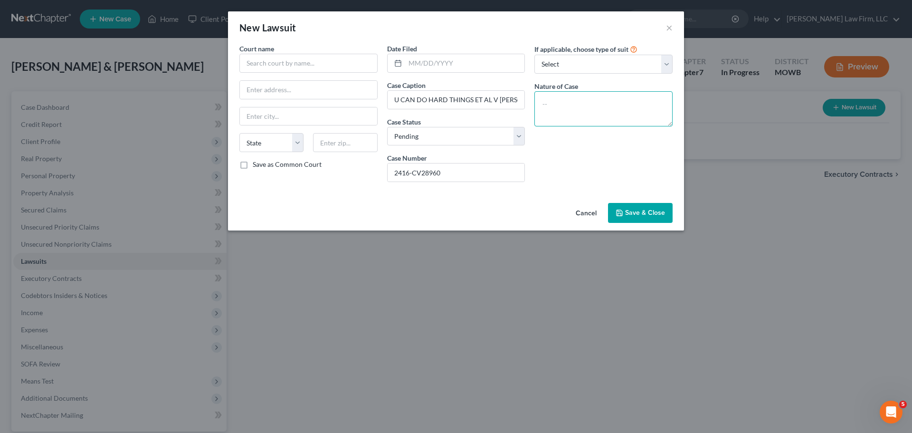
paste textarea "CC Other Tort"
type textarea "CC Other Tort"
click at [574, 68] on select "Select Repossession Garnishment Foreclosure Attached, Seized, Or Levied Other" at bounding box center [603, 64] width 138 height 19
click at [577, 64] on select "Select Repossession Garnishment Foreclosure Attached, Seized, Or Levied Other" at bounding box center [603, 64] width 138 height 19
click at [407, 95] on input "U CAN DO HARD THINGS ET AL V [PERSON_NAME] ET AL" at bounding box center [456, 100] width 137 height 18
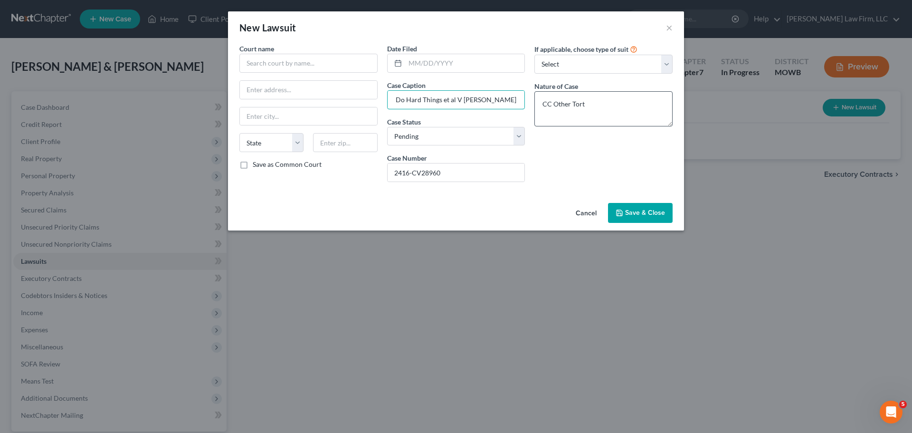
scroll to position [0, 21]
type input "U Can Do Hard Things et al V [PERSON_NAME] et la"
click at [590, 117] on textarea "CC Other Tort" at bounding box center [603, 108] width 138 height 35
click at [282, 63] on input "text" at bounding box center [308, 63] width 138 height 19
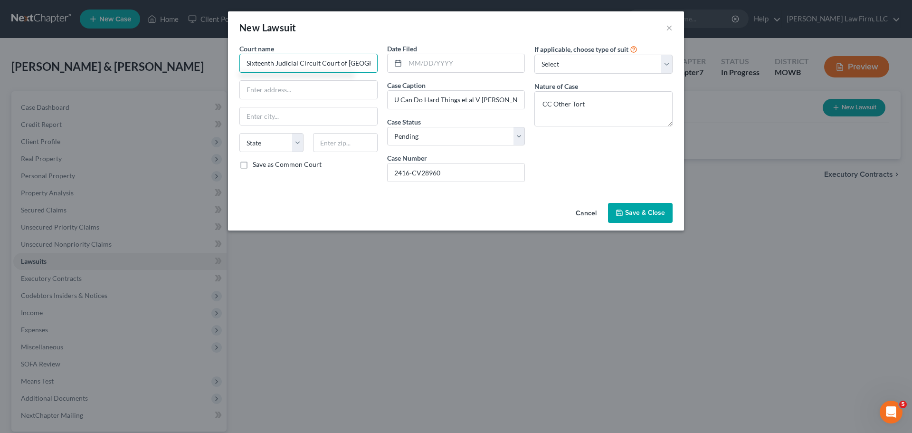
type input "Sixteenth Judicial Circuit Court of [GEOGRAPHIC_DATA]"
drag, startPoint x: 291, startPoint y: 91, endPoint x: 487, endPoint y: 54, distance: 199.5
click at [291, 91] on input "text" at bounding box center [308, 90] width 137 height 18
paste input "[STREET_ADDRESS][US_STATE]"
type input "[STREET_ADDRESS][US_STATE]"
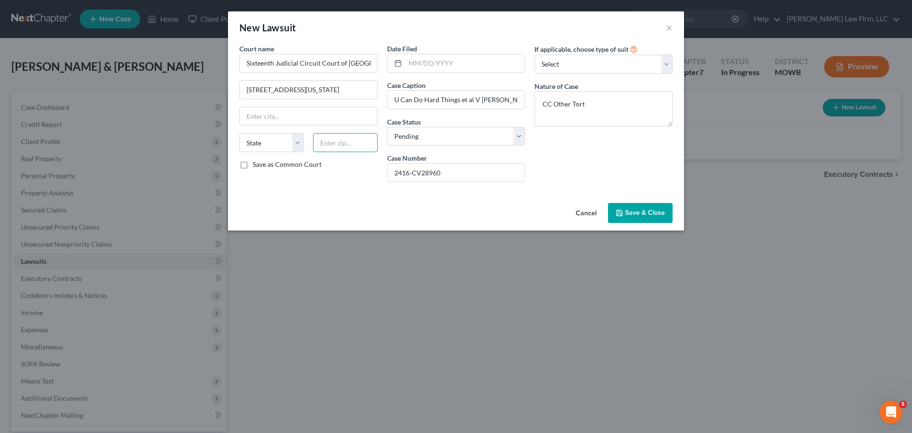
click at [331, 148] on input "text" at bounding box center [345, 142] width 64 height 19
paste input "64050"
type input "64050"
type input "Independence"
select select "26"
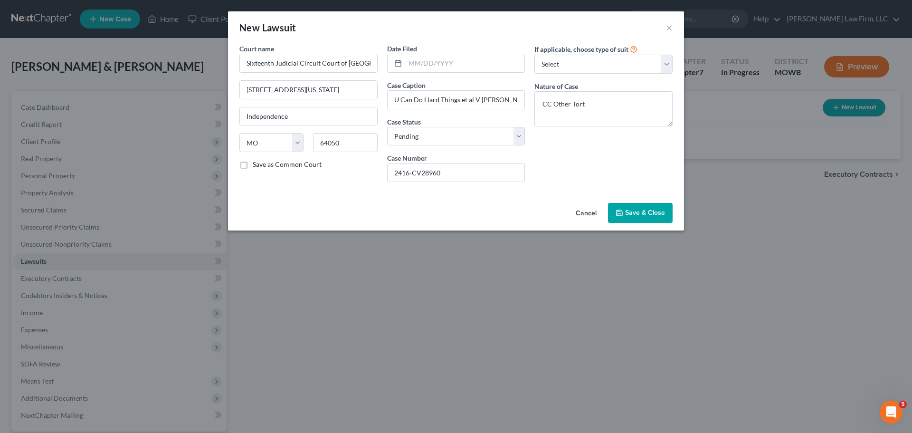
click at [659, 207] on button "Save & Close" at bounding box center [640, 213] width 65 height 20
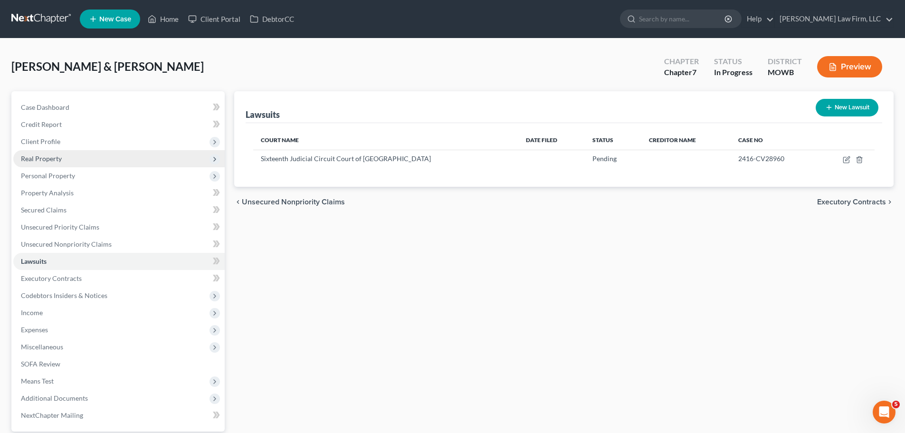
click at [65, 150] on span "Real Property" at bounding box center [118, 158] width 211 height 17
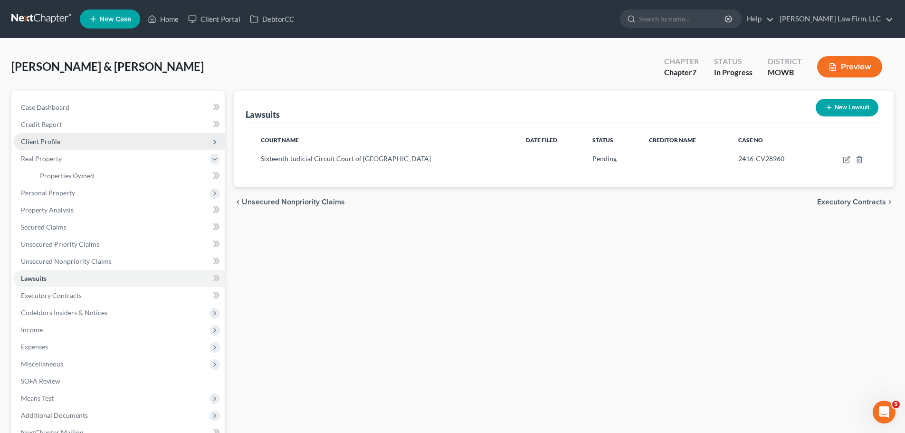
click at [67, 142] on span "Client Profile" at bounding box center [118, 141] width 211 height 17
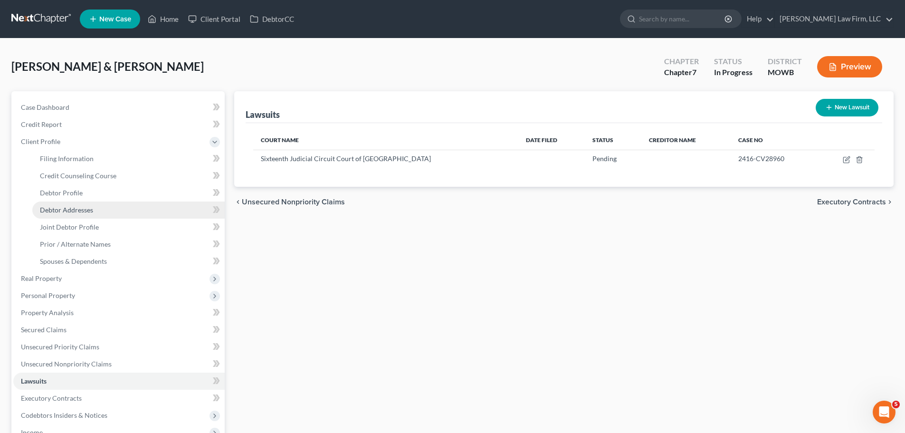
click at [98, 211] on link "Debtor Addresses" at bounding box center [128, 209] width 192 height 17
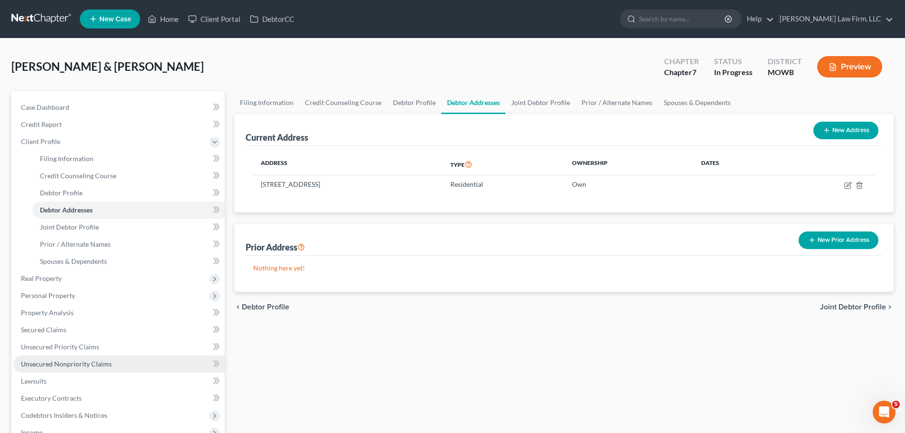
scroll to position [209, 0]
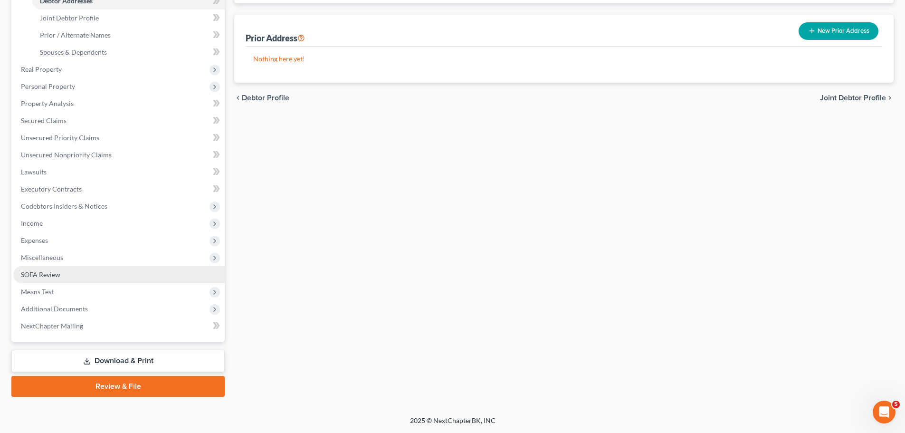
click at [73, 271] on link "SOFA Review" at bounding box center [118, 274] width 211 height 17
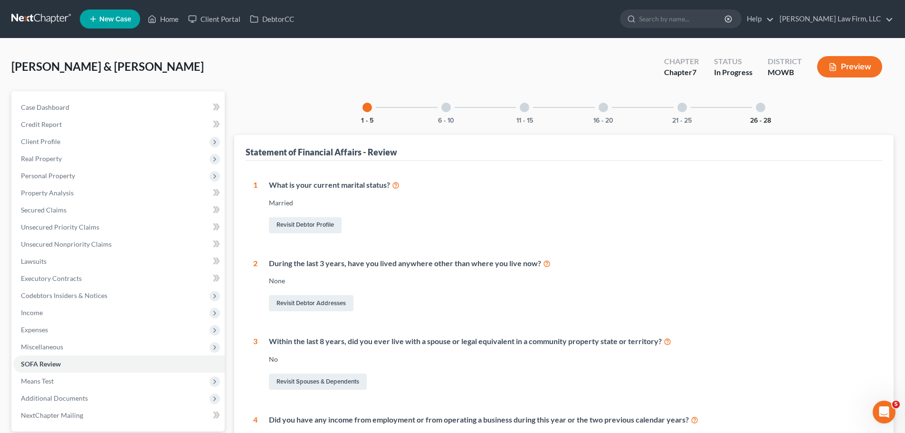
click at [765, 117] on button "26 - 28" at bounding box center [760, 120] width 21 height 7
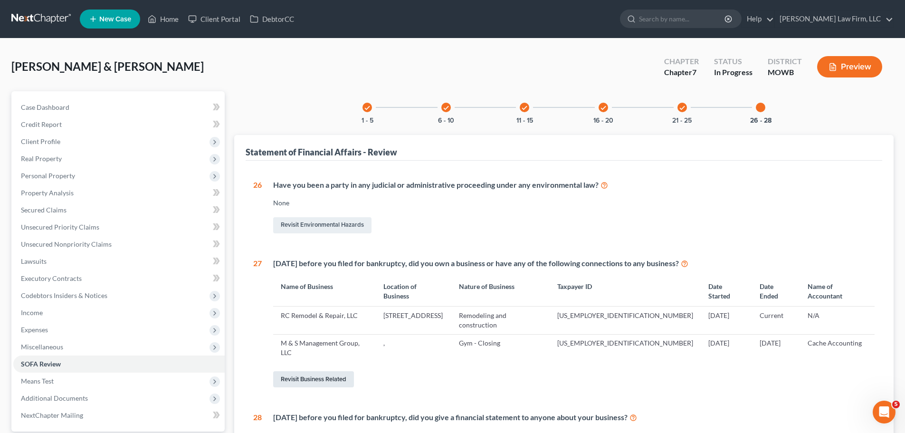
click at [341, 371] on link "Revisit Business Related" at bounding box center [313, 379] width 81 height 16
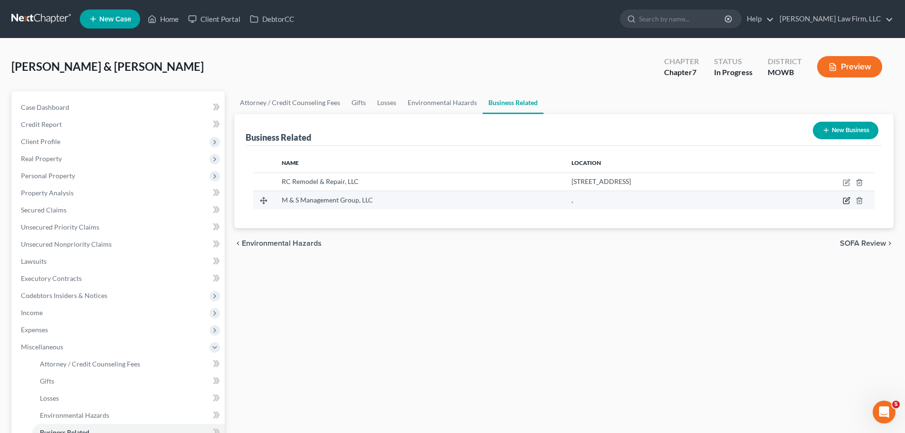
click at [845, 199] on icon "button" at bounding box center [846, 201] width 8 height 8
select select "member"
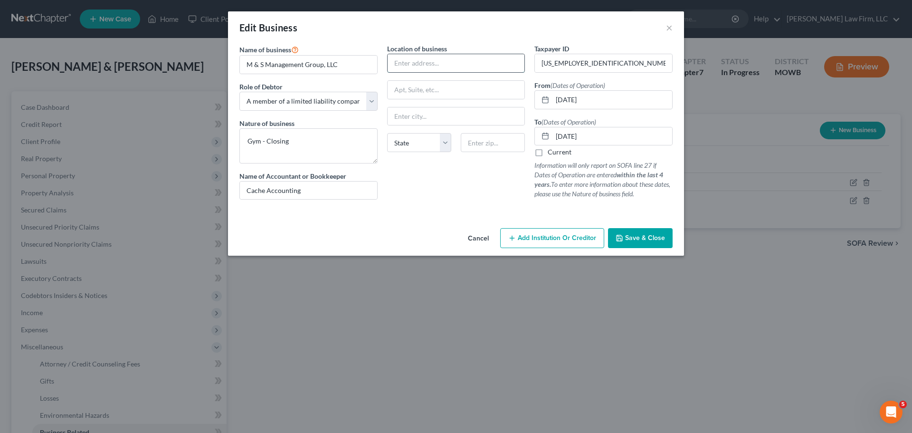
click at [425, 62] on input "text" at bounding box center [456, 63] width 137 height 18
type input "[STREET_ADDRESS]"
click at [487, 144] on input "text" at bounding box center [493, 142] width 64 height 19
type input "64014"
type input "[GEOGRAPHIC_DATA]"
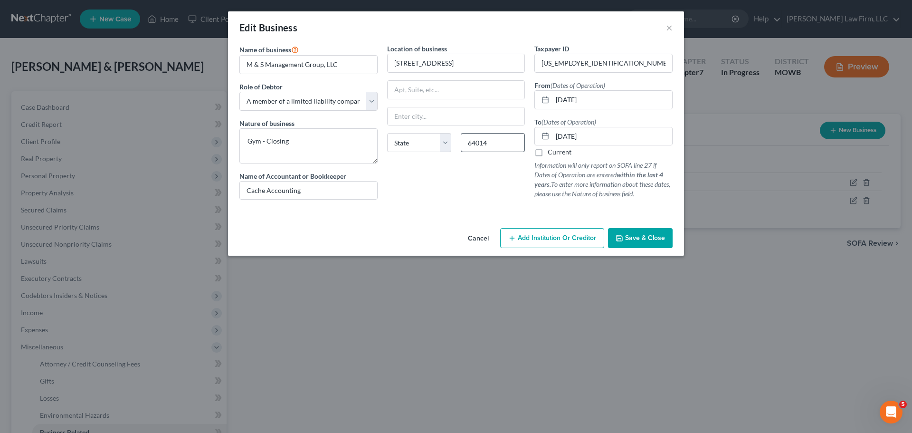
select select "26"
click at [647, 233] on button "Save & Close" at bounding box center [640, 238] width 65 height 20
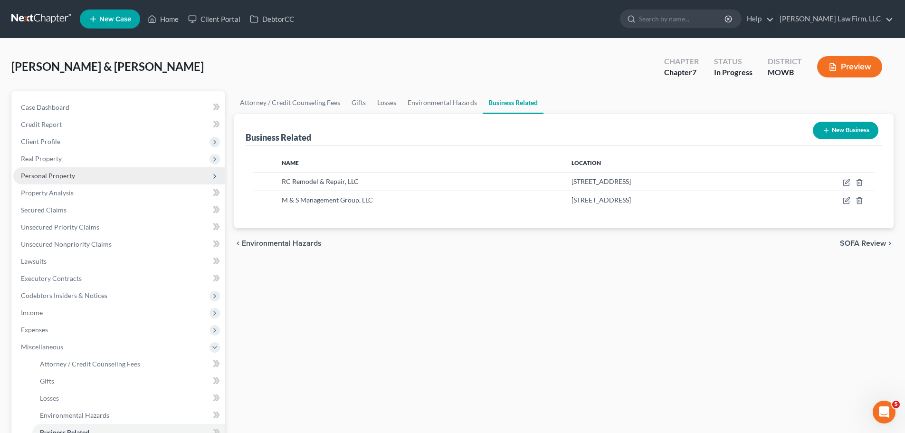
click at [82, 169] on span "Personal Property" at bounding box center [118, 175] width 211 height 17
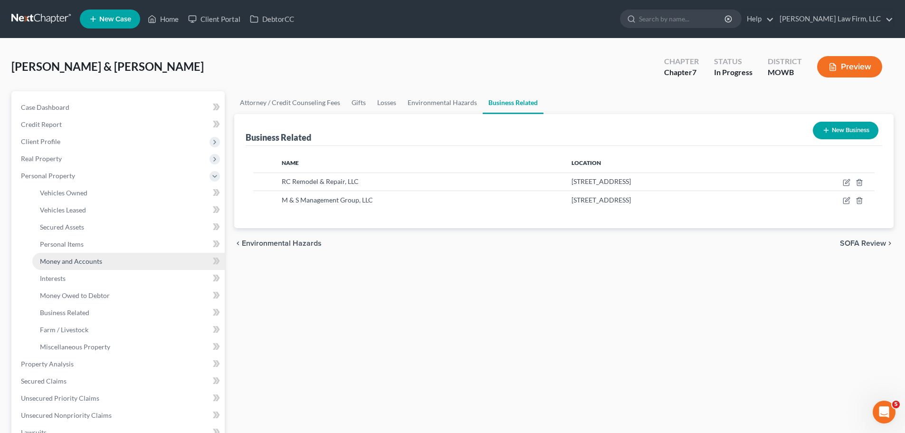
click at [100, 262] on span "Money and Accounts" at bounding box center [71, 261] width 62 height 8
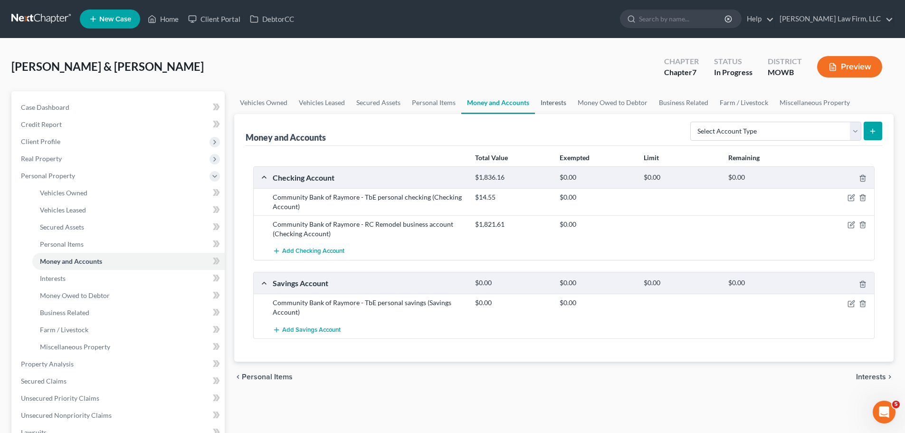
click at [553, 100] on link "Interests" at bounding box center [553, 102] width 37 height 23
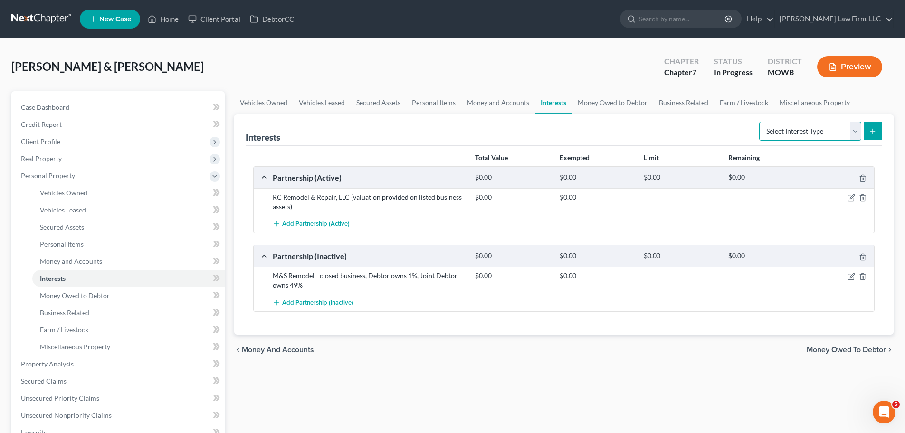
click at [858, 131] on select "Select Interest Type 401K Annuity Bond Education IRA Government Bond Government…" at bounding box center [810, 131] width 102 height 19
click at [609, 98] on link "Money Owed to Debtor" at bounding box center [612, 102] width 81 height 23
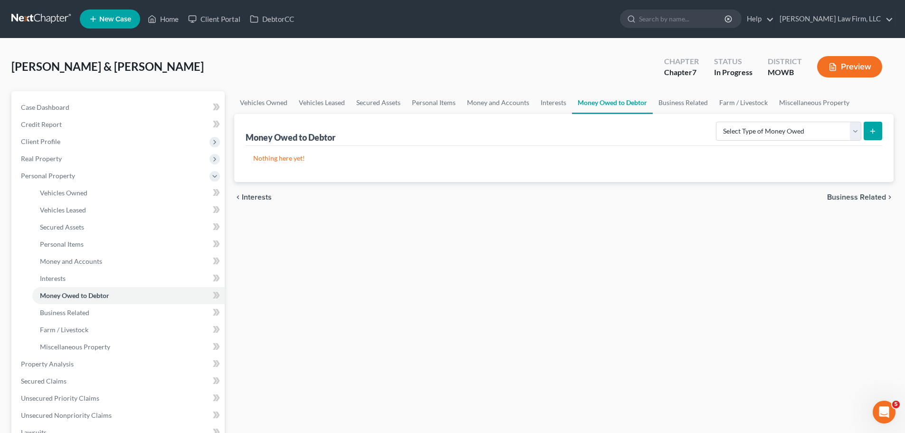
click at [817, 121] on div "Select Type of Money Owed Accounts Receivable Alimony Child Support Claims Agai…" at bounding box center [797, 130] width 170 height 25
click at [815, 125] on select "Select Type of Money Owed Accounts Receivable Alimony Child Support Claims Agai…" at bounding box center [788, 131] width 145 height 19
click at [829, 129] on select "Select Type of Money Owed Accounts Receivable Alimony Child Support Claims Agai…" at bounding box center [788, 131] width 145 height 19
select select "claims_against_third_parties"
click at [717, 122] on select "Select Type of Money Owed Accounts Receivable Alimony Child Support Claims Agai…" at bounding box center [788, 131] width 145 height 19
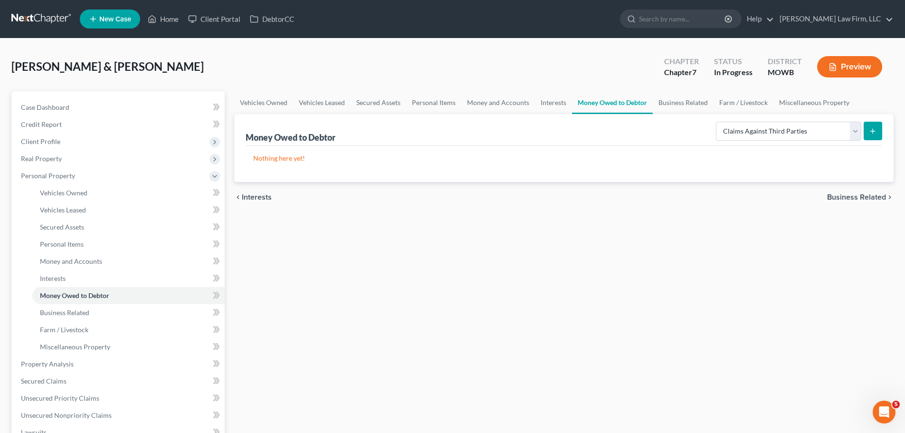
click at [871, 131] on icon "submit" at bounding box center [873, 131] width 8 height 8
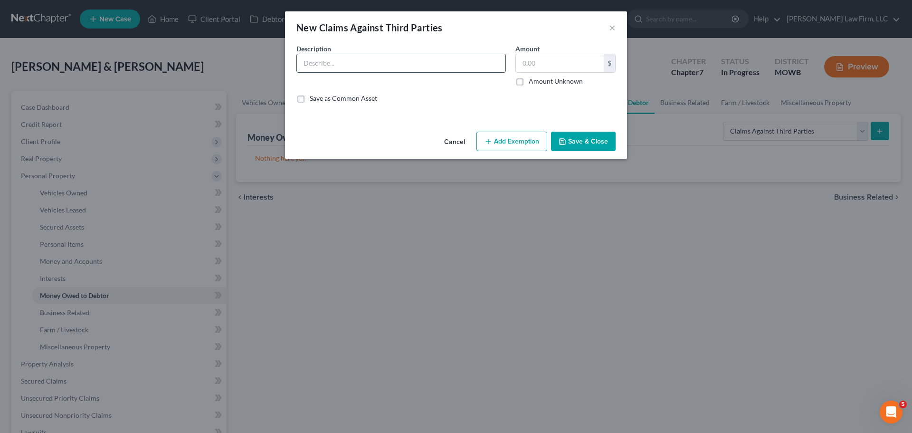
click at [381, 65] on input "text" at bounding box center [401, 63] width 208 height 18
click at [337, 59] on input "text" at bounding box center [401, 63] width 208 height 18
click at [438, 63] on input "Lawsuit against [PERSON_NAME] et al -" at bounding box center [401, 63] width 208 height 18
paste input "2416-CV28960"
click at [414, 61] on input "Lawsuit against [PERSON_NAME] et al - 2416-CV28960" at bounding box center [401, 63] width 208 height 18
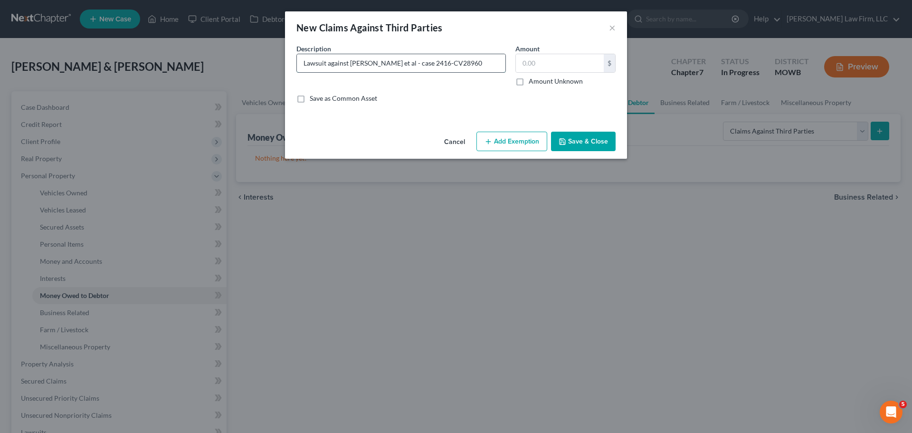
click at [490, 61] on input "Lawsuit against [PERSON_NAME] et al - case 2416-CV28960" at bounding box center [401, 63] width 208 height 18
type input "Lawsuit against [PERSON_NAME] et al - case 2416-CV28960 (value unknown)"
click at [558, 70] on input "text" at bounding box center [560, 63] width 88 height 18
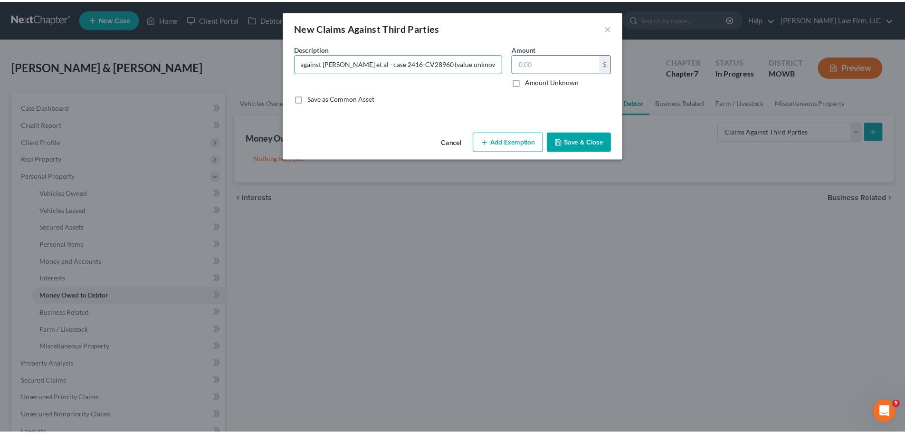
scroll to position [0, 0]
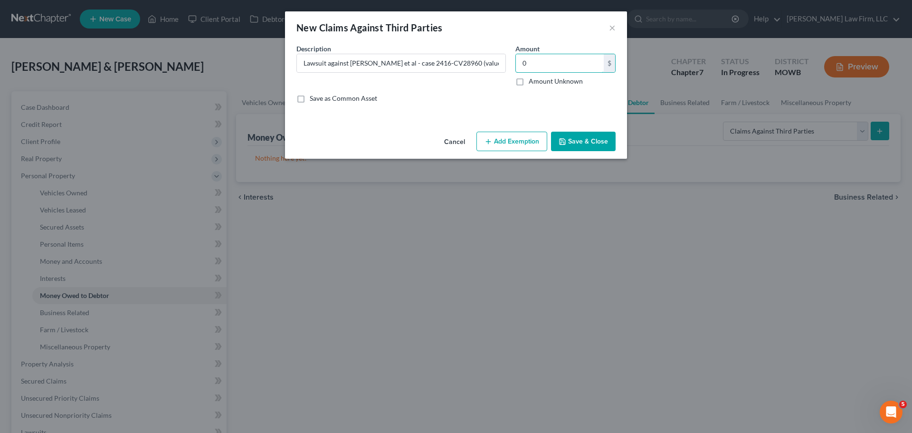
type input "0"
click at [583, 142] on button "Save & Close" at bounding box center [583, 142] width 65 height 20
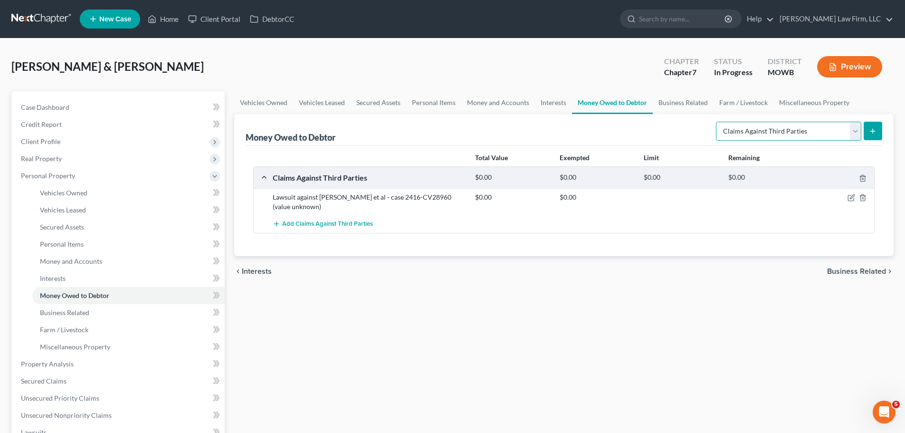
click at [815, 124] on select "Select Type of Money Owed Accounts Receivable Alimony Child Support Claims Agai…" at bounding box center [788, 131] width 145 height 19
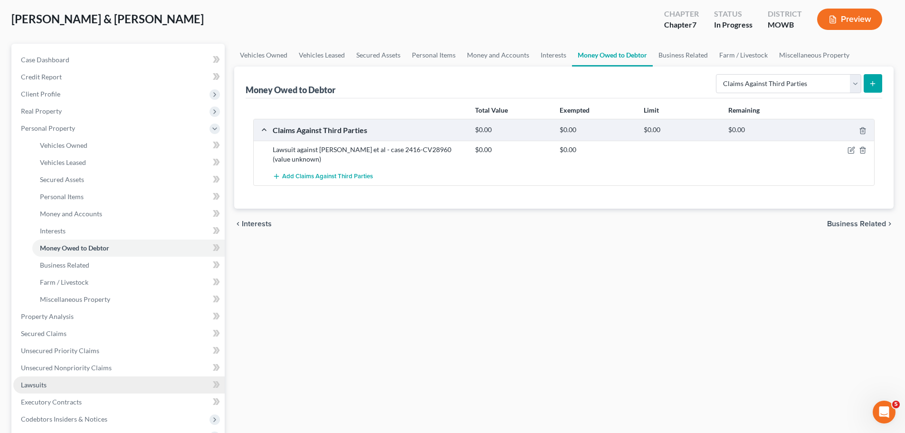
click at [39, 386] on span "Lawsuits" at bounding box center [34, 384] width 26 height 8
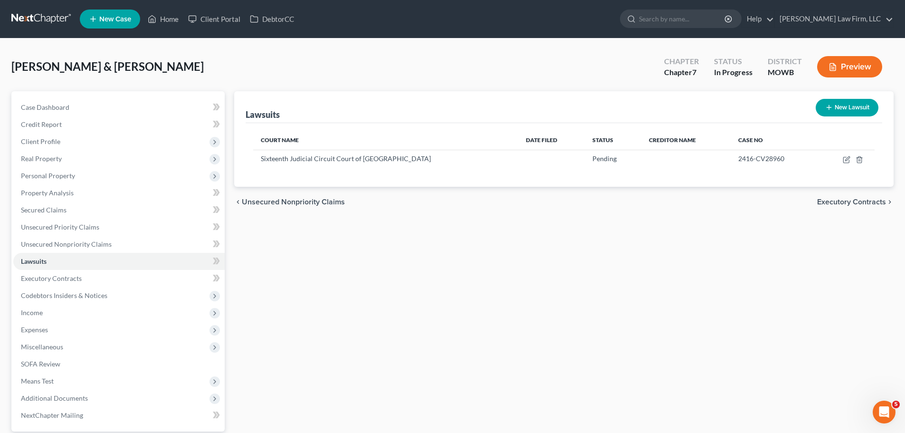
click at [862, 114] on button "New Lawsuit" at bounding box center [846, 108] width 63 height 18
select select "0"
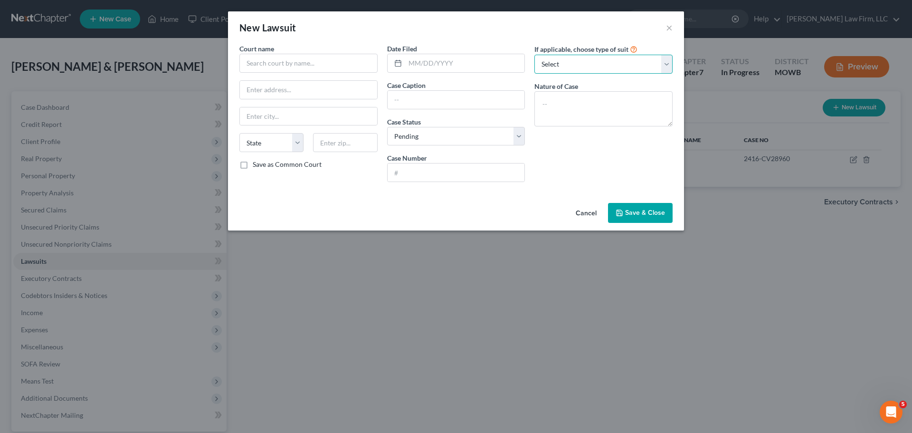
click at [588, 70] on select "Select Repossession Garnishment Foreclosure Attached, Seized, Or Levied Other" at bounding box center [603, 64] width 138 height 19
select select "3"
click at [534, 55] on select "Select Repossession Garnishment Foreclosure Attached, Seized, Or Levied Other" at bounding box center [603, 64] width 138 height 19
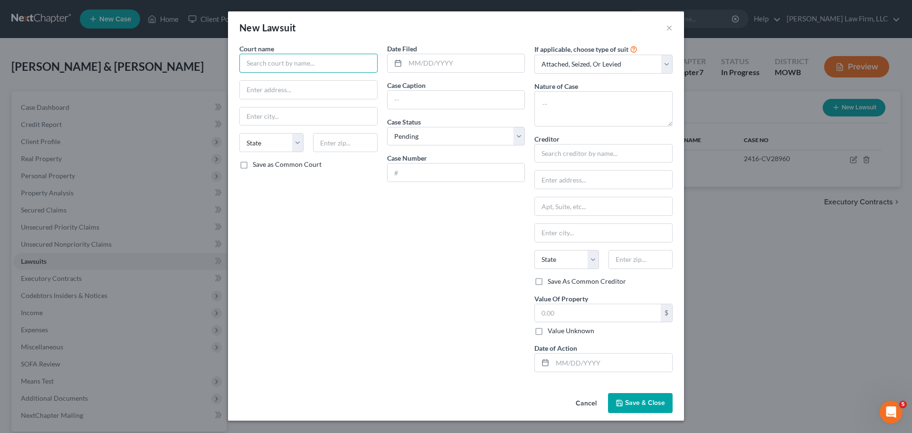
click at [254, 62] on input "text" at bounding box center [308, 63] width 138 height 19
type input "Rege"
drag, startPoint x: 294, startPoint y: 69, endPoint x: 227, endPoint y: 67, distance: 67.0
click at [227, 67] on div "New Lawsuit × Court name * Rege State [US_STATE] AK AR AZ CA CO CT DE DC [GEOGR…" at bounding box center [456, 216] width 912 height 433
click at [552, 159] on input "text" at bounding box center [603, 153] width 138 height 19
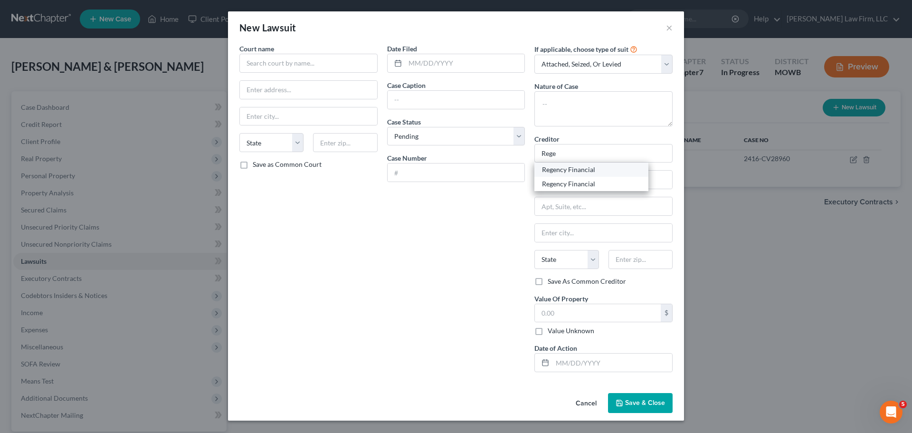
click at [598, 170] on div "Regency Financial" at bounding box center [591, 169] width 99 height 9
type input "Regency Financial"
type input "30 N.E. [PERSON_NAME][GEOGRAPHIC_DATA]"
type input "[US_STATE][GEOGRAPHIC_DATA]"
select select "26"
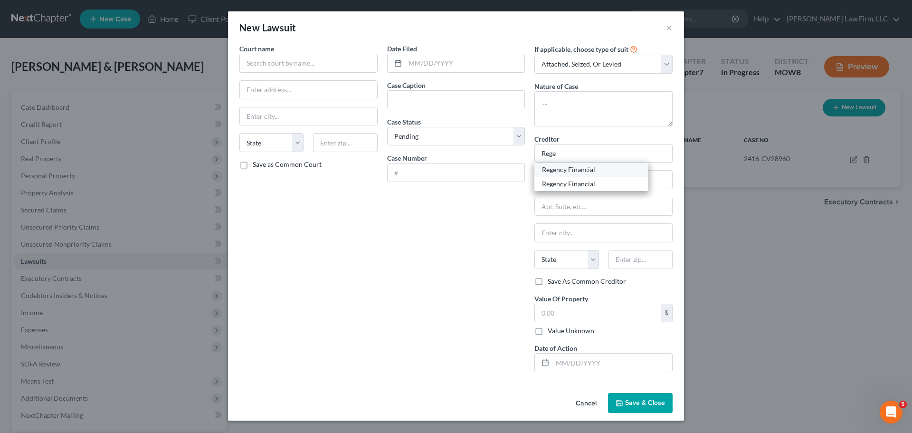
type input "64118"
click at [583, 315] on input "text" at bounding box center [598, 313] width 126 height 18
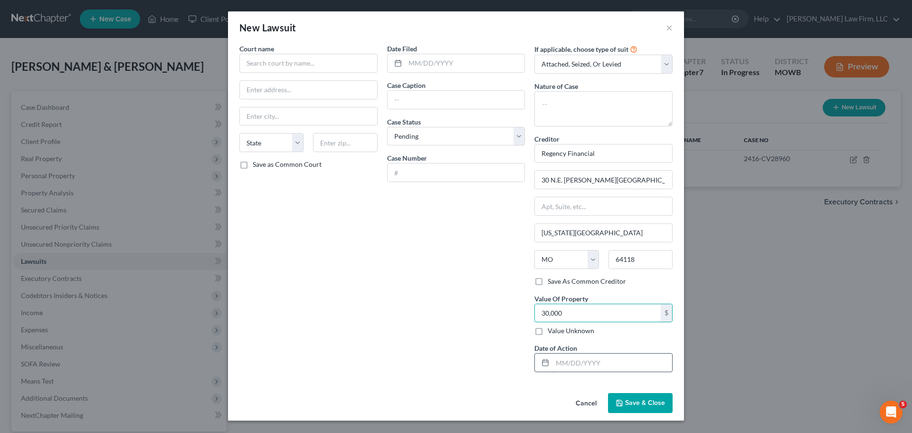
type input "30,000"
click at [610, 360] on input "text" at bounding box center [612, 362] width 120 height 18
type input "[DATE]"
click at [632, 404] on span "Save & Close" at bounding box center [645, 402] width 40 height 8
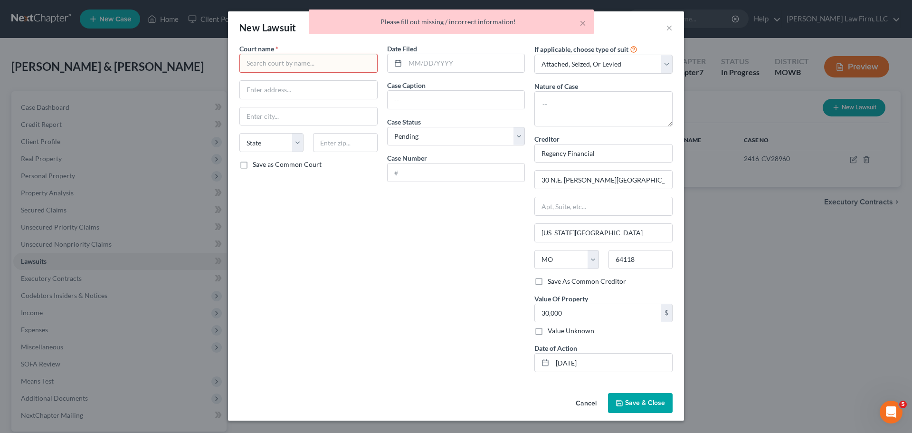
click at [279, 63] on input "text" at bounding box center [308, 63] width 138 height 19
type input "x"
click at [638, 397] on button "Save & Close" at bounding box center [640, 403] width 65 height 20
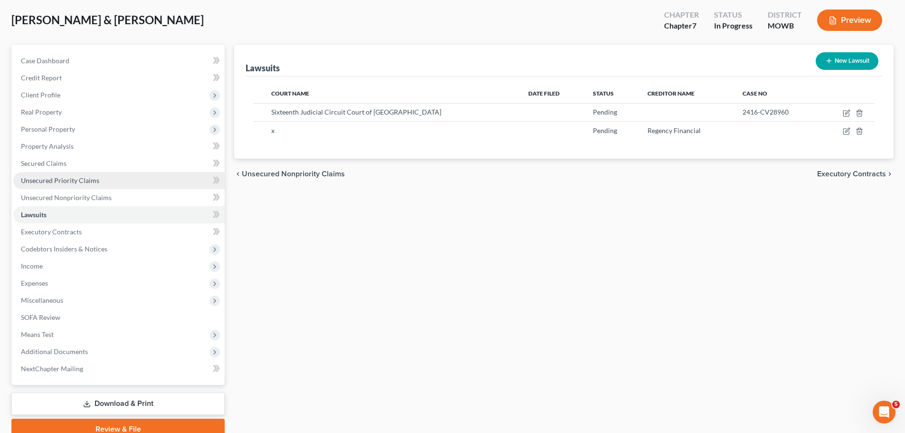
scroll to position [89, 0]
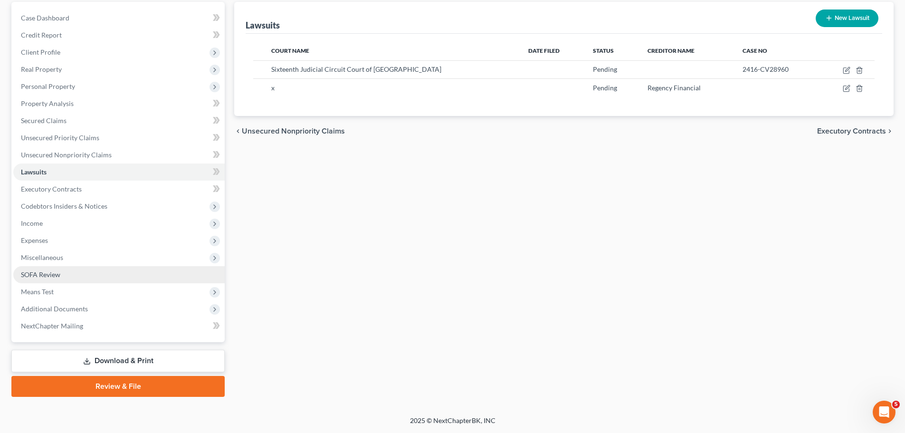
click at [53, 273] on span "SOFA Review" at bounding box center [40, 274] width 39 height 8
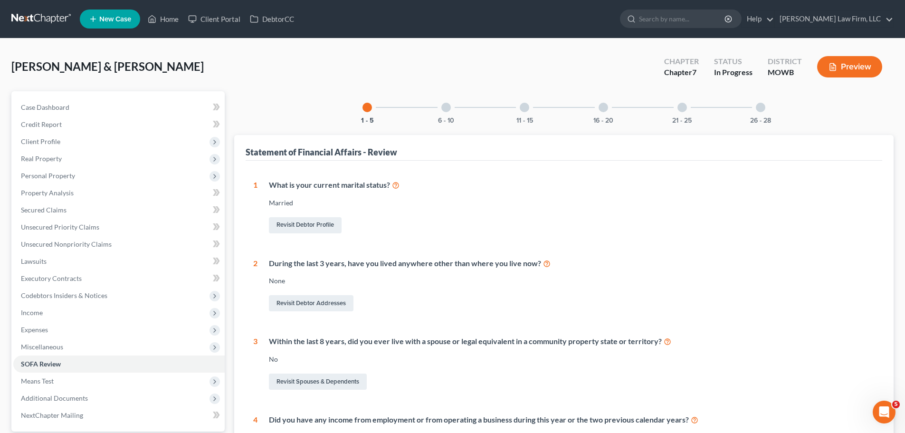
click at [611, 115] on div "16 - 20" at bounding box center [603, 107] width 32 height 32
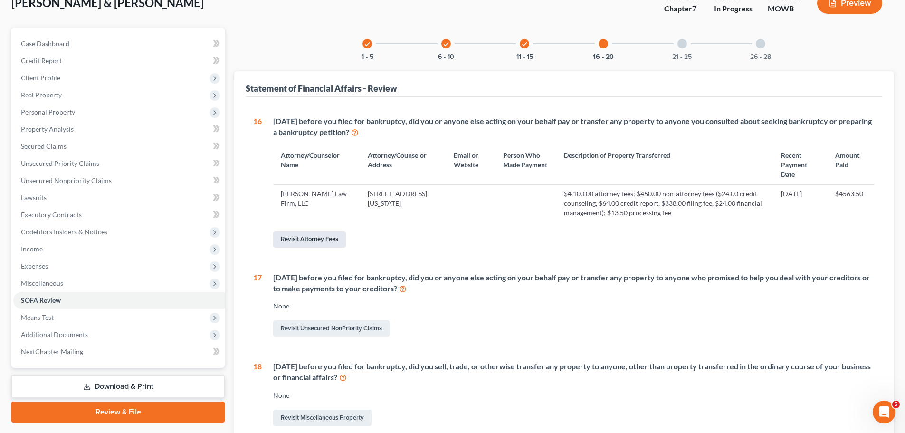
scroll to position [190, 0]
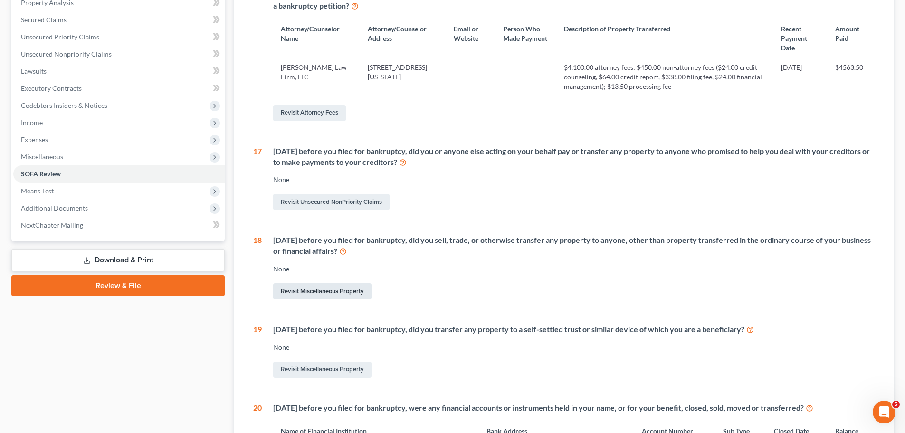
click at [341, 287] on link "Revisit Miscellaneous Property" at bounding box center [322, 291] width 98 height 16
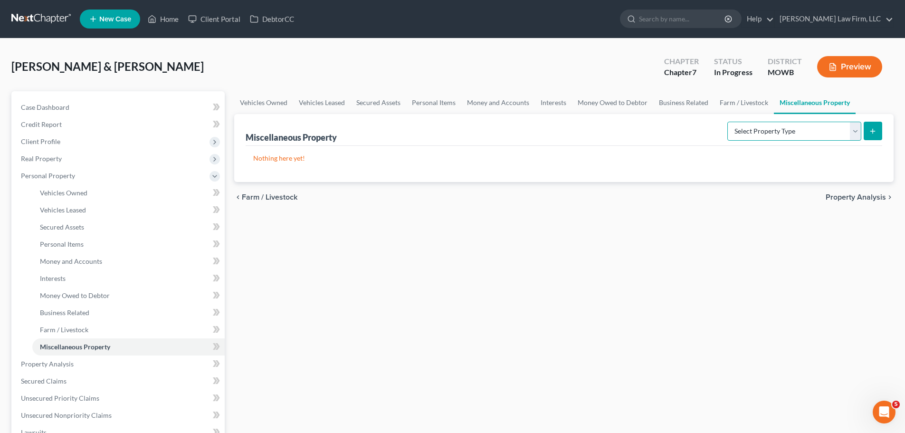
click at [829, 132] on select "Select Property Type Assigned for Creditor Benefit [DATE] Holding for Another N…" at bounding box center [794, 131] width 134 height 19
select select "transferred"
click at [727, 122] on select "Select Property Type Assigned for Creditor Benefit [DATE] Holding for Another N…" at bounding box center [794, 131] width 134 height 19
click at [879, 133] on button "submit" at bounding box center [872, 131] width 19 height 19
select select "Ordinary ([DATE])"
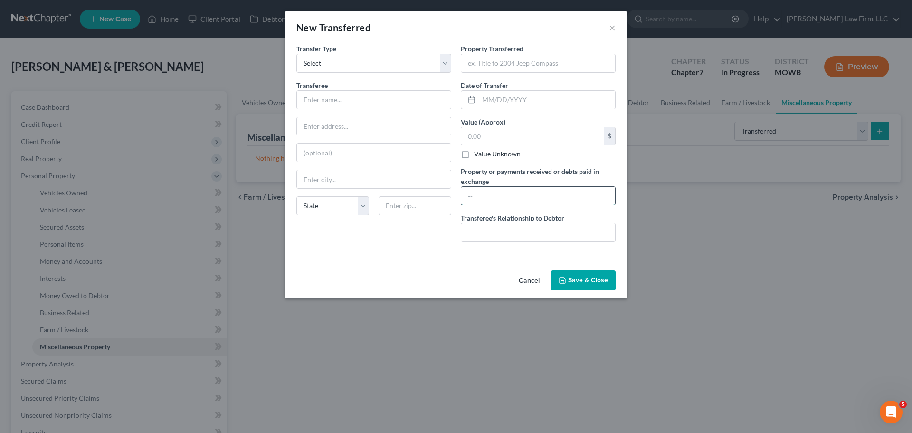
click at [501, 194] on input "text" at bounding box center [538, 196] width 154 height 18
click at [369, 99] on input "text" at bounding box center [374, 100] width 154 height 18
type input "impartial third party"
click at [538, 65] on input "text" at bounding box center [538, 63] width 154 height 18
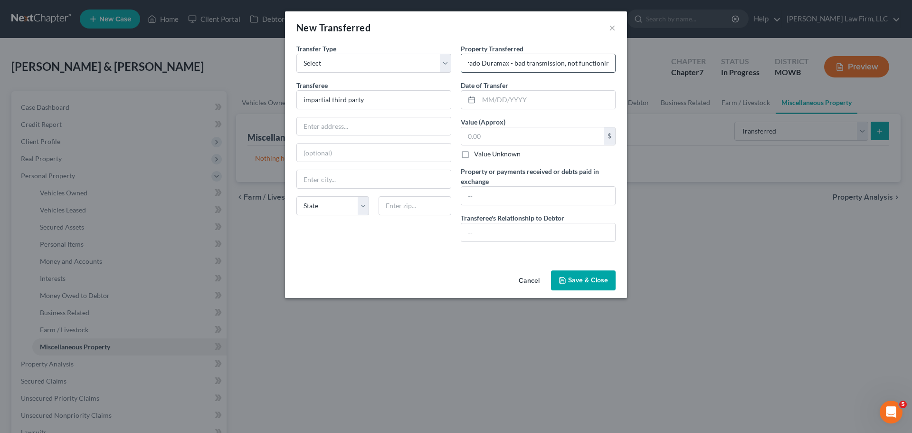
type input "2003 Silverado Duramax - bad transmission, not functioning"
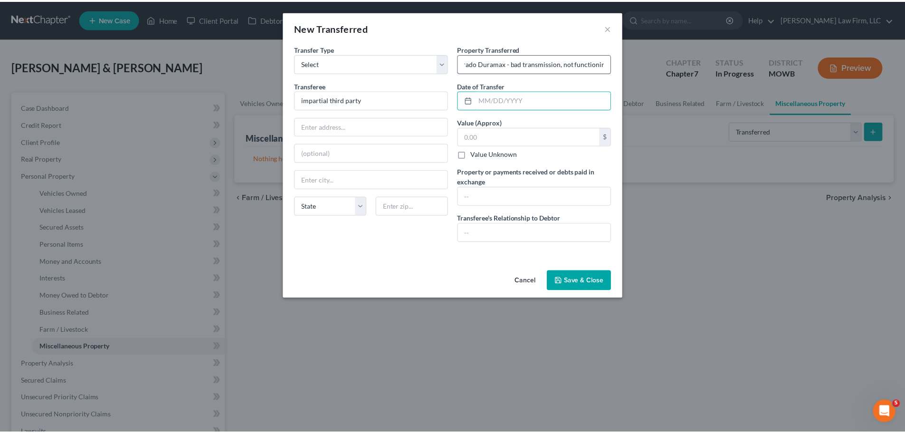
scroll to position [0, 0]
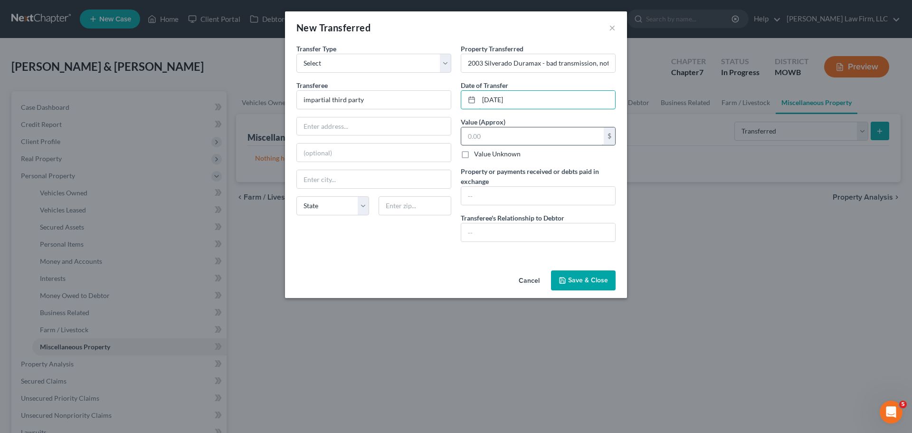
type input "[DATE]"
click at [549, 141] on input "text" at bounding box center [532, 136] width 142 height 18
type input "7,000"
click at [528, 192] on input "text" at bounding box center [538, 196] width 154 height 18
type input "$7000"
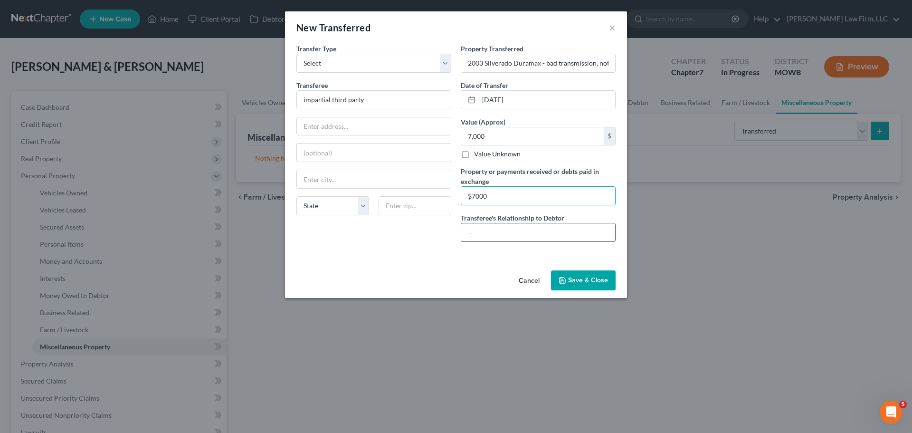
click at [536, 228] on input "text" at bounding box center [538, 232] width 154 height 18
type input "None"
click at [578, 286] on button "Save & Close" at bounding box center [583, 280] width 65 height 20
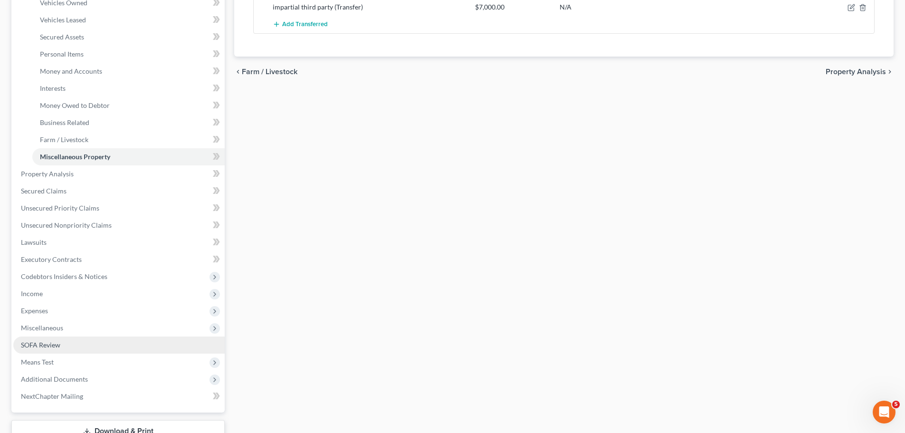
click at [53, 345] on span "SOFA Review" at bounding box center [40, 345] width 39 height 8
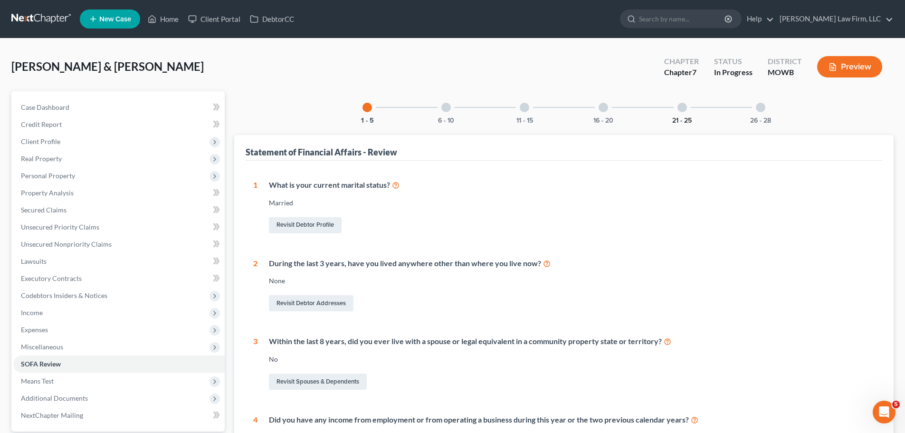
click at [684, 118] on button "21 - 25" at bounding box center [681, 120] width 19 height 7
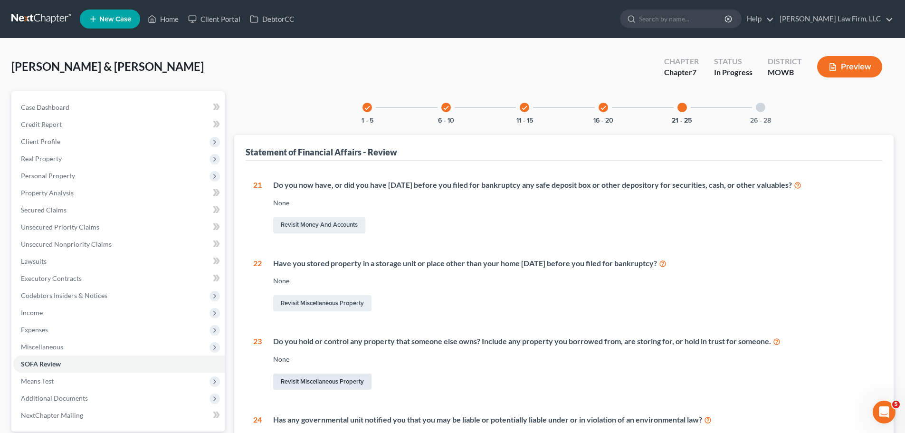
click at [333, 382] on link "Revisit Miscellaneous Property" at bounding box center [322, 381] width 98 height 16
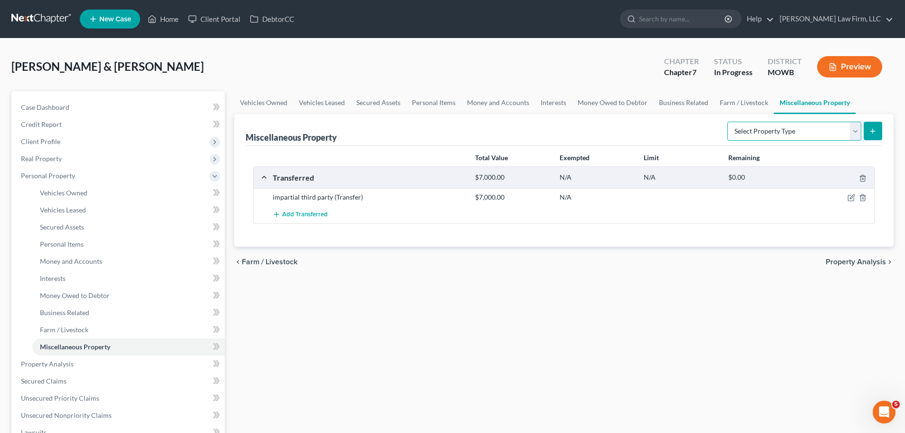
click at [800, 133] on select "Select Property Type Assigned for Creditor Benefit [DATE] Holding for Another N…" at bounding box center [794, 131] width 134 height 19
select select "holding_for_another"
click at [727, 122] on select "Select Property Type Assigned for Creditor Benefit [DATE] Holding for Another N…" at bounding box center [794, 131] width 134 height 19
click at [874, 133] on icon "submit" at bounding box center [873, 131] width 8 height 8
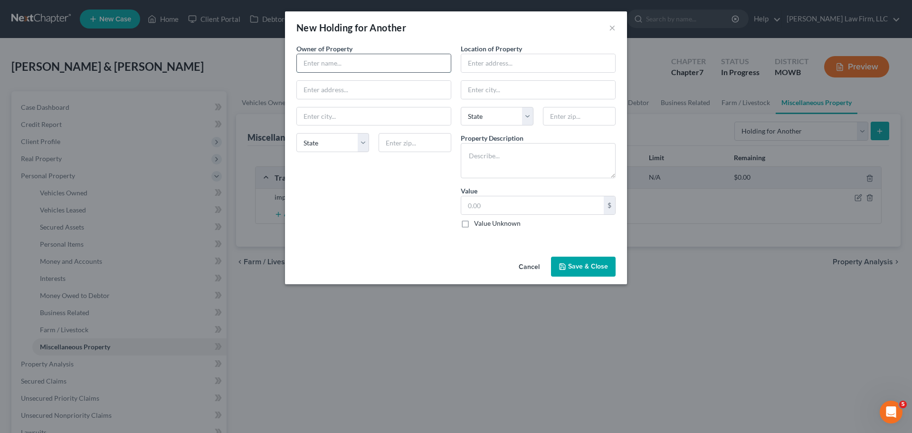
click at [370, 68] on input "text" at bounding box center [374, 63] width 154 height 18
type input "[PERSON_NAME]'s father"
click at [515, 65] on input "text" at bounding box center [538, 63] width 154 height 18
type input "[PERSON_NAME]'s residene"
click at [530, 157] on textarea at bounding box center [538, 160] width 155 height 35
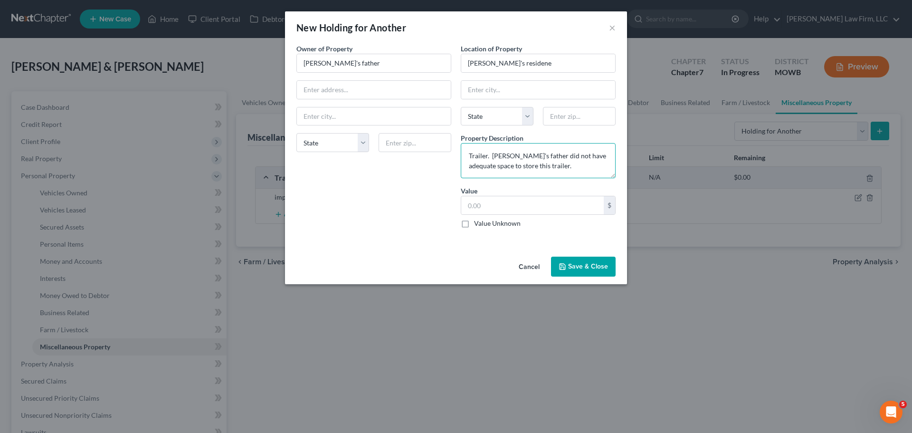
type textarea "Trailer. [PERSON_NAME]'s father did not have adequate space to store this trail…"
click at [578, 267] on button "Save & Close" at bounding box center [583, 266] width 65 height 20
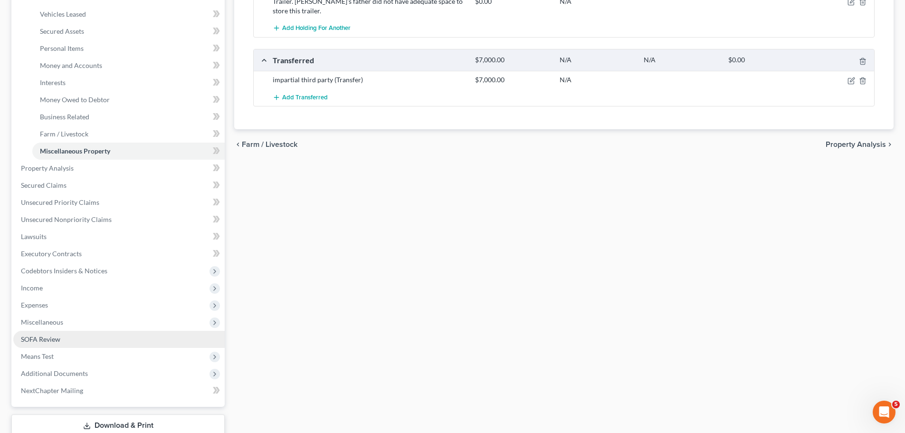
scroll to position [260, 0]
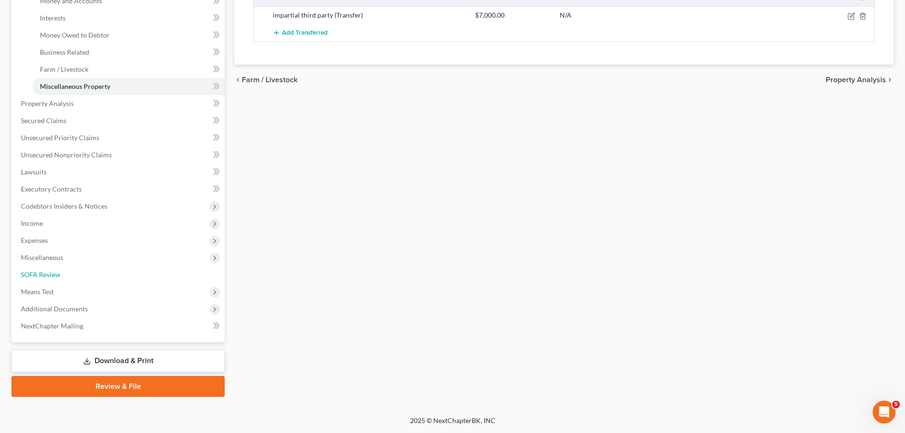
drag, startPoint x: 67, startPoint y: 271, endPoint x: 355, endPoint y: 200, distance: 296.5
click at [67, 271] on link "SOFA Review" at bounding box center [118, 274] width 211 height 17
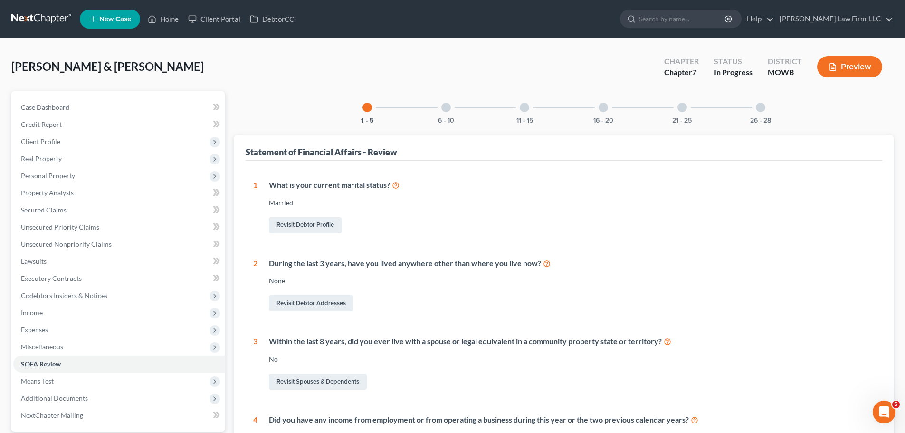
click at [763, 106] on div at bounding box center [760, 107] width 9 height 9
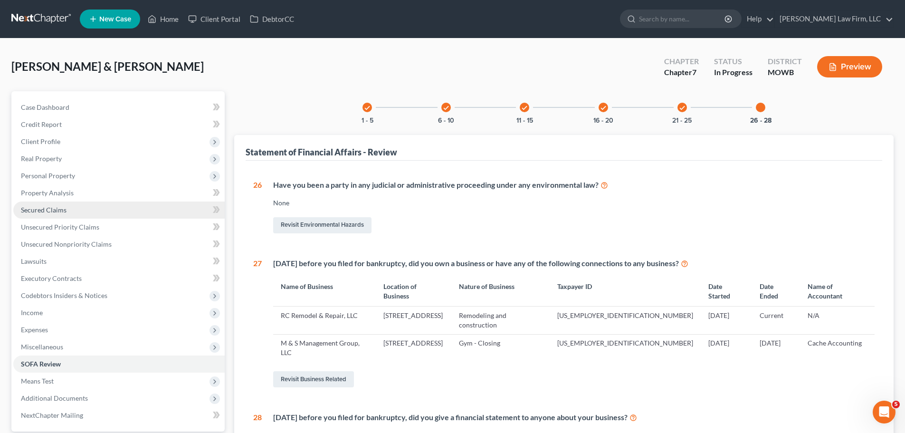
click at [75, 218] on link "Secured Claims" at bounding box center [118, 209] width 211 height 17
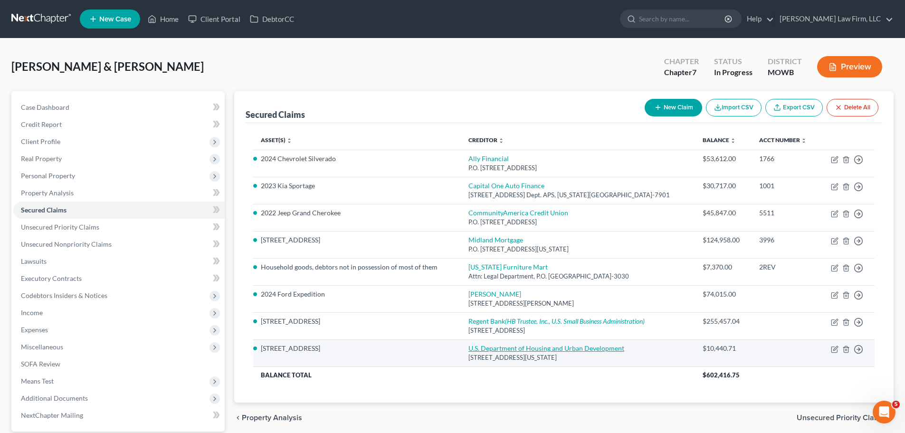
click at [539, 350] on link "U.S. Department of Housing and Urban Development" at bounding box center [546, 348] width 156 height 8
select select "8"
select select "11"
select select "2"
select select "0"
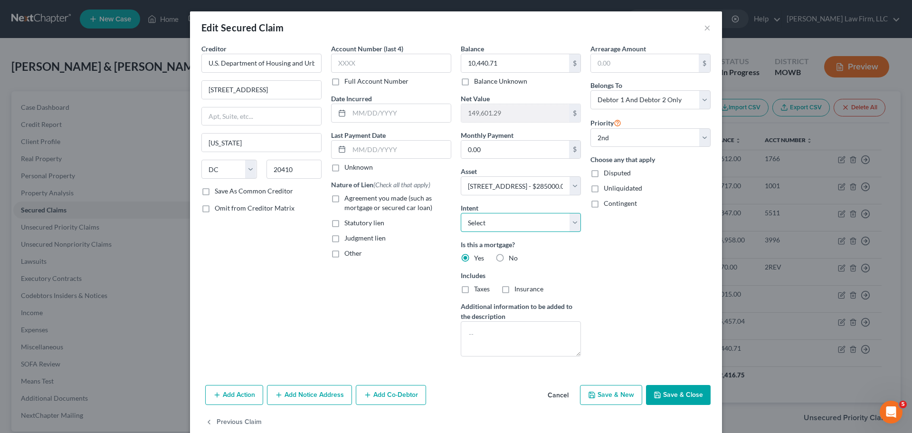
click at [528, 222] on select "Select Surrender Redeem Reaffirm Avoid Other" at bounding box center [521, 222] width 120 height 19
select select "2"
click at [461, 213] on select "Select Surrender Redeem Reaffirm Avoid Other" at bounding box center [521, 222] width 120 height 19
click at [658, 400] on button "Save & Close" at bounding box center [678, 395] width 65 height 20
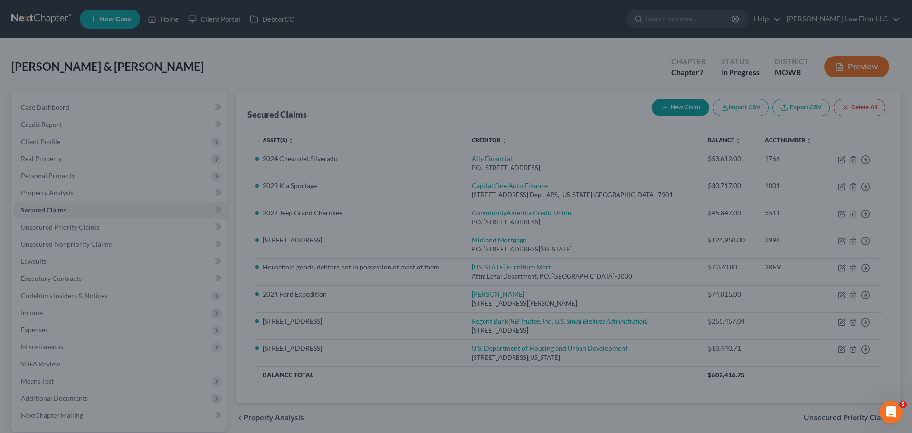
select select "11"
type input "0"
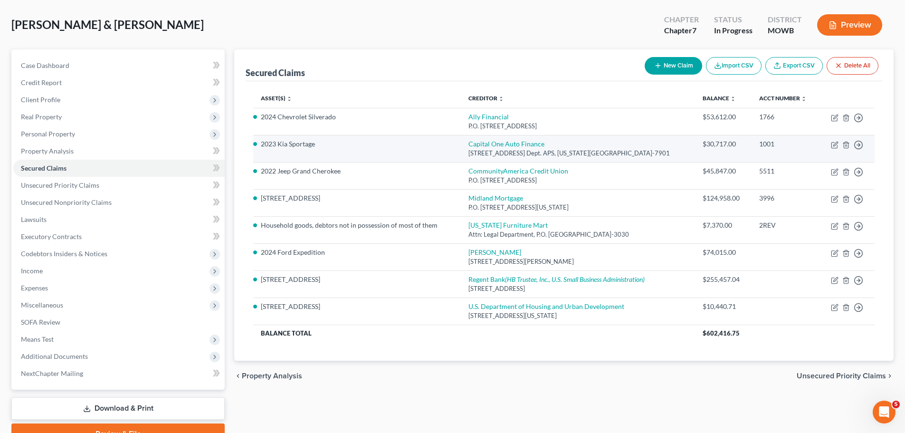
scroll to position [89, 0]
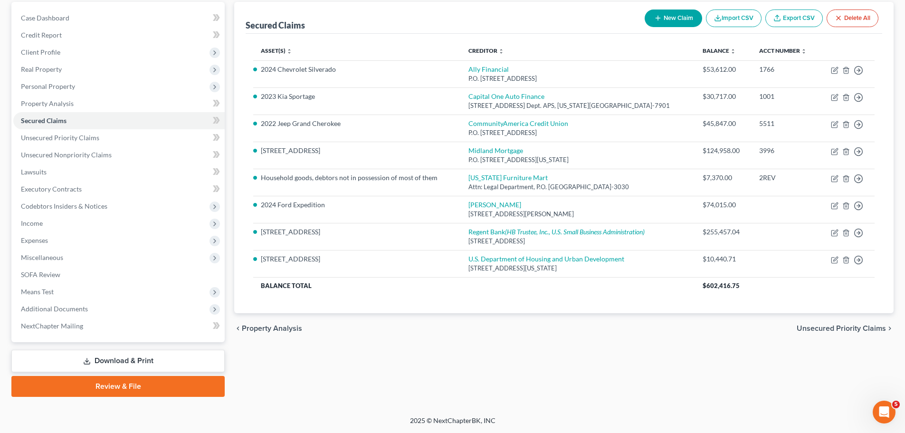
click at [103, 357] on link "Download & Print" at bounding box center [117, 361] width 213 height 22
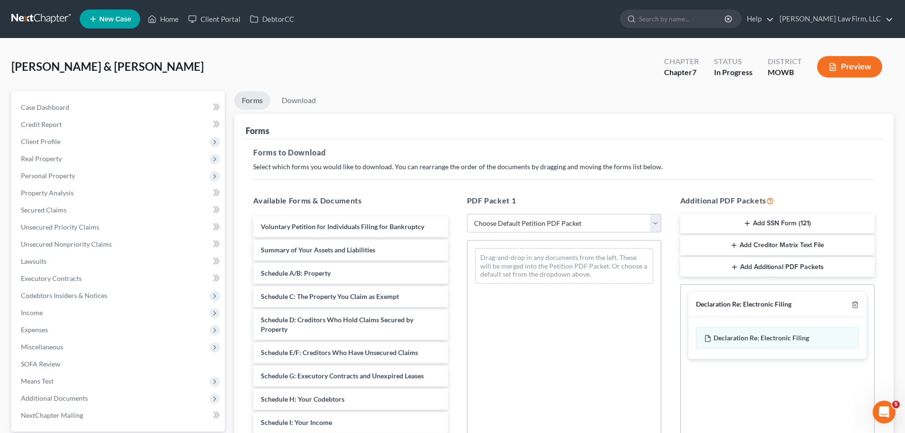
click at [855, 64] on button "Preview" at bounding box center [849, 66] width 65 height 21
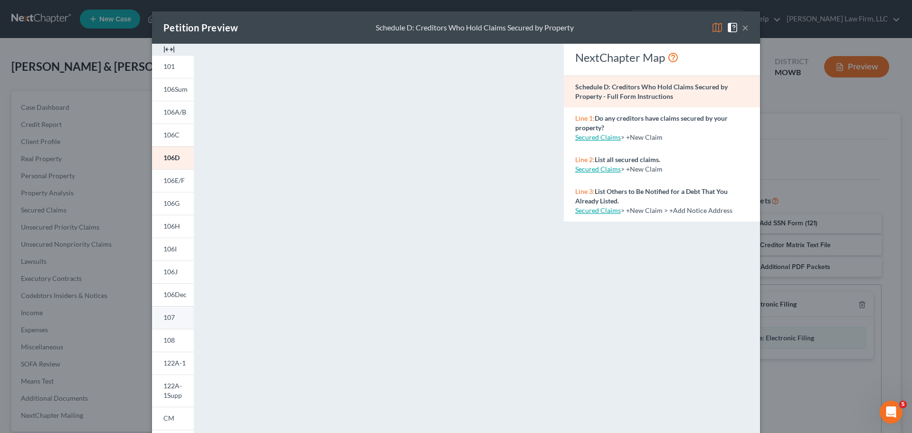
click at [166, 316] on span "107" at bounding box center [168, 317] width 11 height 8
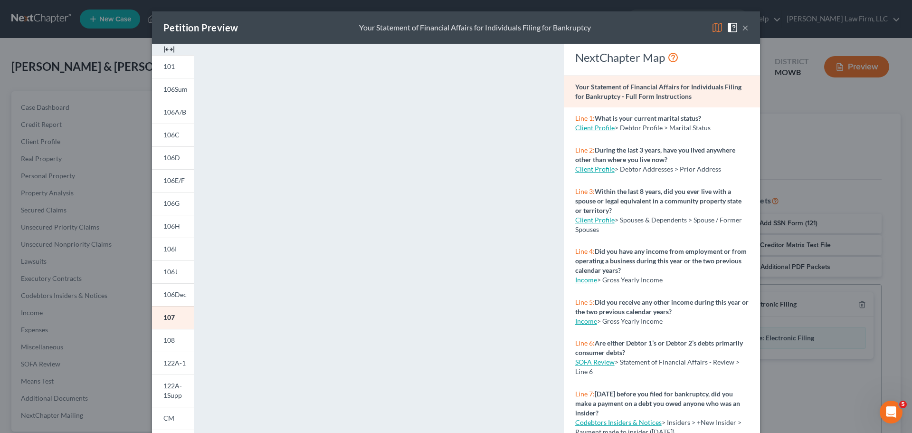
click at [742, 24] on button "×" at bounding box center [745, 27] width 7 height 11
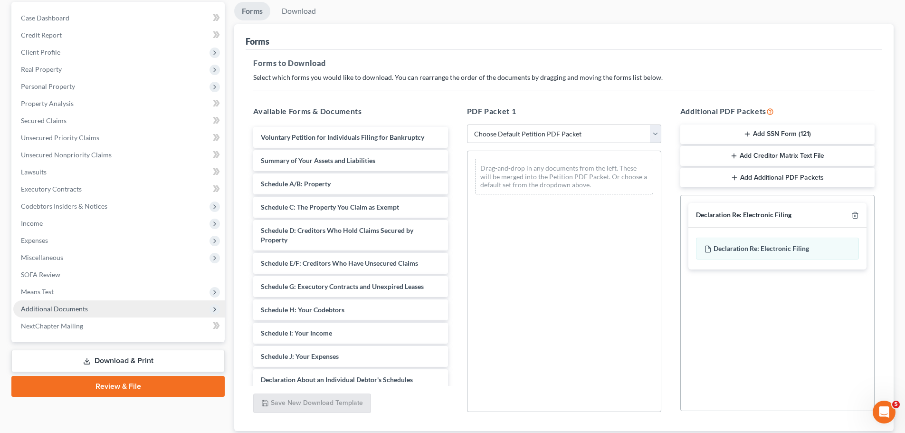
scroll to position [95, 0]
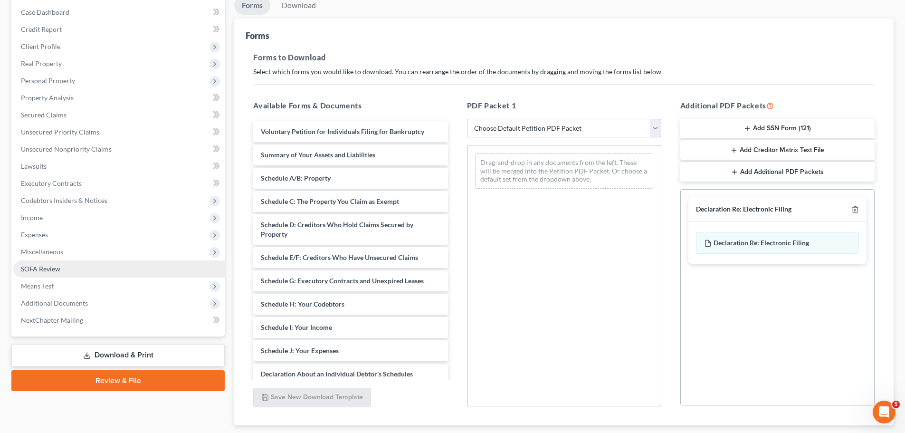
click at [57, 267] on span "SOFA Review" at bounding box center [40, 269] width 39 height 8
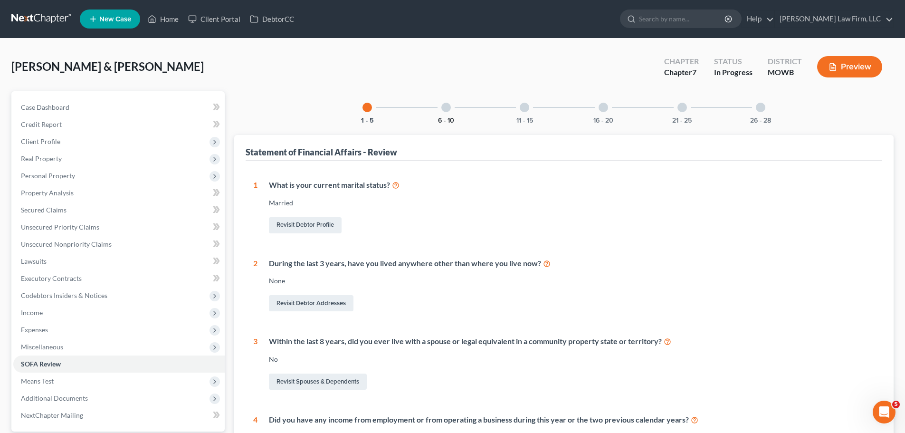
click at [439, 117] on button "6 - 10" at bounding box center [446, 120] width 16 height 7
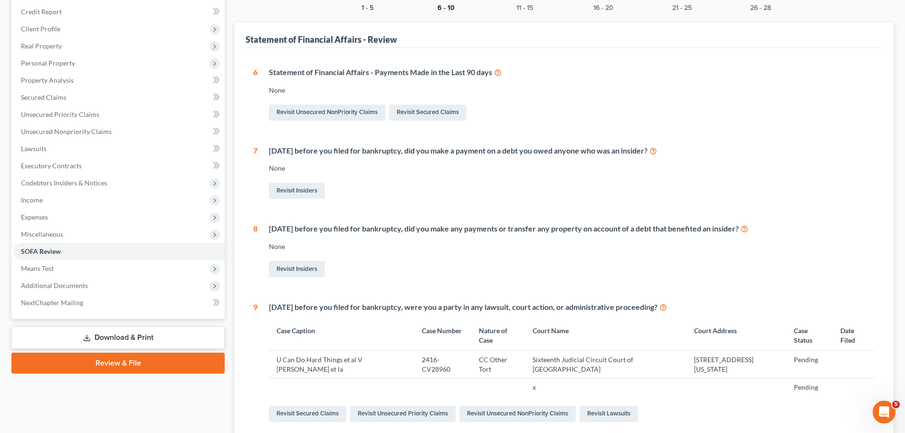
scroll to position [285, 0]
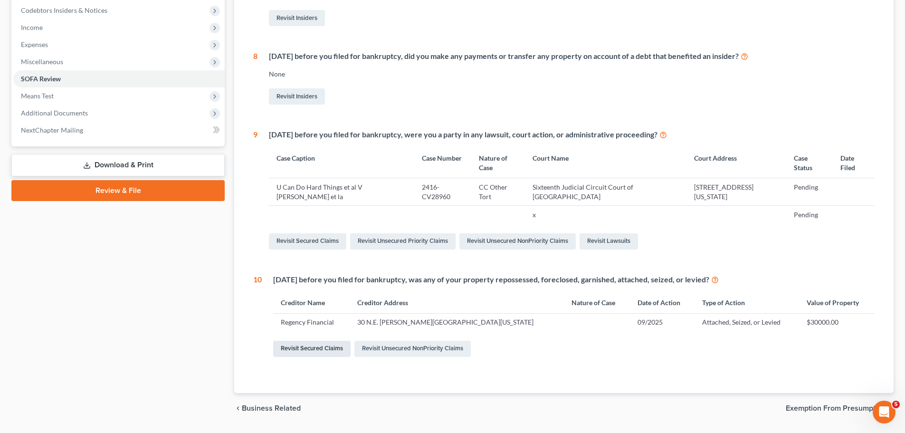
click at [325, 349] on link "Revisit Secured Claims" at bounding box center [311, 349] width 77 height 16
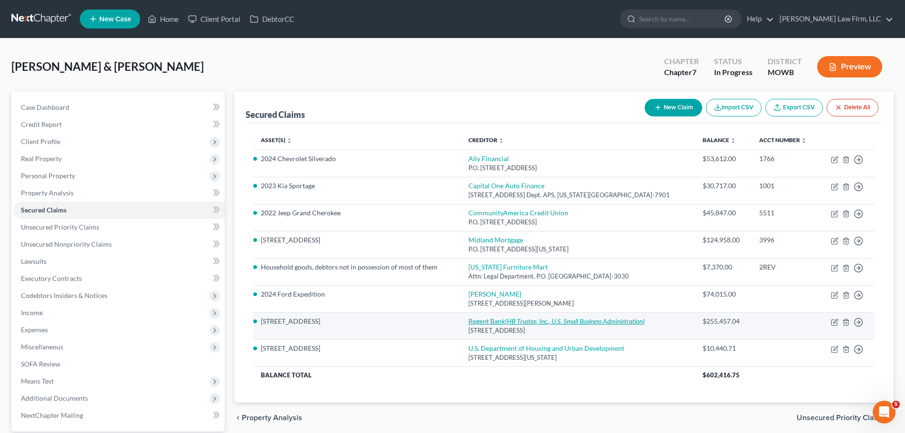
click at [519, 320] on icon "(HB Trustee, Inc., U.S. Small Business Administration)" at bounding box center [575, 321] width 140 height 8
select select "26"
select select "11"
select select "2"
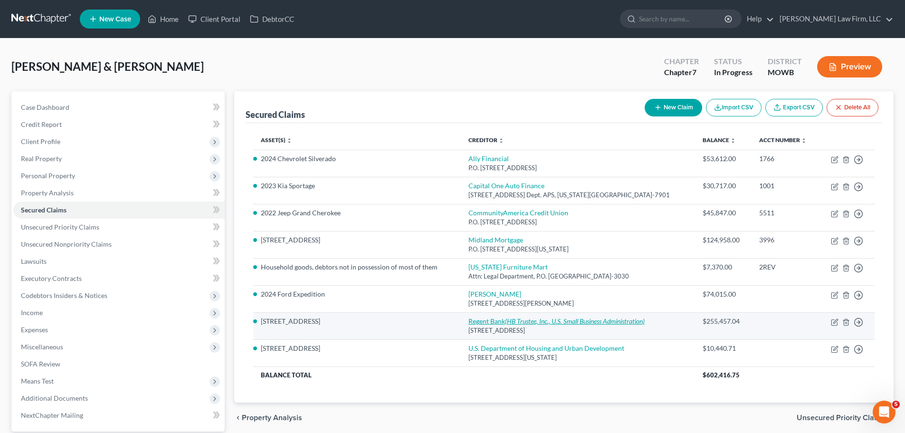
select select "0"
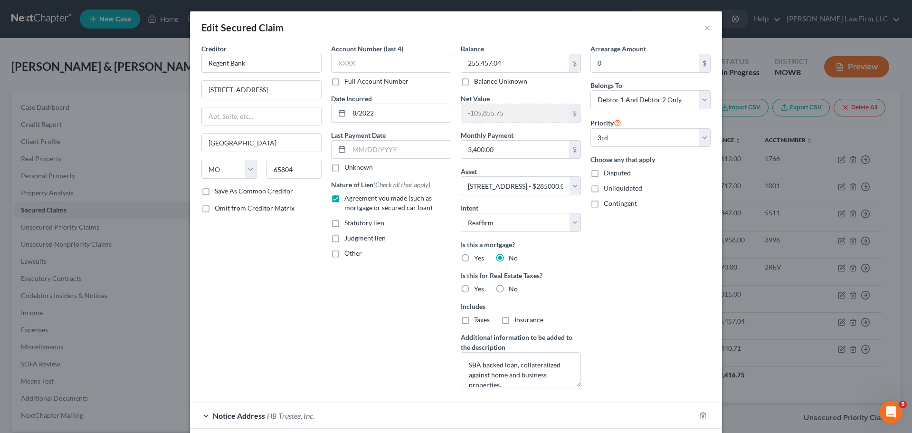
scroll to position [47, 0]
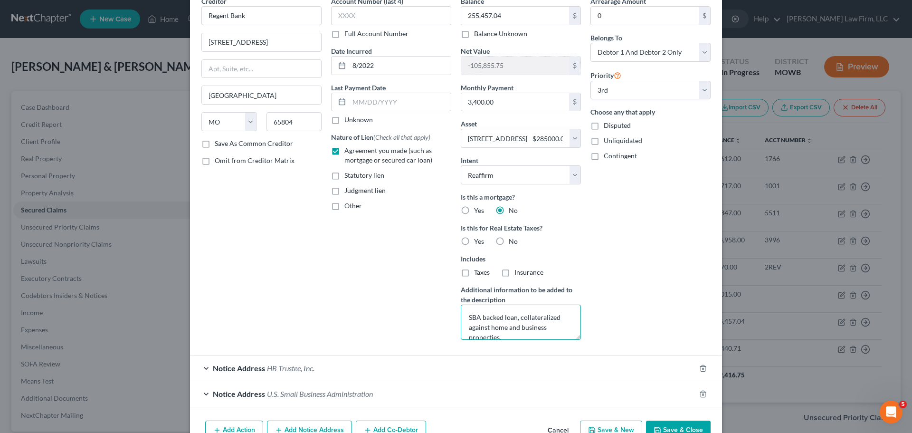
click at [496, 334] on textarea "SBA backed loan, collateralized against home and business properties." at bounding box center [521, 321] width 120 height 35
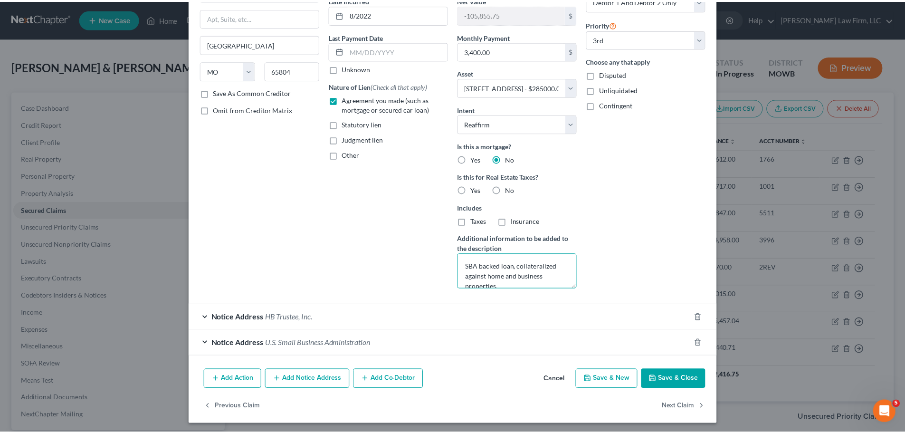
scroll to position [101, 0]
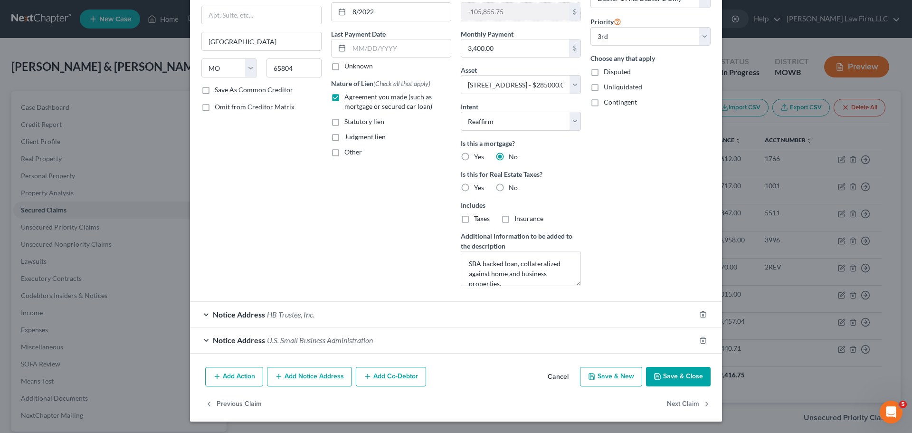
click at [672, 378] on button "Save & Close" at bounding box center [678, 377] width 65 height 20
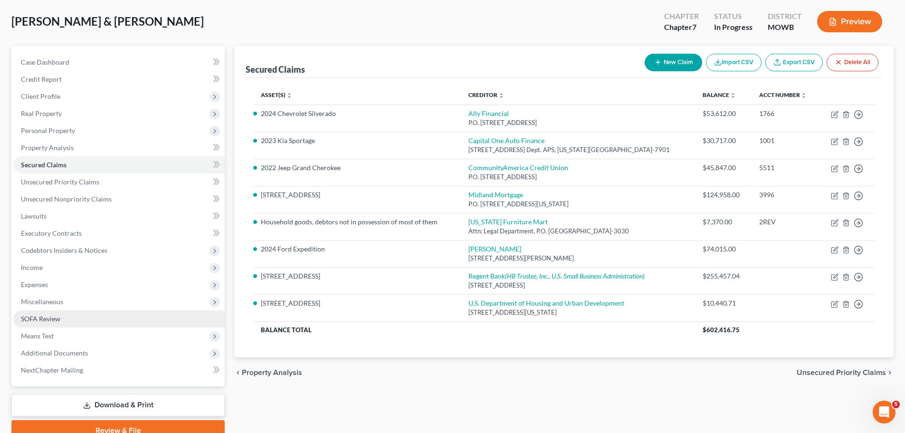
scroll to position [89, 0]
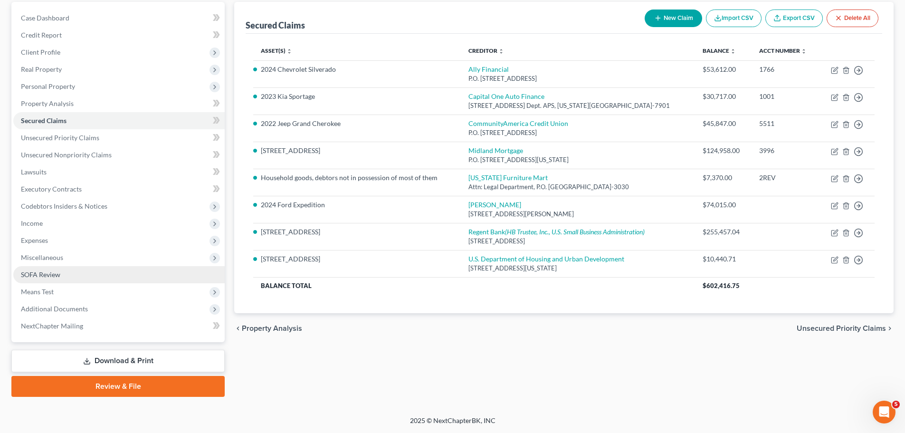
click at [66, 275] on link "SOFA Review" at bounding box center [118, 274] width 211 height 17
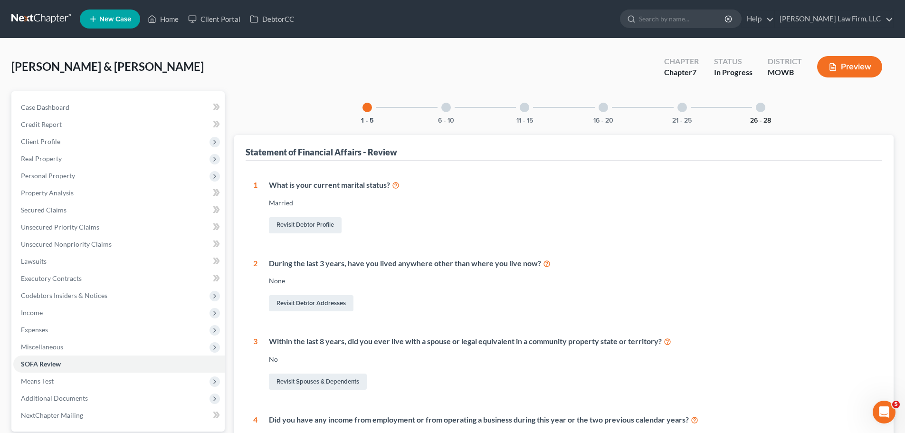
click at [764, 117] on button "26 - 28" at bounding box center [760, 120] width 21 height 7
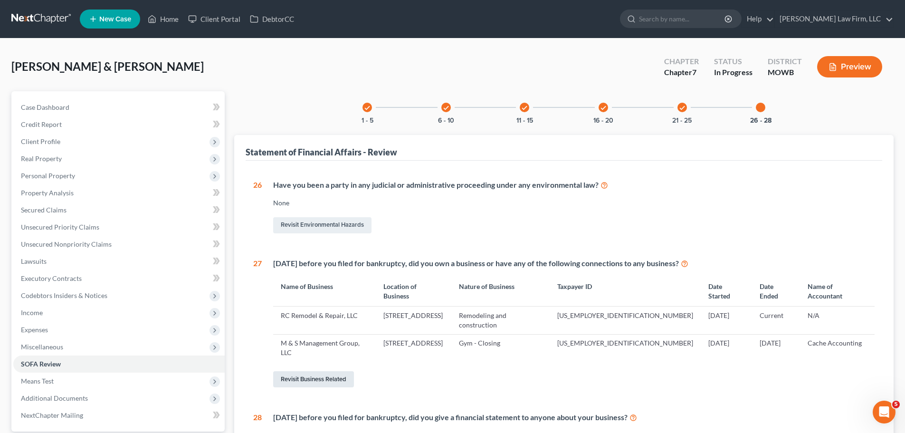
click at [322, 371] on link "Revisit Business Related" at bounding box center [313, 379] width 81 height 16
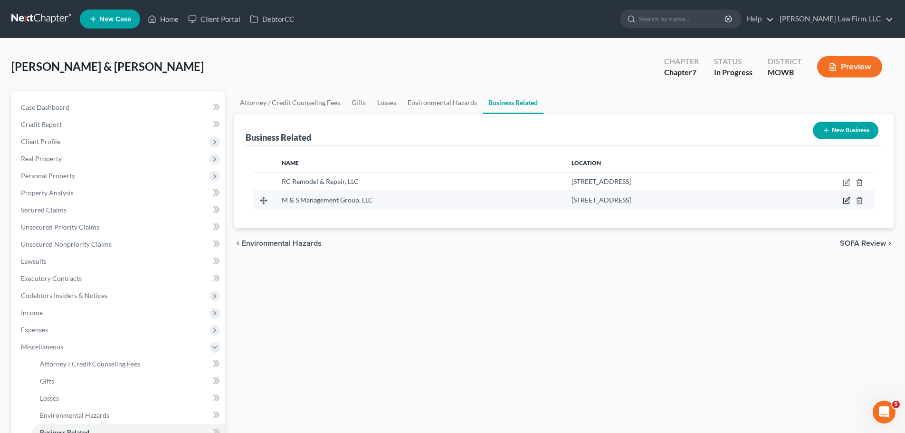
click at [849, 201] on icon "button" at bounding box center [846, 201] width 6 height 6
select select "member"
select select "26"
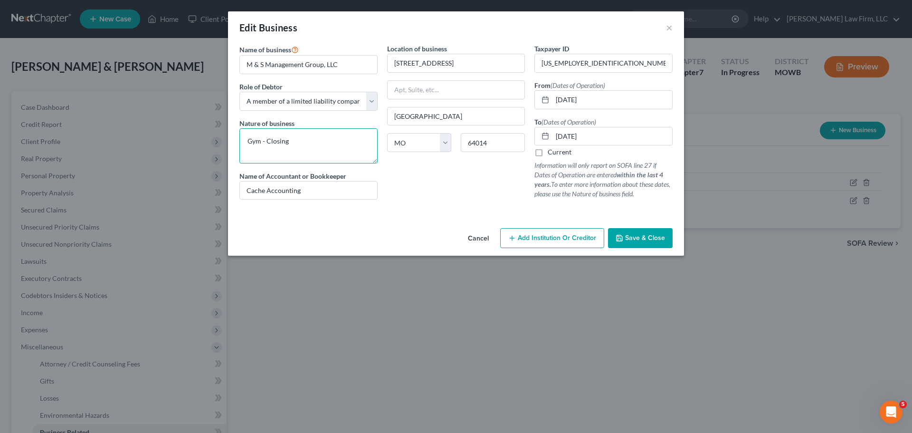
click at [307, 147] on textarea "Gym - Closing" at bounding box center [308, 145] width 138 height 35
type textarea "Gym - Closed"
click at [635, 242] on button "Save & Close" at bounding box center [640, 238] width 65 height 20
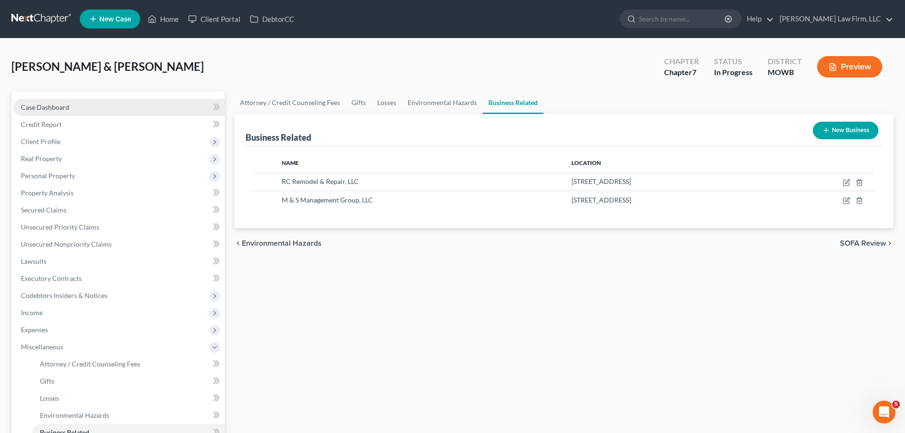
click at [79, 113] on link "Case Dashboard" at bounding box center [118, 107] width 211 height 17
select select "0"
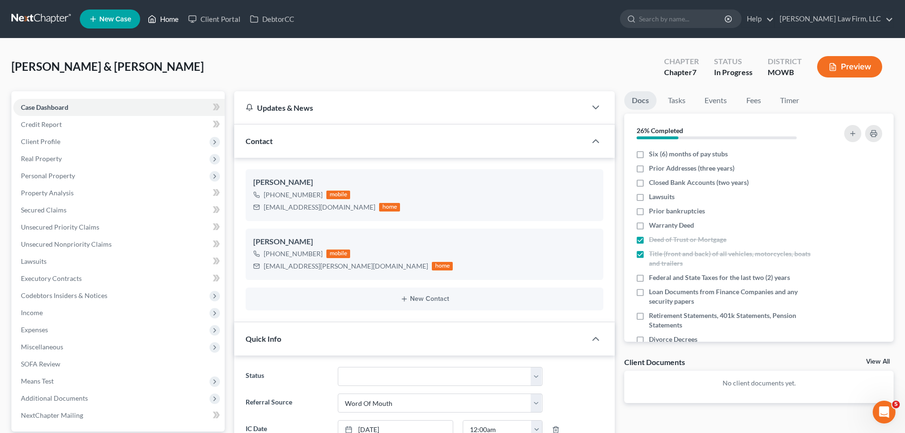
click at [159, 19] on link "Home" at bounding box center [163, 18] width 40 height 17
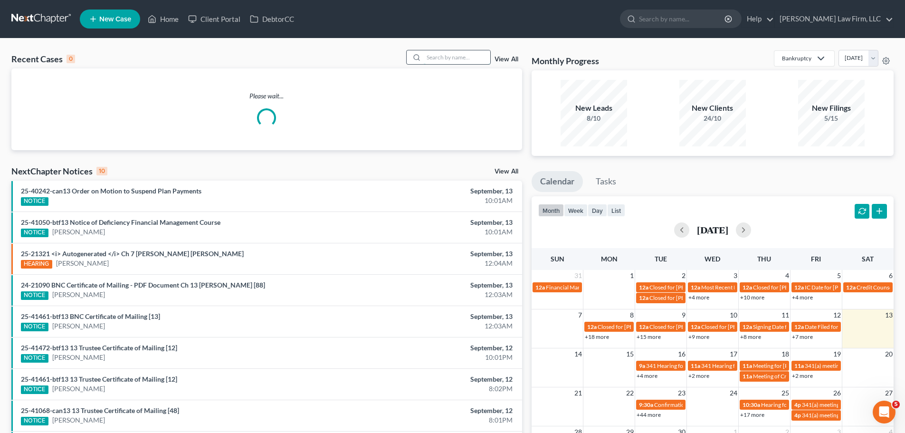
click at [471, 62] on input "search" at bounding box center [457, 57] width 66 height 14
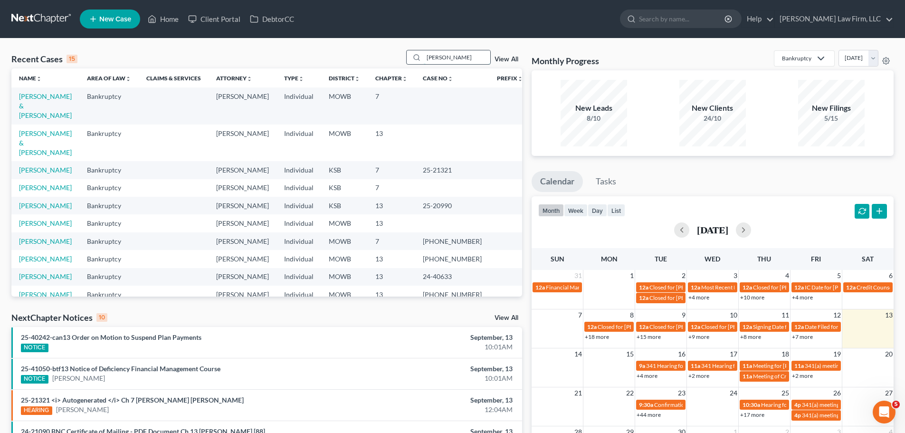
type input "[PERSON_NAME]"
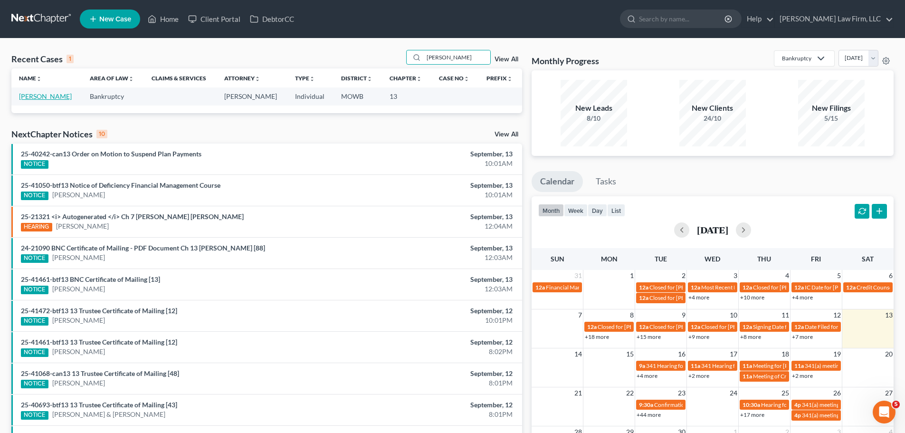
click at [39, 94] on link "[PERSON_NAME]" at bounding box center [45, 96] width 53 height 8
select select "4"
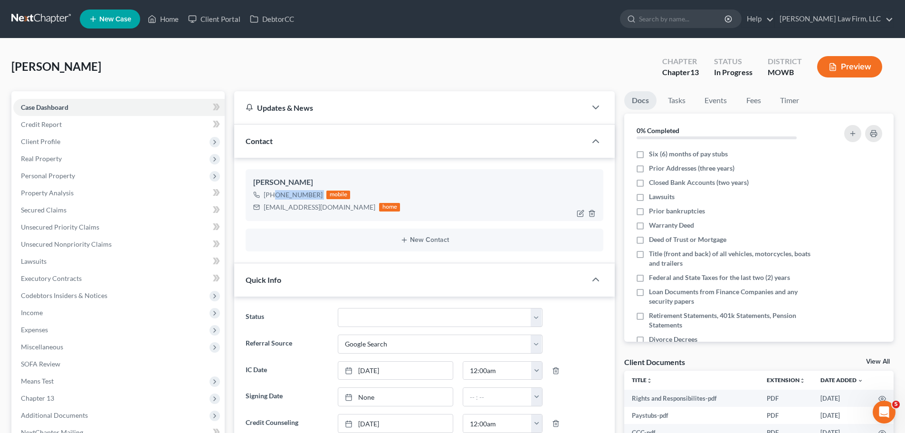
drag, startPoint x: 324, startPoint y: 197, endPoint x: 274, endPoint y: 198, distance: 50.8
click at [274, 198] on div "[PHONE_NUMBER] mobile" at bounding box center [326, 195] width 147 height 12
copy div "[PHONE_NUMBER]"
drag, startPoint x: 164, startPoint y: 17, endPoint x: 349, endPoint y: 87, distance: 198.1
click at [164, 17] on link "Home" at bounding box center [163, 18] width 40 height 17
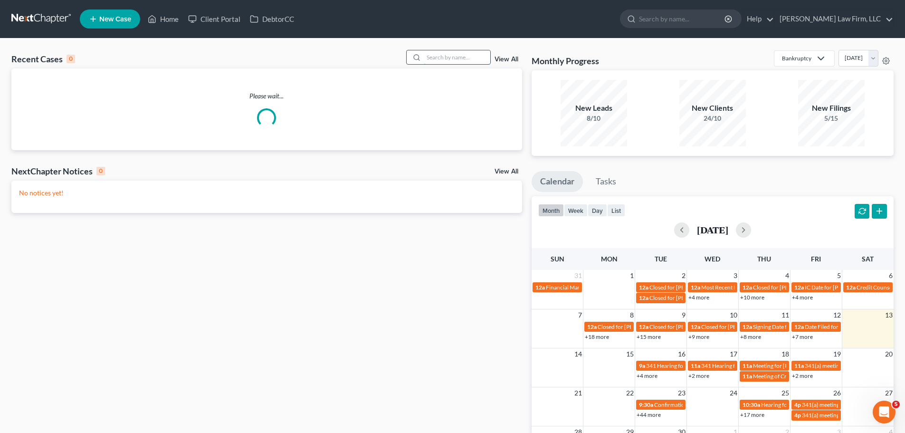
click at [458, 51] on input "search" at bounding box center [457, 57] width 66 height 14
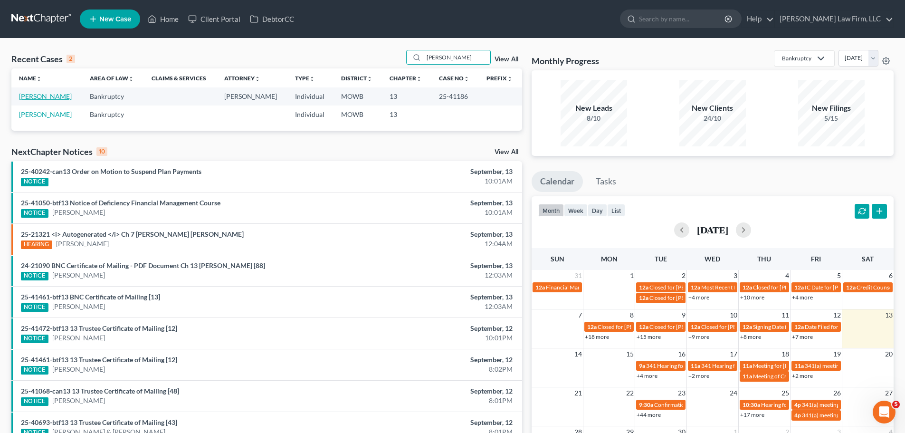
type input "[PERSON_NAME]"
click at [51, 96] on link "[PERSON_NAME]" at bounding box center [45, 96] width 53 height 8
select select "4"
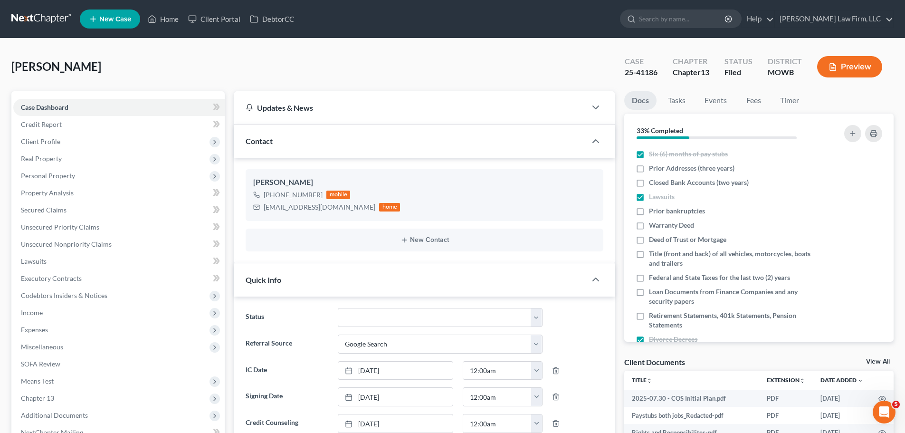
scroll to position [41, 0]
drag, startPoint x: 322, startPoint y: 196, endPoint x: 272, endPoint y: 199, distance: 50.0
click at [272, 199] on div "[PHONE_NUMBER] mobile" at bounding box center [326, 195] width 147 height 12
copy div "[PHONE_NUMBER]"
